Goal: Task Accomplishment & Management: Use online tool/utility

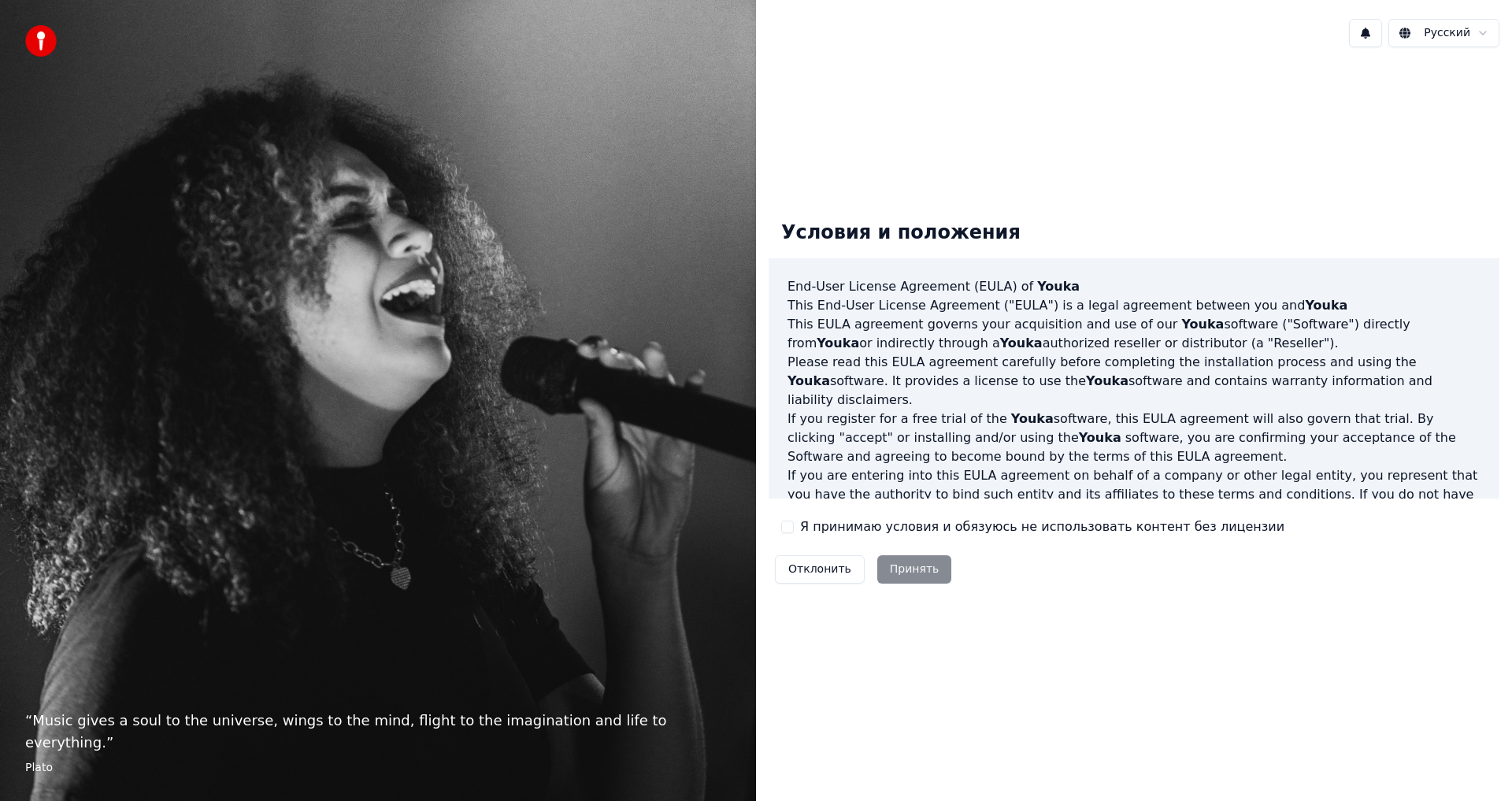
click at [792, 525] on button "Я принимаю условия и обязуюсь не использовать контент без лицензии" at bounding box center [787, 526] width 12 height 12
click at [910, 573] on button "Принять" at bounding box center [915, 569] width 74 height 28
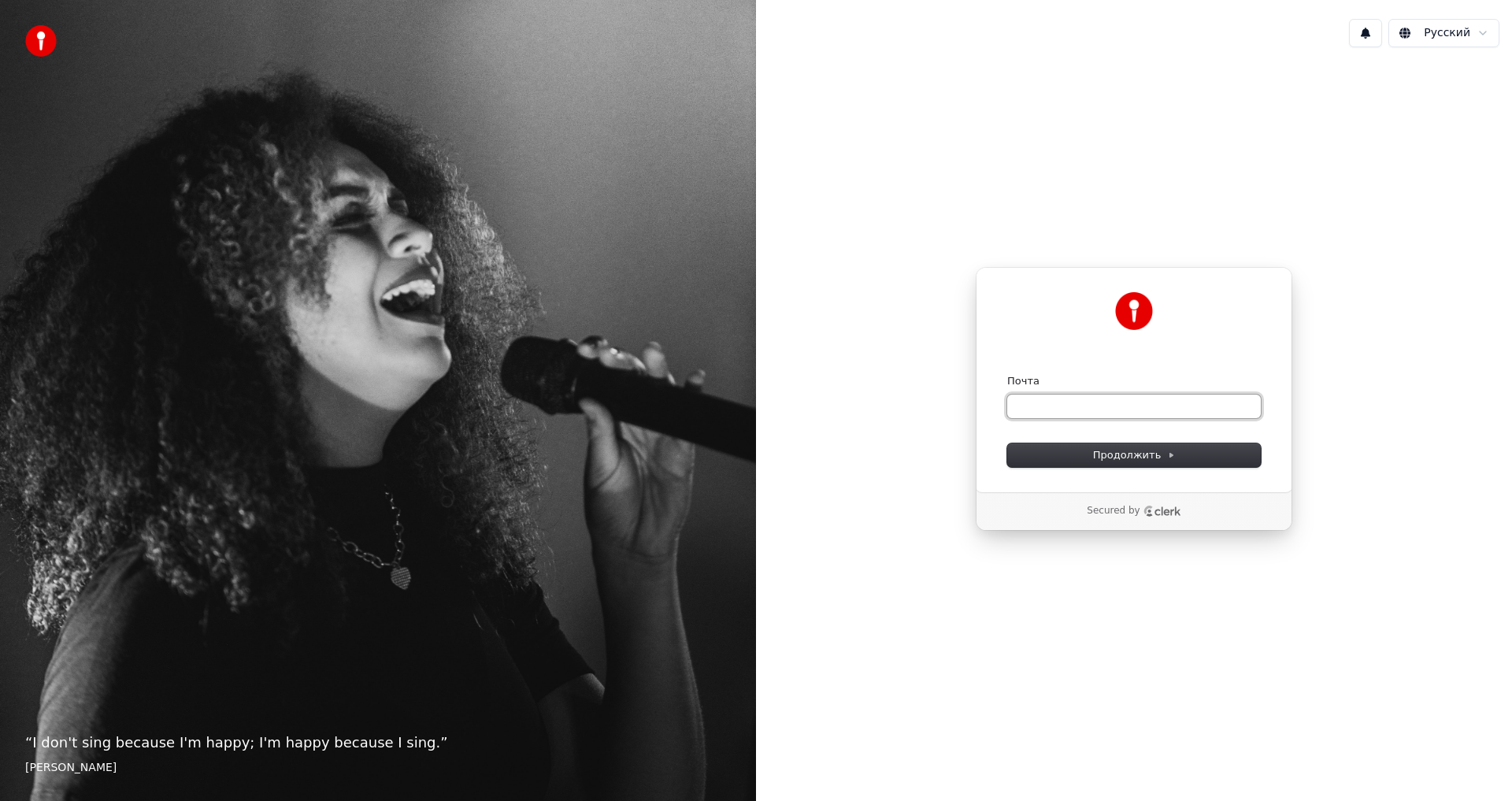
click at [1041, 404] on input "Почта" at bounding box center [1134, 406] width 254 height 24
click at [1188, 455] on button "Продолжить" at bounding box center [1134, 455] width 254 height 24
type input "**********"
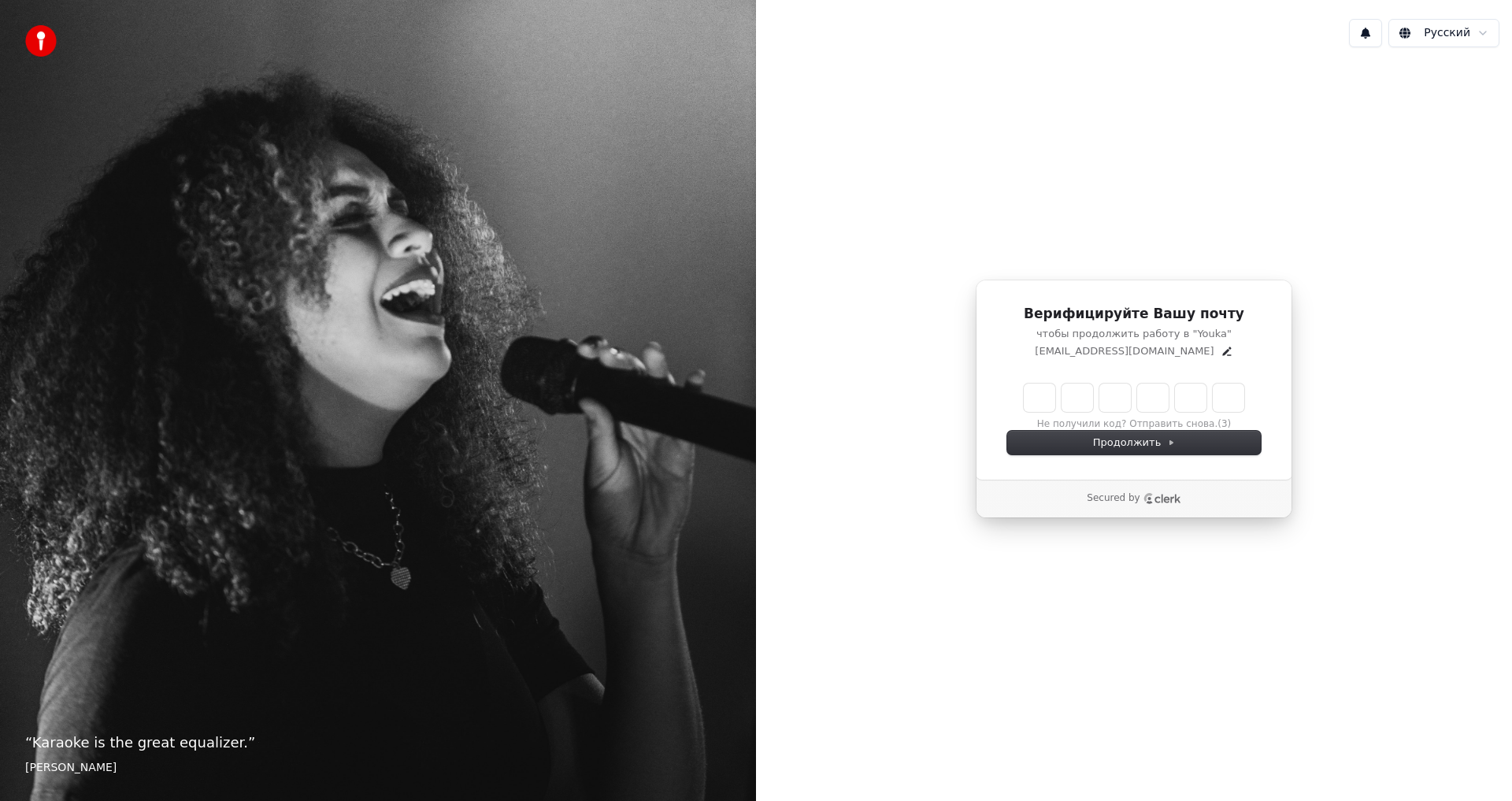
click at [1040, 400] on input "Enter verification code" at bounding box center [1134, 398] width 221 height 28
type input "******"
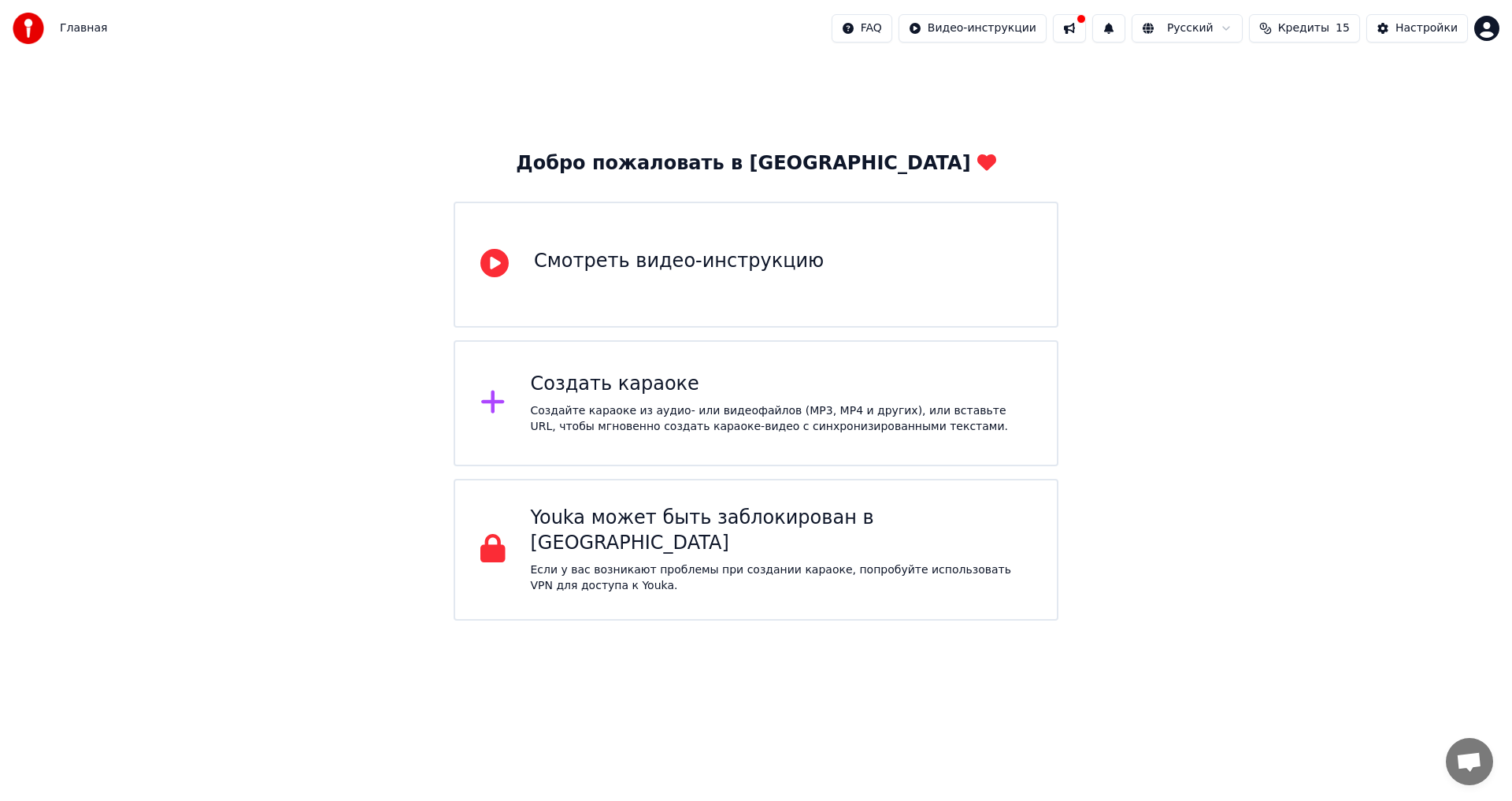
click at [760, 406] on div "Создайте караоке из аудио- или видеофайлов (MP3, MP4 и других), или вставьте UR…" at bounding box center [782, 419] width 501 height 31
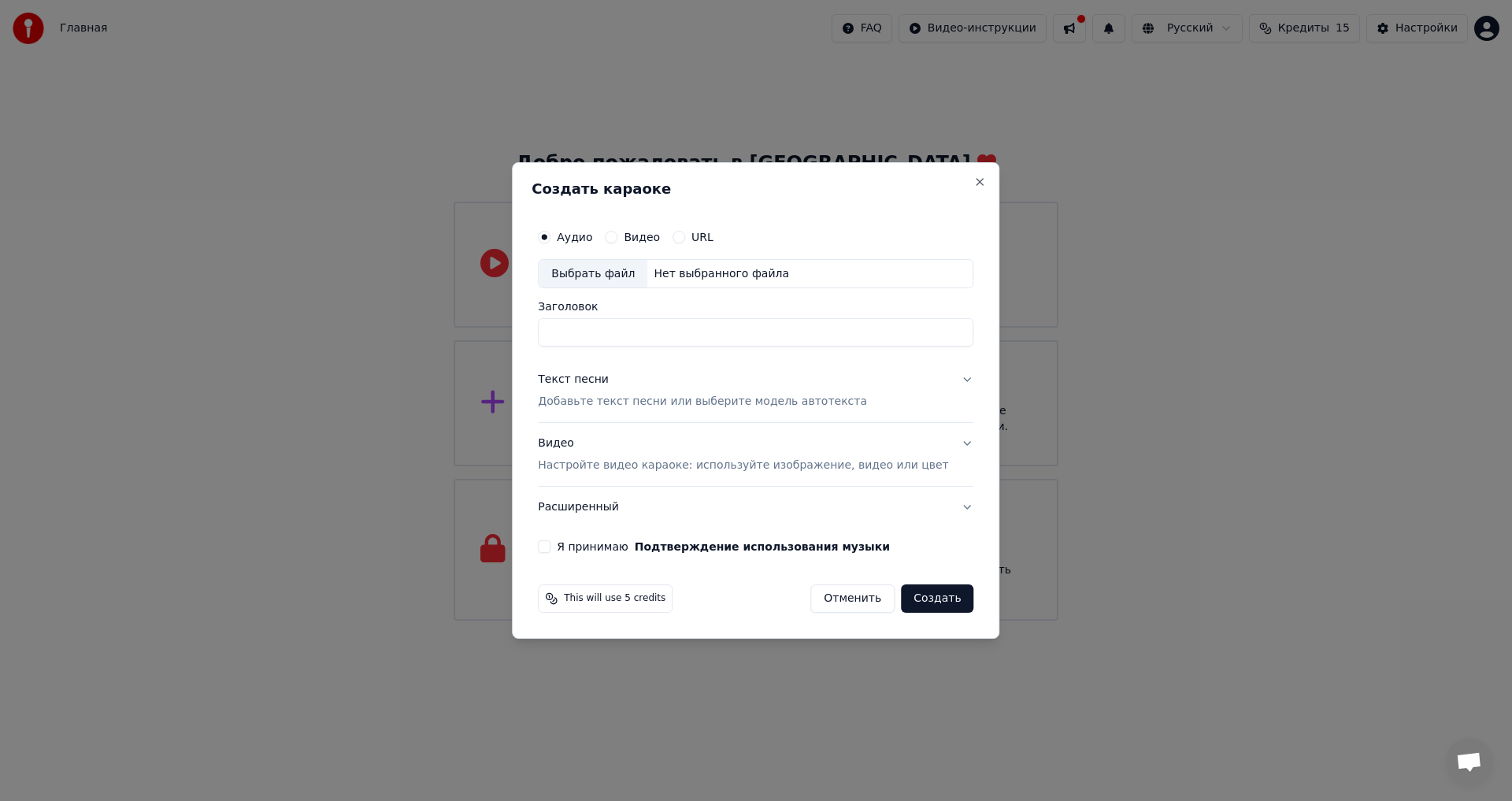
click at [604, 330] on input "Заголовок" at bounding box center [755, 333] width 435 height 28
click at [550, 551] on button "Я принимаю Подтверждение использования музыки" at bounding box center [543, 546] width 12 height 12
click at [922, 600] on button "Создать" at bounding box center [937, 598] width 73 height 28
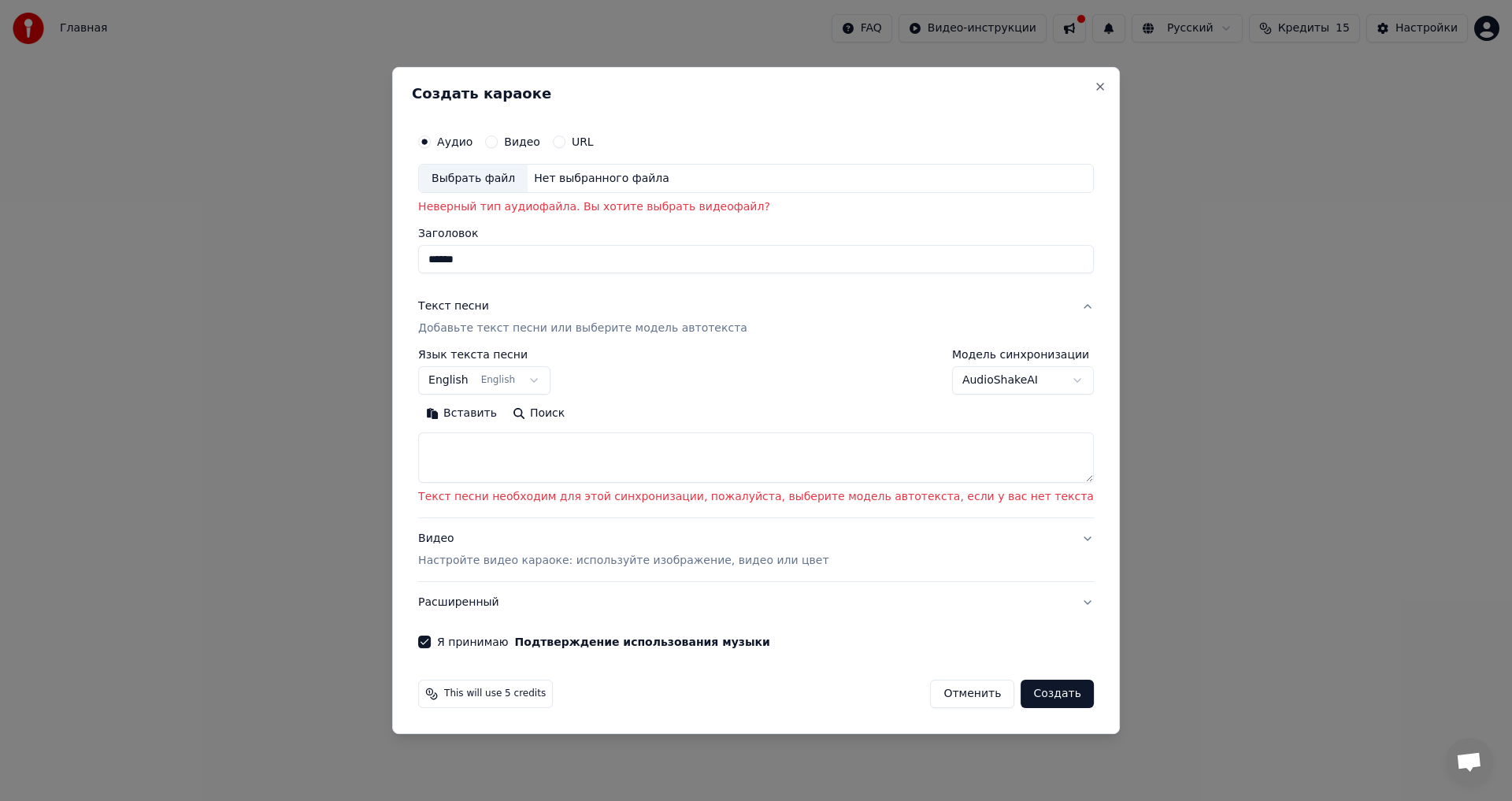
click at [610, 180] on div "Нет выбранного файла" at bounding box center [601, 179] width 148 height 16
type input "**********"
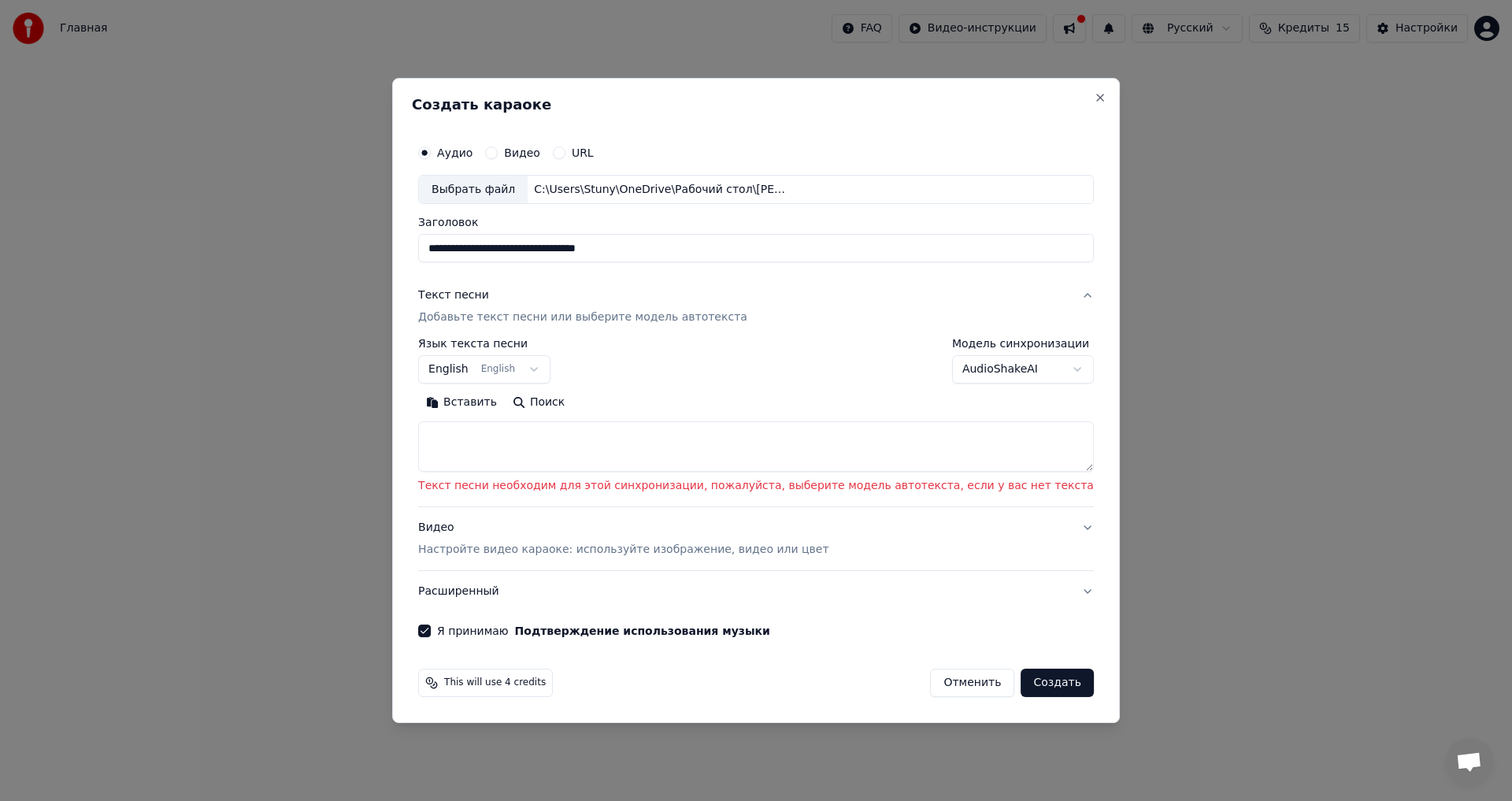
click at [577, 371] on body "**********" at bounding box center [756, 310] width 1512 height 621
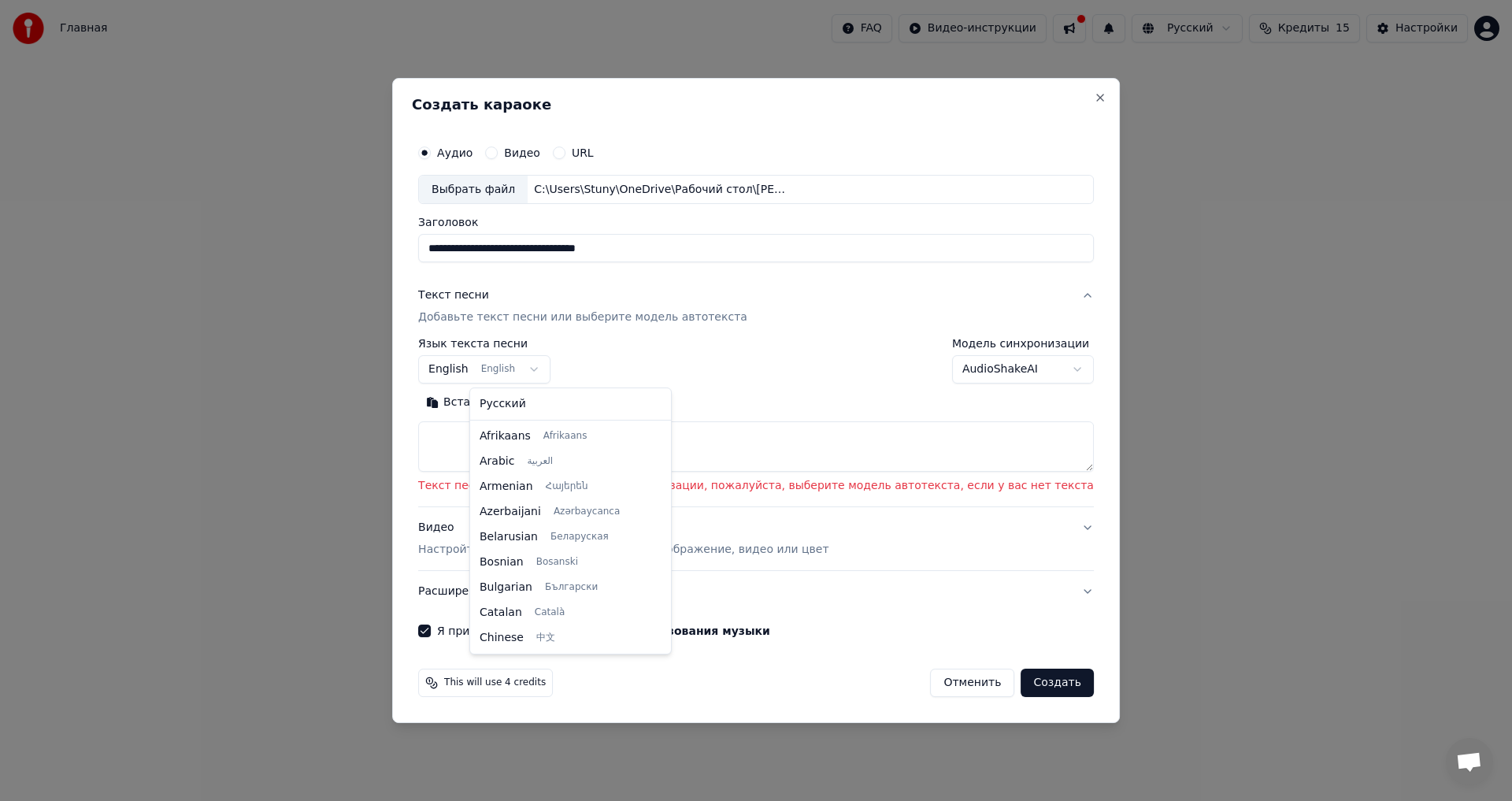
scroll to position [126, 0]
click at [715, 377] on body "**********" at bounding box center [756, 310] width 1512 height 621
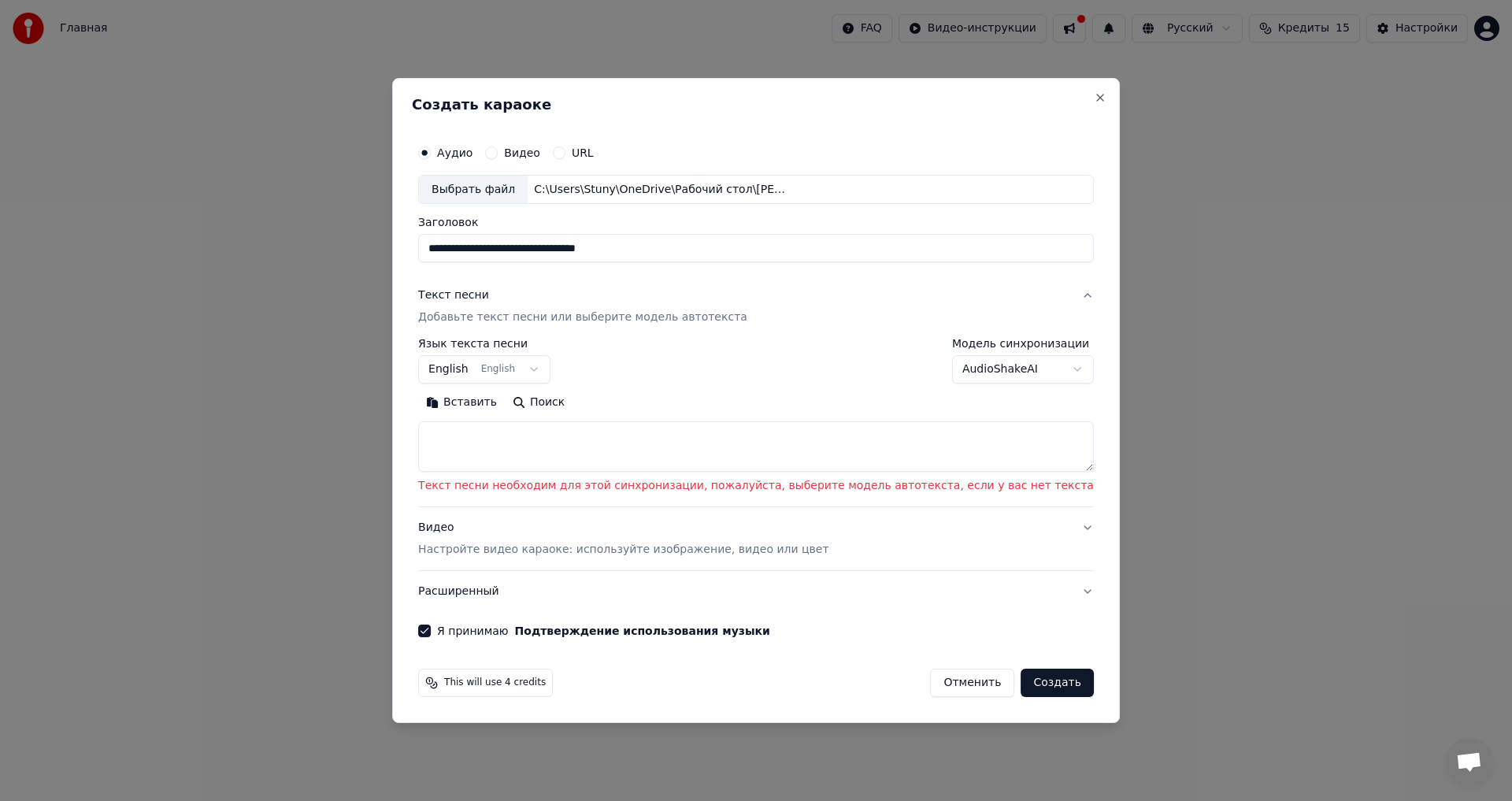
click at [485, 435] on textarea at bounding box center [756, 447] width 676 height 50
click at [505, 401] on button "Вставить" at bounding box center [462, 403] width 87 height 25
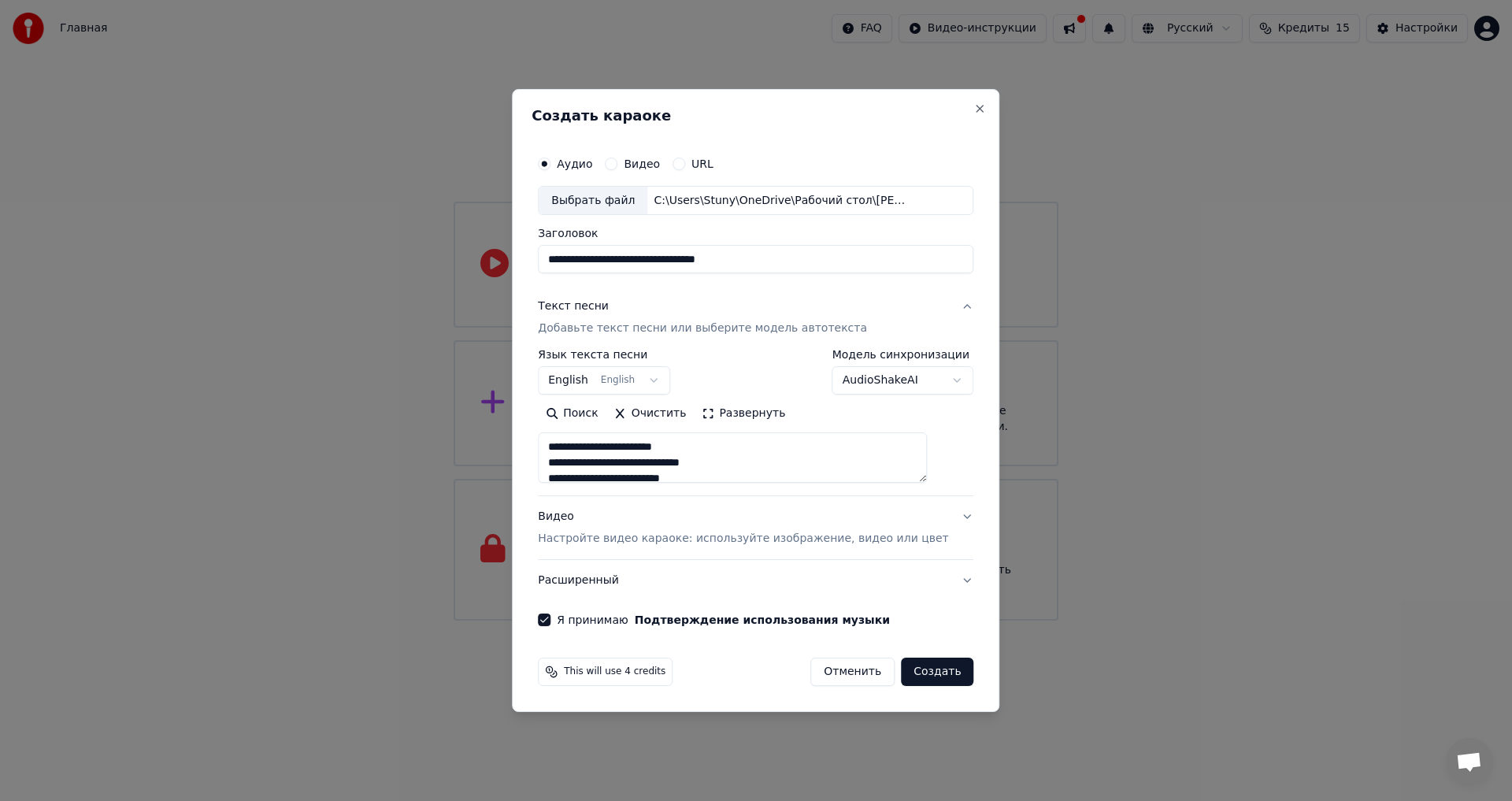
type textarea "**********"
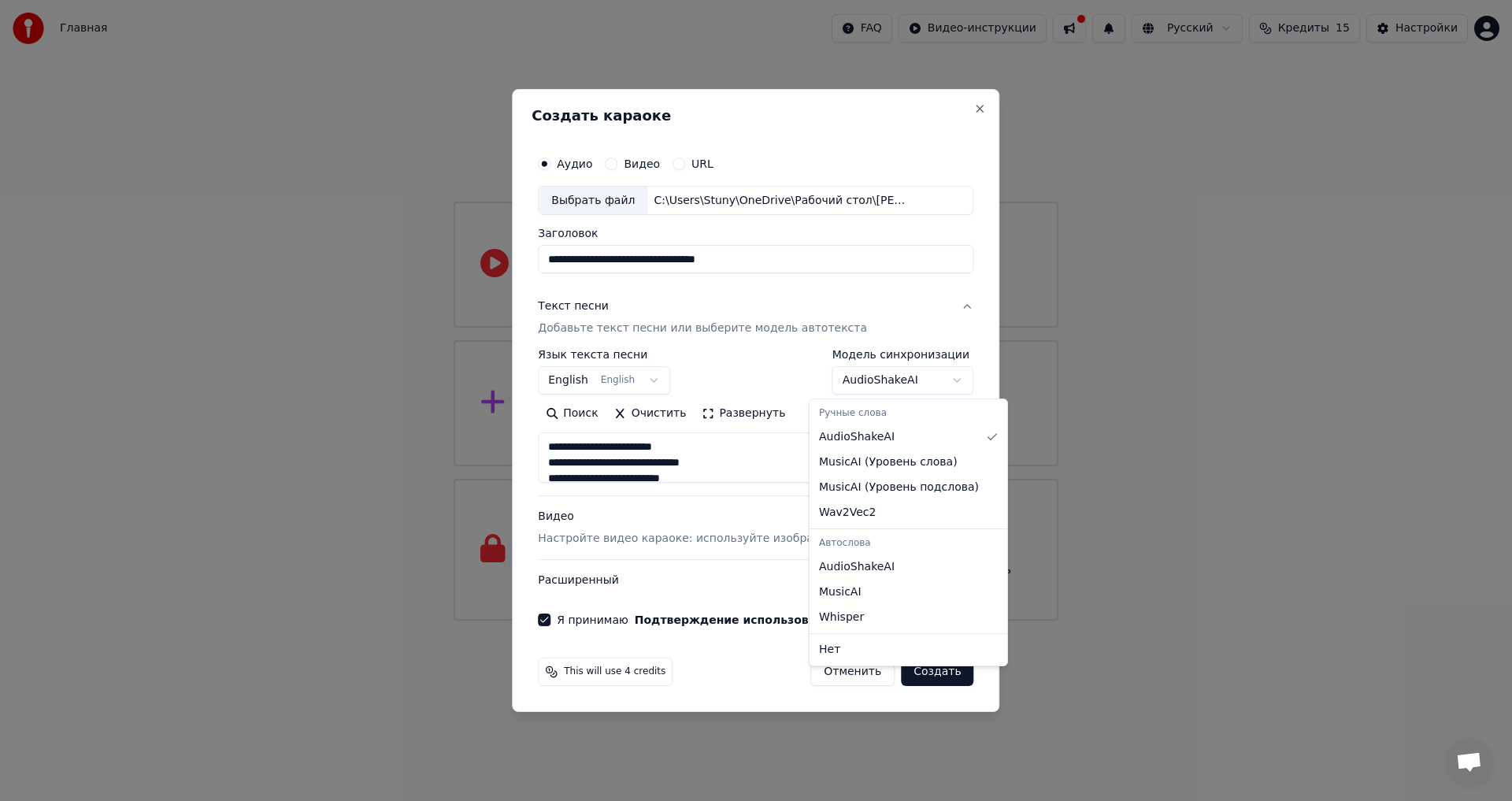
click at [936, 378] on body "**********" at bounding box center [756, 310] width 1512 height 621
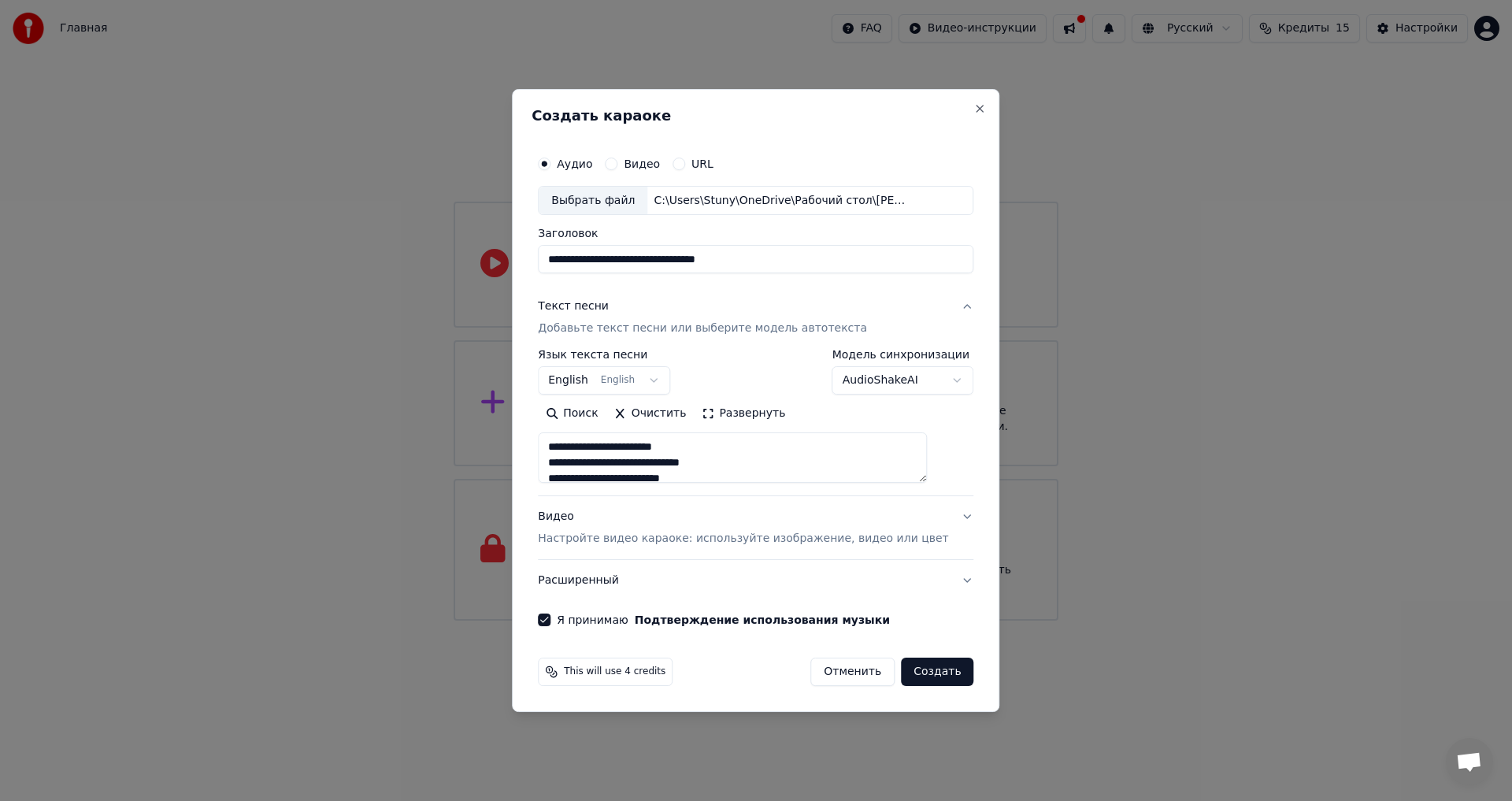
click at [936, 378] on body "**********" at bounding box center [756, 310] width 1512 height 621
click at [916, 671] on button "Создать" at bounding box center [937, 672] width 73 height 28
select select "**"
type textarea "**********"
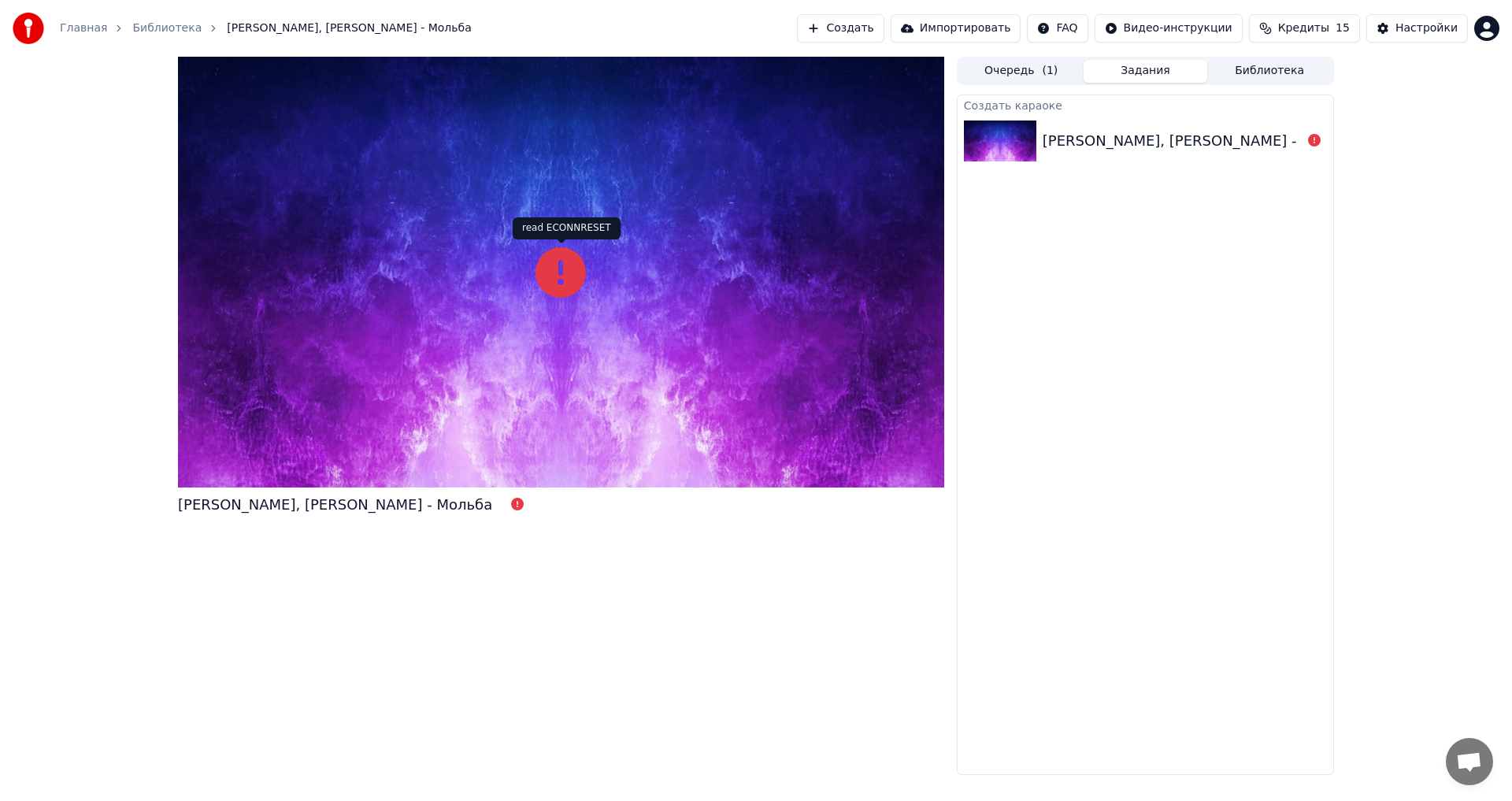
click at [559, 274] on icon at bounding box center [560, 272] width 50 height 50
click at [559, 276] on icon at bounding box center [560, 272] width 50 height 50
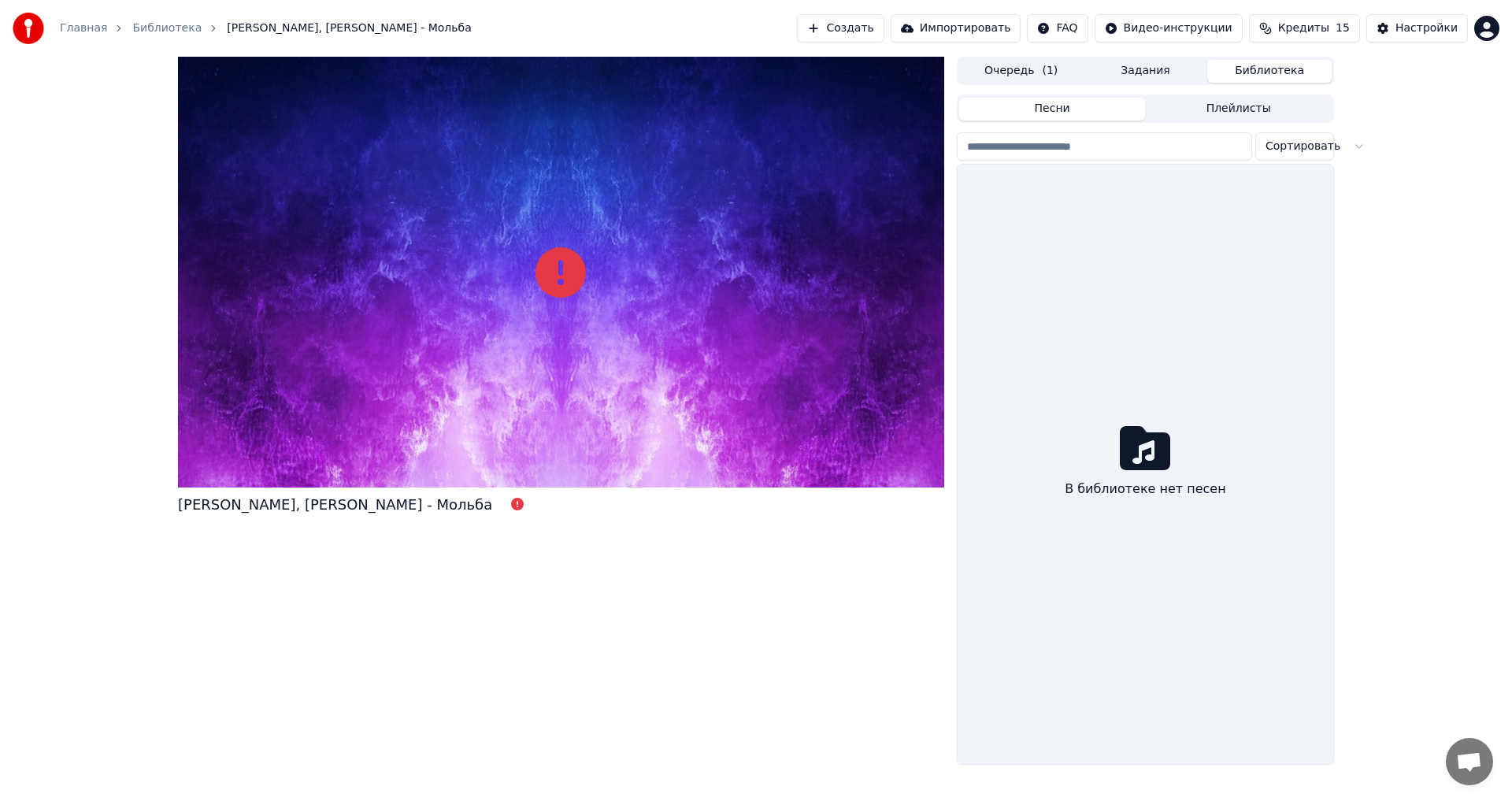
click at [1263, 73] on button "Библиотека" at bounding box center [1269, 71] width 124 height 23
click at [1021, 68] on button "Очередь ( 1 )" at bounding box center [1022, 71] width 124 height 23
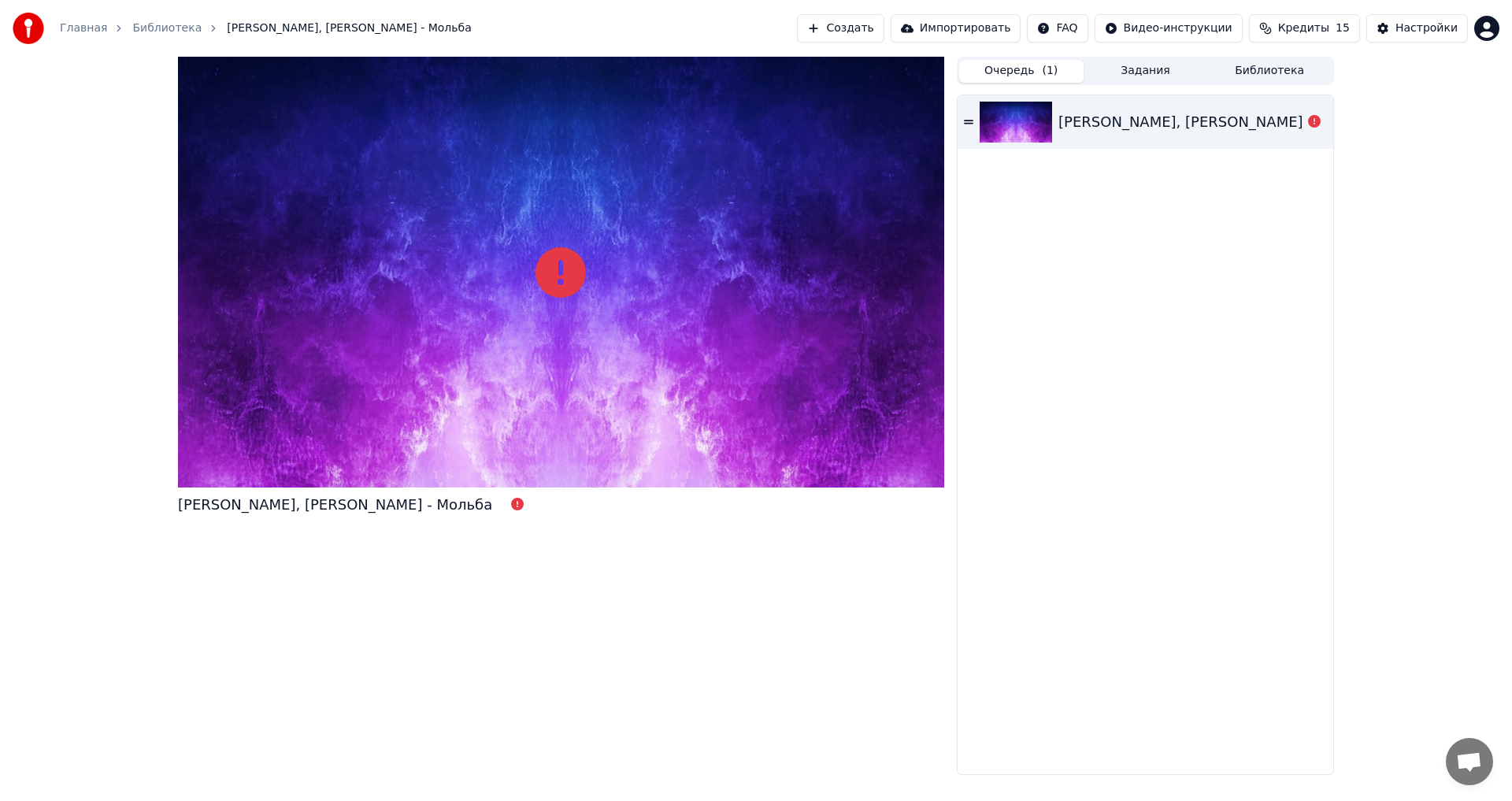
click at [1146, 118] on div "[PERSON_NAME], [PERSON_NAME] - Мольба" at bounding box center [1216, 122] width 314 height 22
click at [968, 121] on icon at bounding box center [968, 122] width 9 height 4
click at [1261, 115] on div "[PERSON_NAME], [PERSON_NAME] - Мольба" at bounding box center [1216, 122] width 314 height 22
click at [550, 271] on icon at bounding box center [560, 272] width 50 height 50
click at [686, 274] on div at bounding box center [561, 272] width 766 height 431
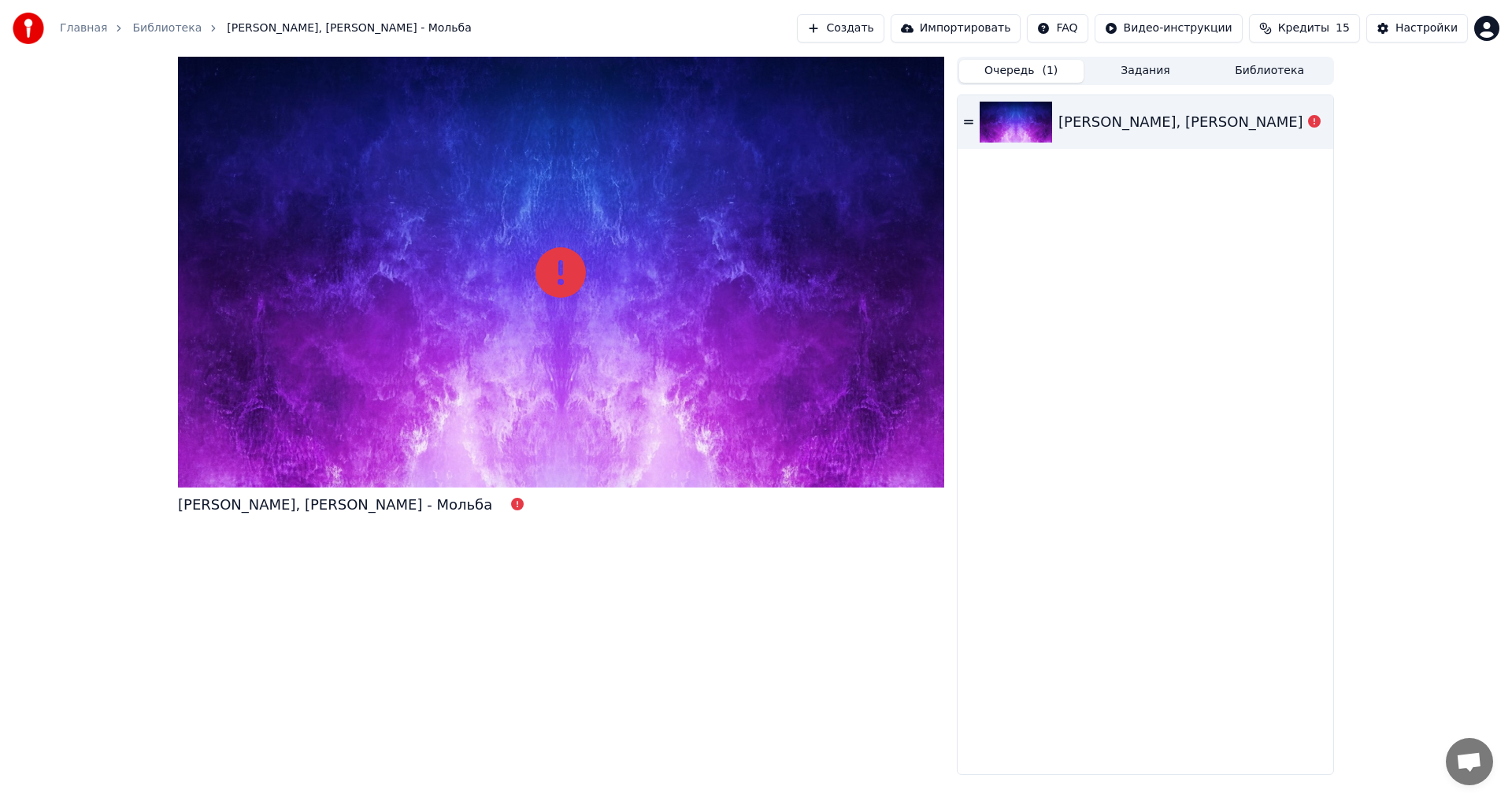
click at [1327, 26] on span "Кредиты" at bounding box center [1304, 28] width 51 height 16
click at [1304, 147] on button "Обновить" at bounding box center [1314, 146] width 95 height 28
click at [862, 28] on button "Создать" at bounding box center [840, 28] width 87 height 28
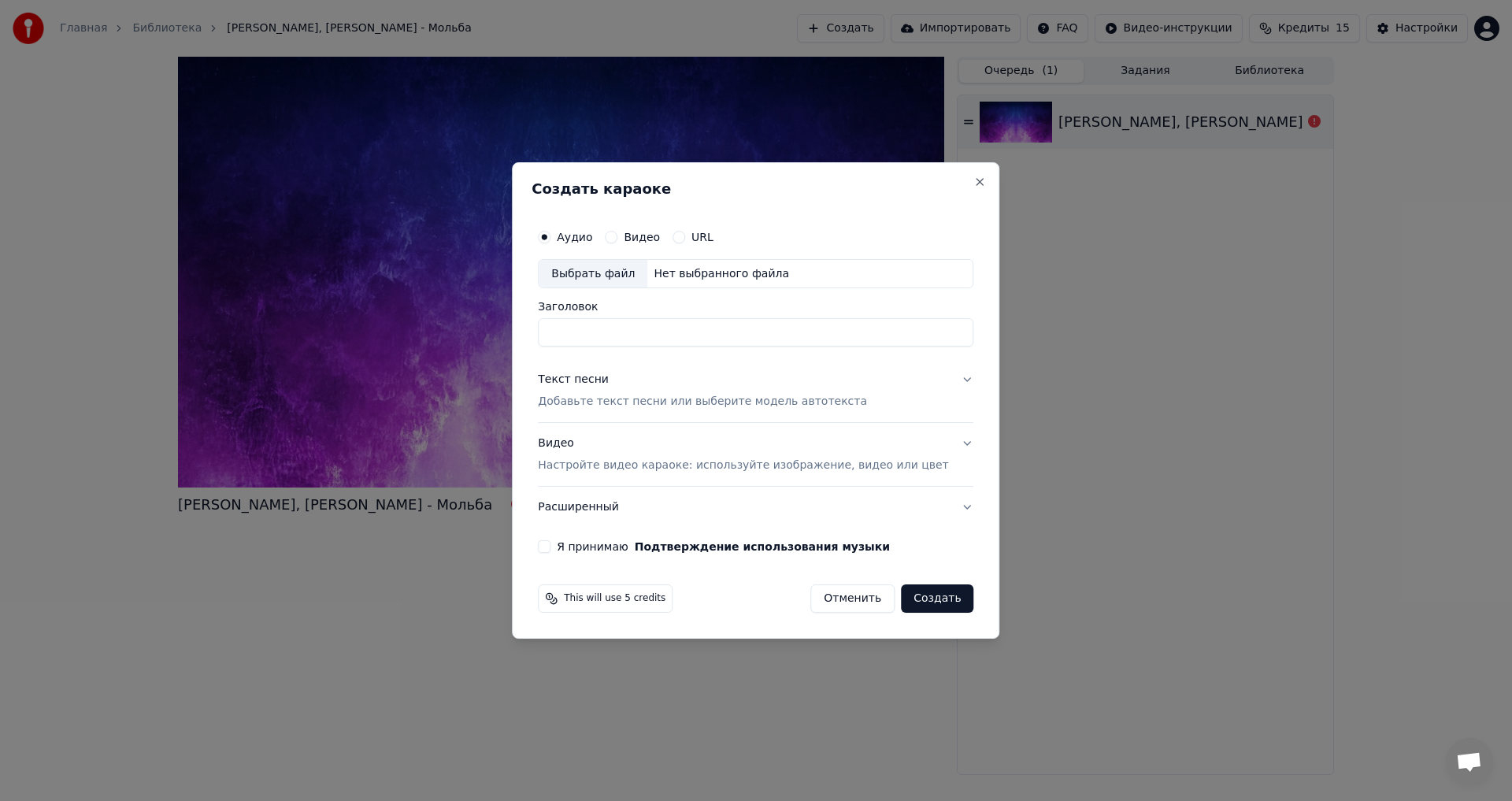
click at [632, 467] on p "Настройте видео караоке: используйте изображение, видео или цвет" at bounding box center [743, 465] width 410 height 16
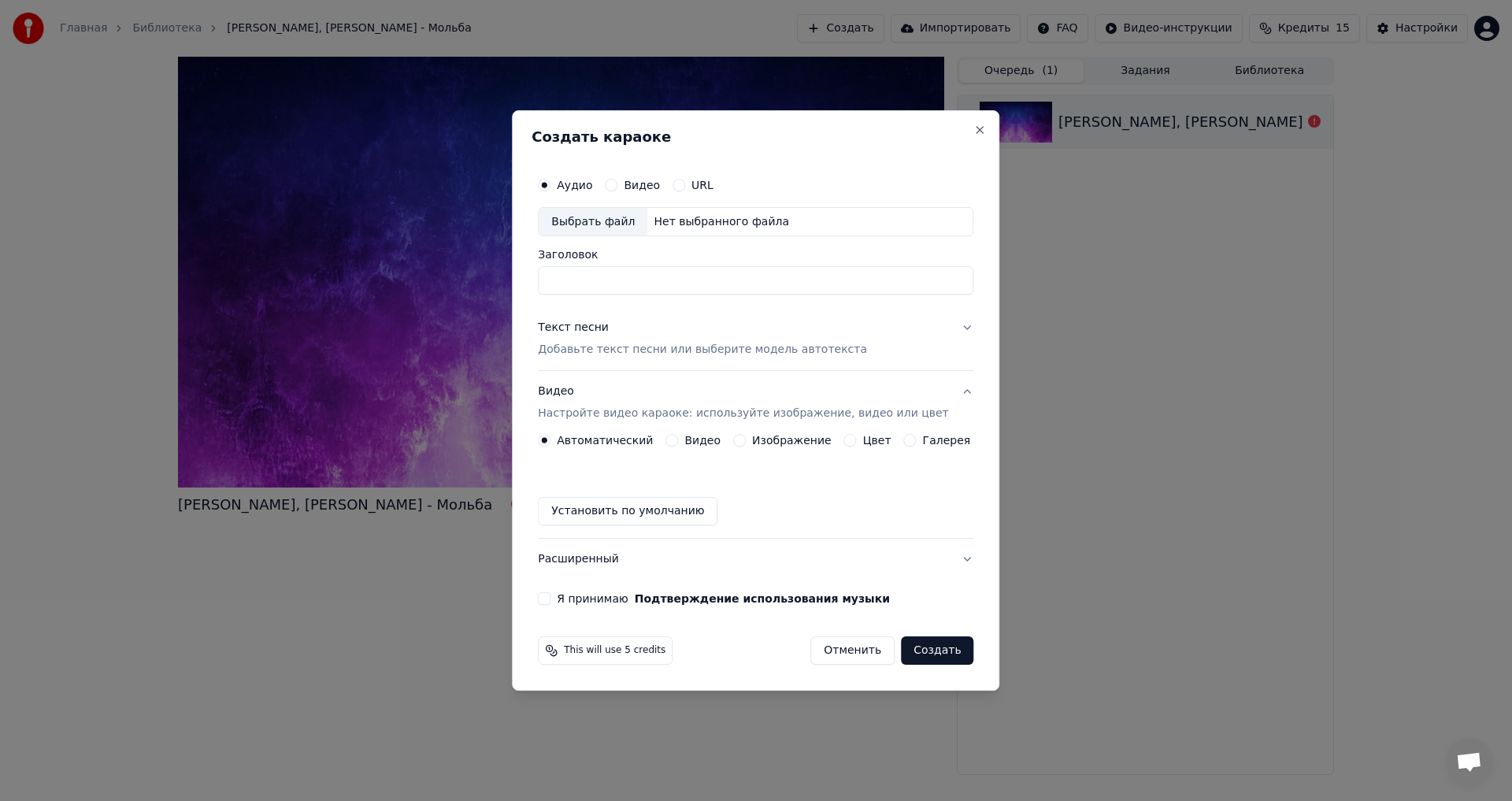
click at [648, 506] on button "Установить по умолчанию" at bounding box center [627, 511] width 179 height 28
click at [550, 597] on button "Я принимаю Подтверждение использования музыки" at bounding box center [543, 598] width 12 height 12
click at [682, 216] on div "Нет выбранного файла" at bounding box center [721, 222] width 148 height 16
type input "**********"
click at [706, 351] on p "Добавьте текст песни или выберите модель автотекста" at bounding box center [702, 350] width 329 height 16
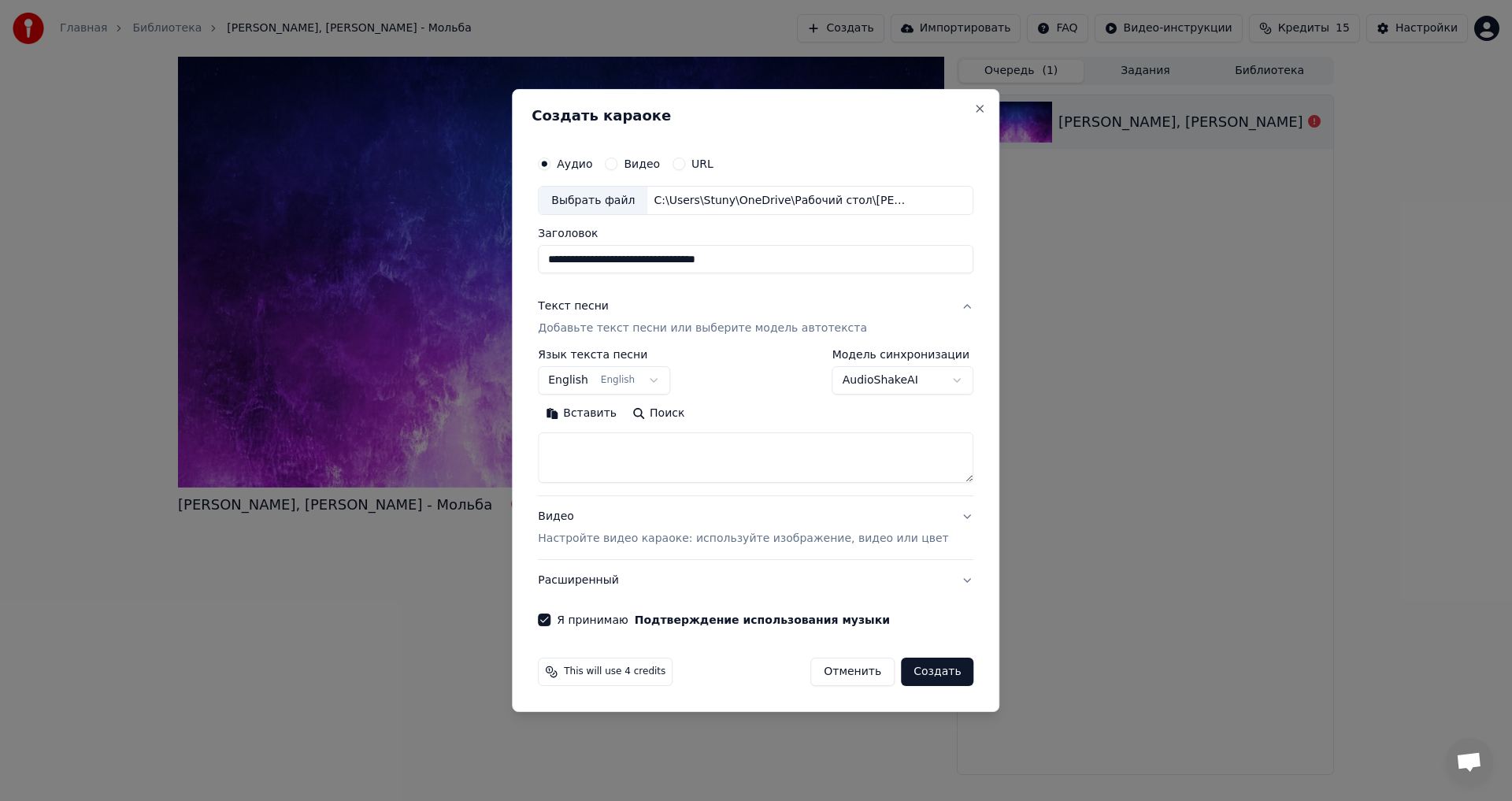
click at [605, 408] on button "Вставить" at bounding box center [581, 415] width 87 height 25
type textarea "**********"
click at [912, 674] on button "Создать" at bounding box center [937, 672] width 73 height 28
select select "**"
type textarea "**********"
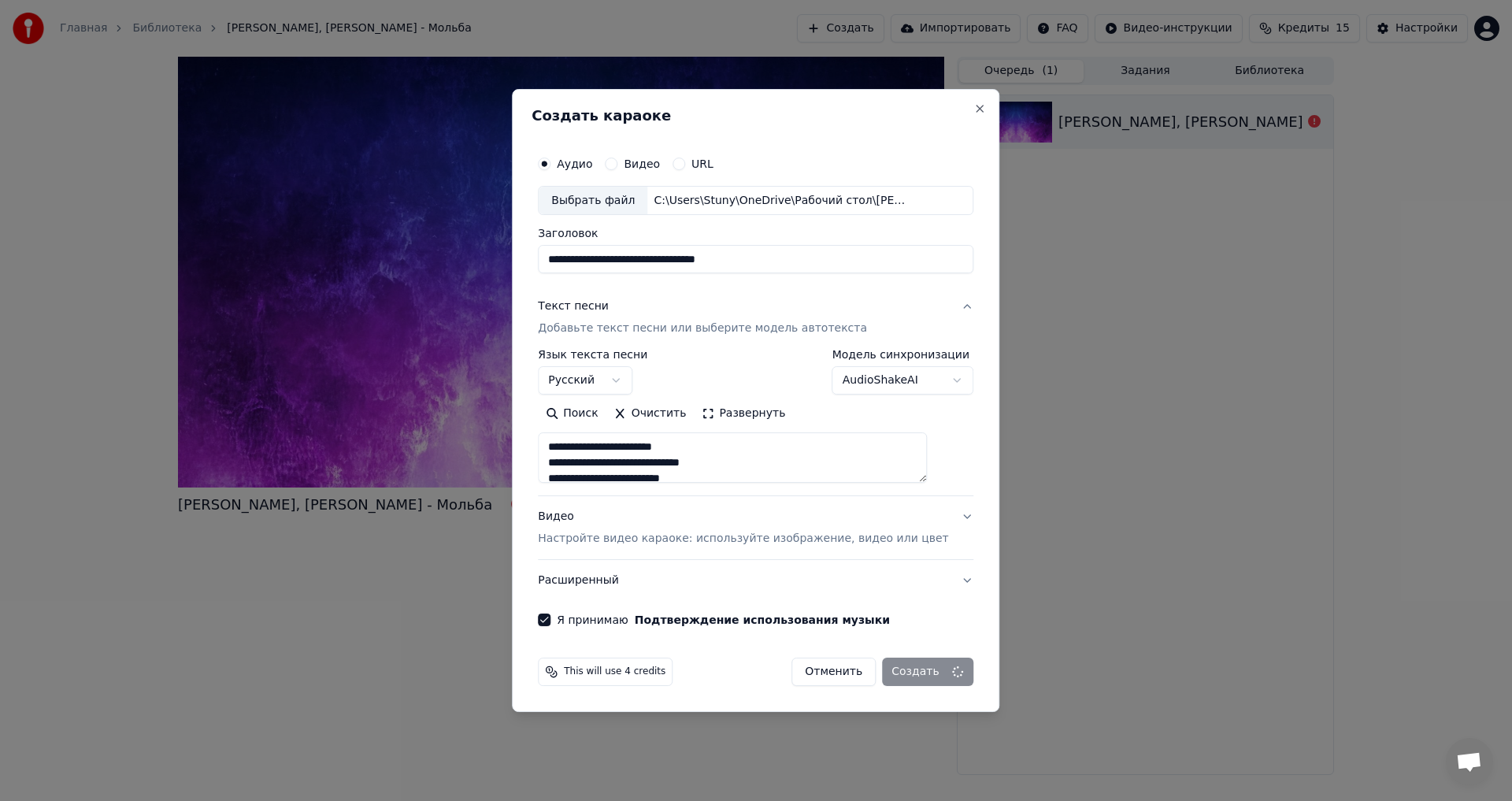
select select
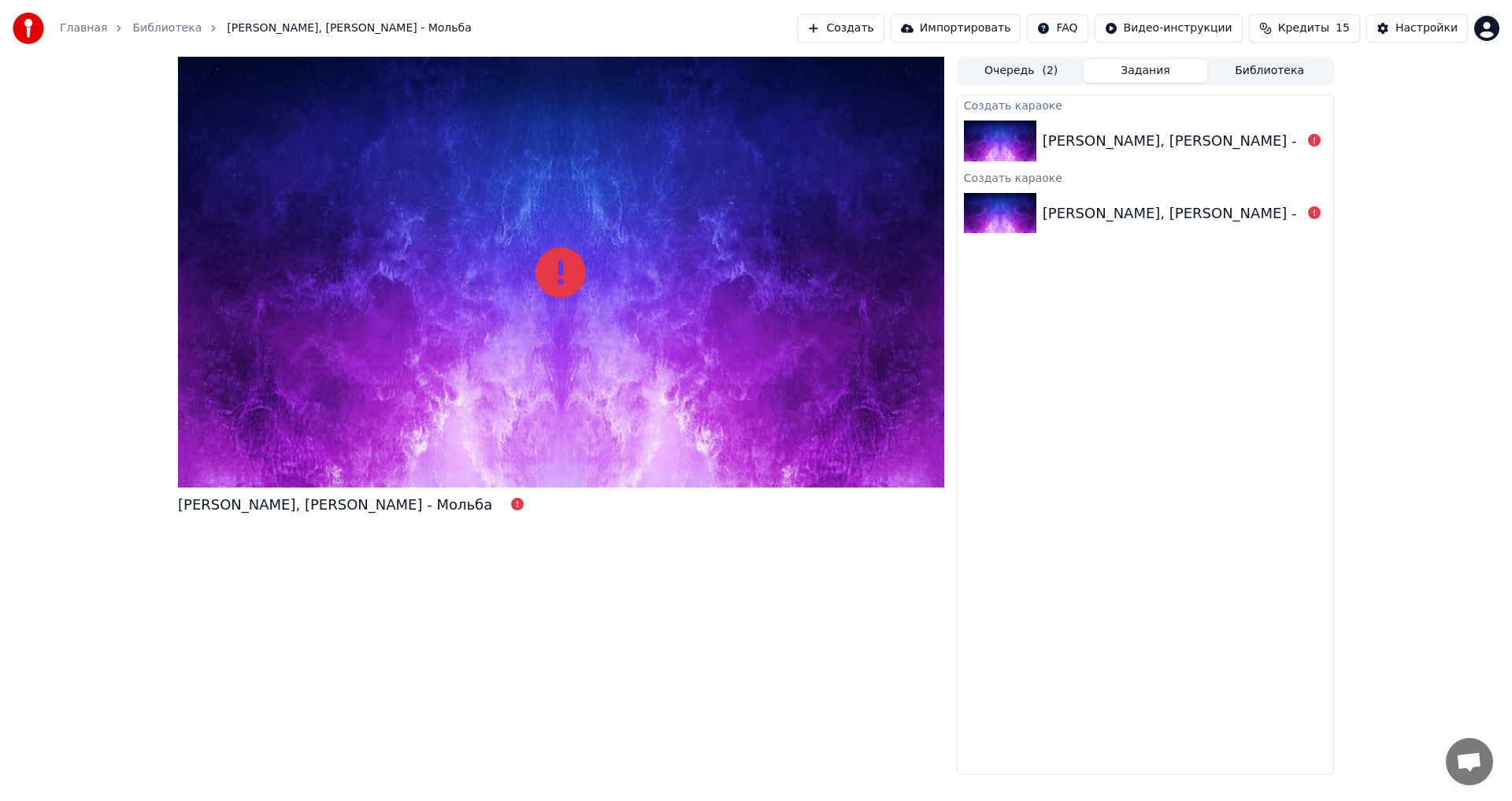
click at [1005, 69] on button "Очередь ( 2 )" at bounding box center [1022, 71] width 124 height 23
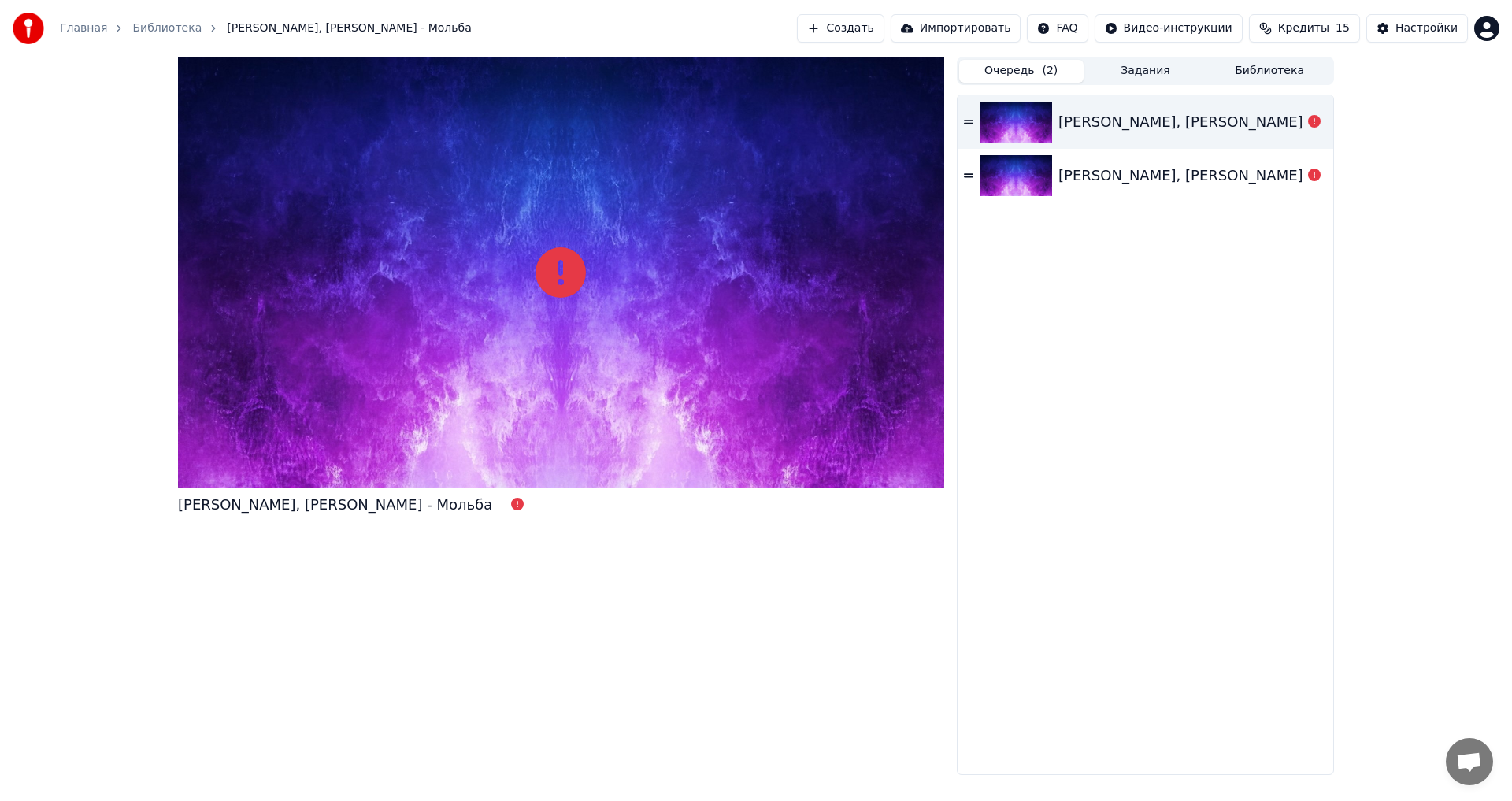
click at [969, 120] on icon at bounding box center [968, 122] width 9 height 11
click at [1112, 120] on div "[PERSON_NAME], [PERSON_NAME] - Мольба" at bounding box center [1216, 122] width 314 height 22
click at [1113, 120] on div "[PERSON_NAME], [PERSON_NAME] - Мольба" at bounding box center [1216, 122] width 314 height 22
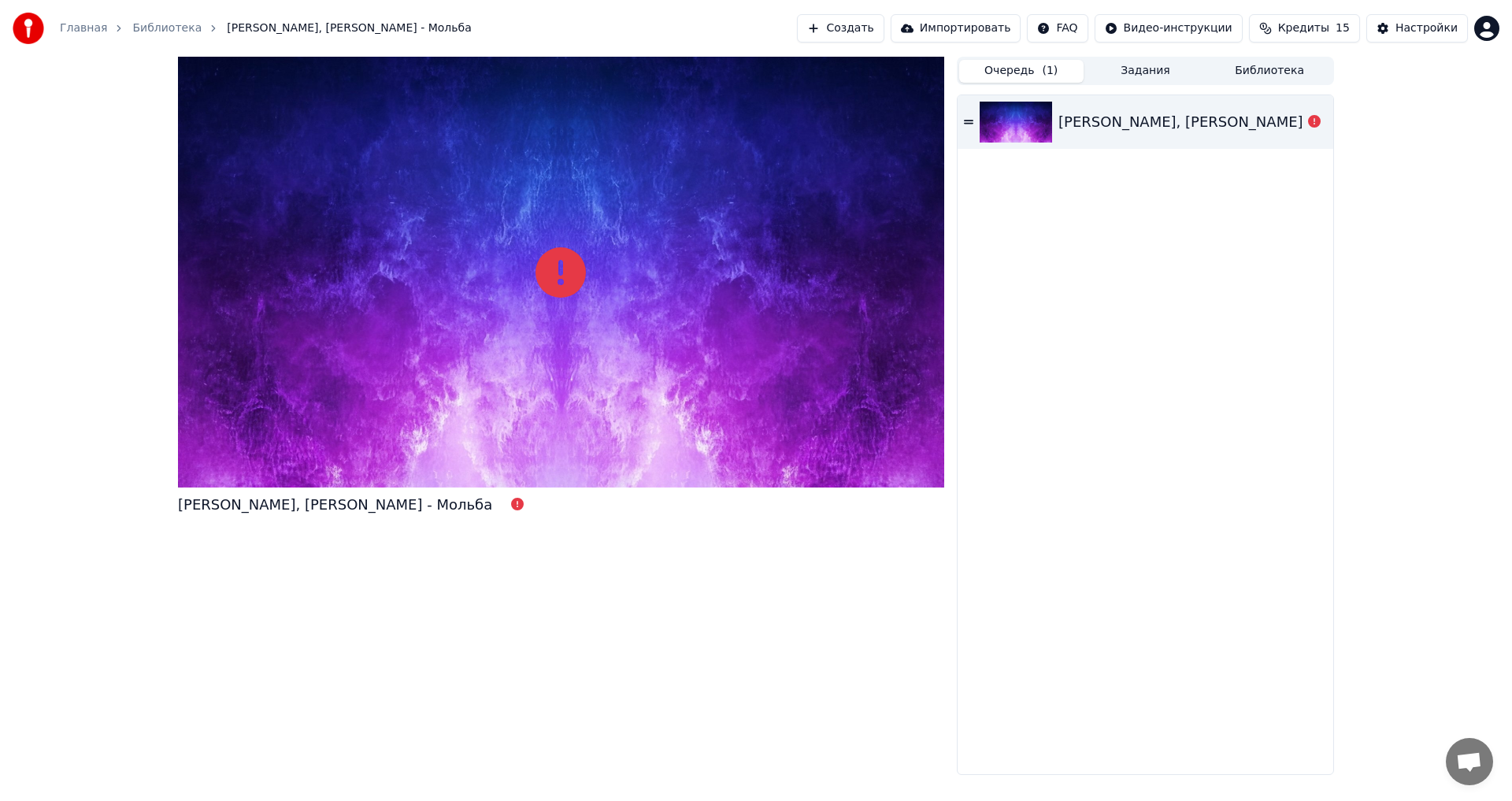
click at [1141, 201] on div "[PERSON_NAME], [PERSON_NAME] - Мольба" at bounding box center [1146, 434] width 376 height 679
click at [1089, 113] on div "[PERSON_NAME], [PERSON_NAME] - Мольба" at bounding box center [1216, 122] width 314 height 22
click at [1089, 123] on div "[PERSON_NAME], [PERSON_NAME] - Мольба" at bounding box center [1216, 122] width 314 height 22
click at [1044, 69] on span "( 1 )" at bounding box center [1050, 70] width 16 height 16
click at [1136, 70] on button "Задания" at bounding box center [1146, 71] width 124 height 23
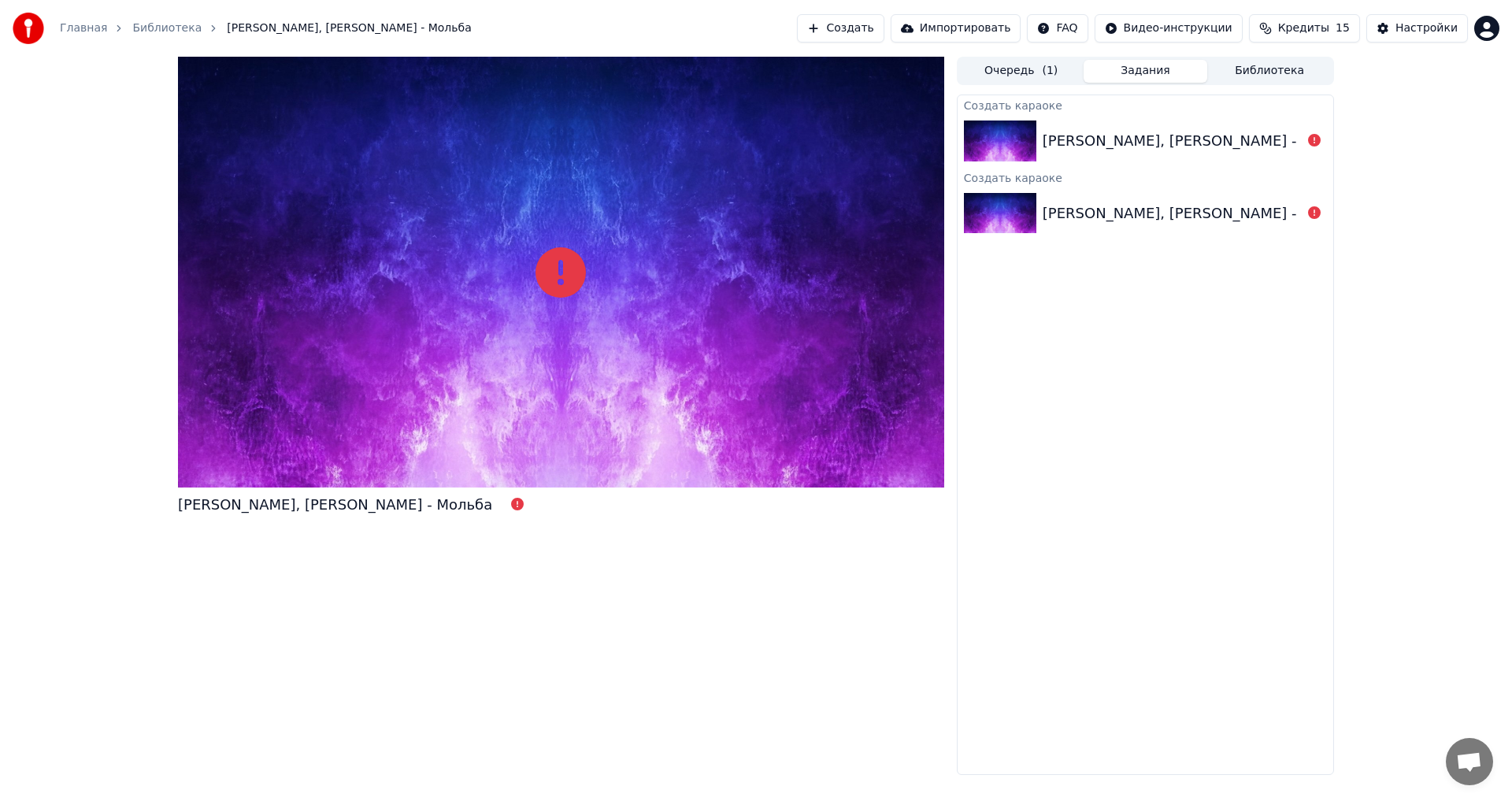
click at [1108, 144] on div "[PERSON_NAME], [PERSON_NAME] - Мольба" at bounding box center [1200, 141] width 314 height 22
drag, startPoint x: 1272, startPoint y: 56, endPoint x: 1266, endPoint y: 65, distance: 10.8
click at [1272, 58] on div "Главная Библиотека [PERSON_NAME], [PERSON_NAME] - Мольба Создать Импортировать …" at bounding box center [756, 400] width 1512 height 801
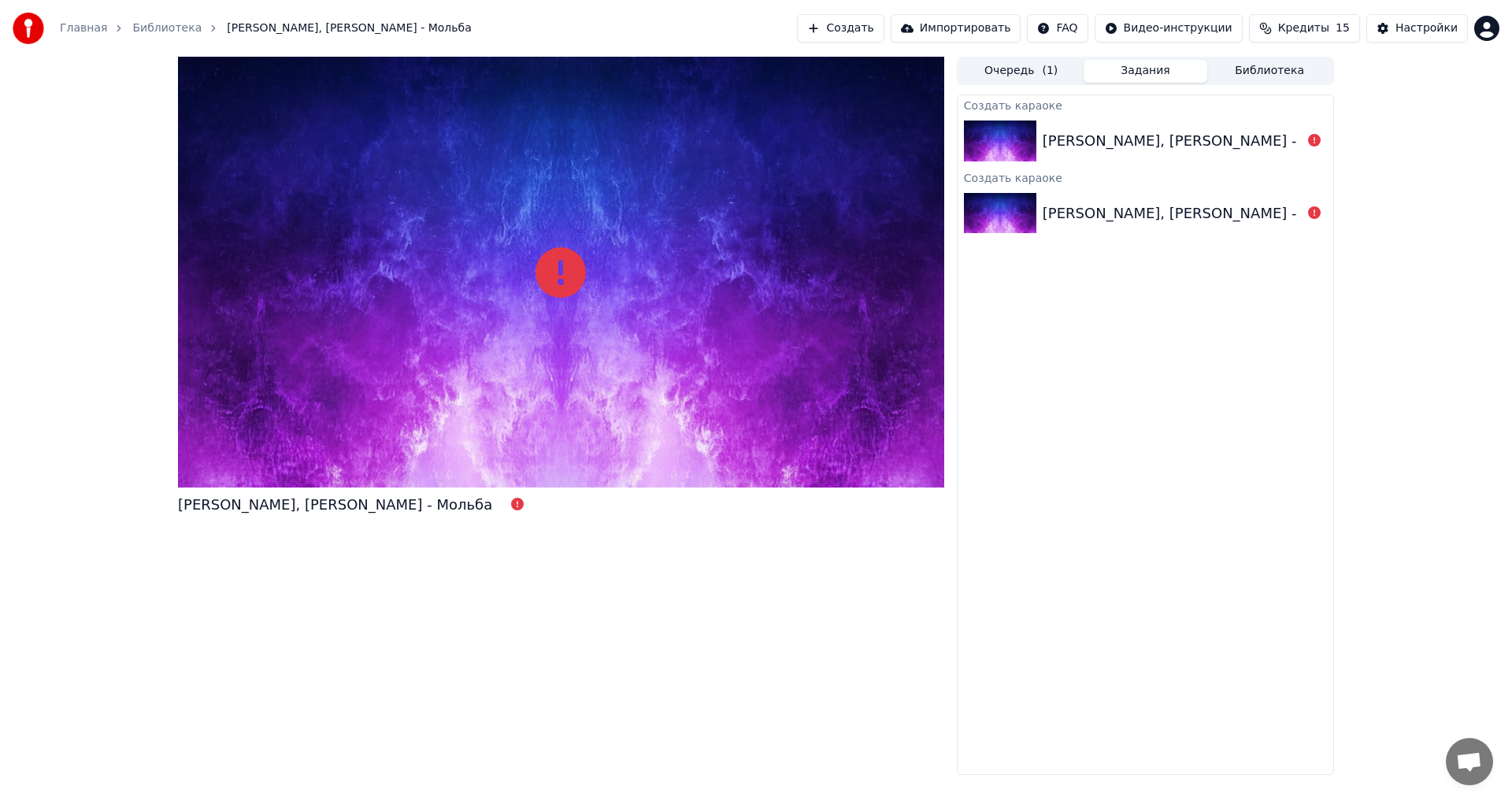
click at [1266, 65] on button "Библиотека" at bounding box center [1269, 71] width 124 height 23
click at [1125, 60] on button "Задания" at bounding box center [1146, 71] width 124 height 23
click at [883, 26] on button "Создать" at bounding box center [840, 28] width 87 height 28
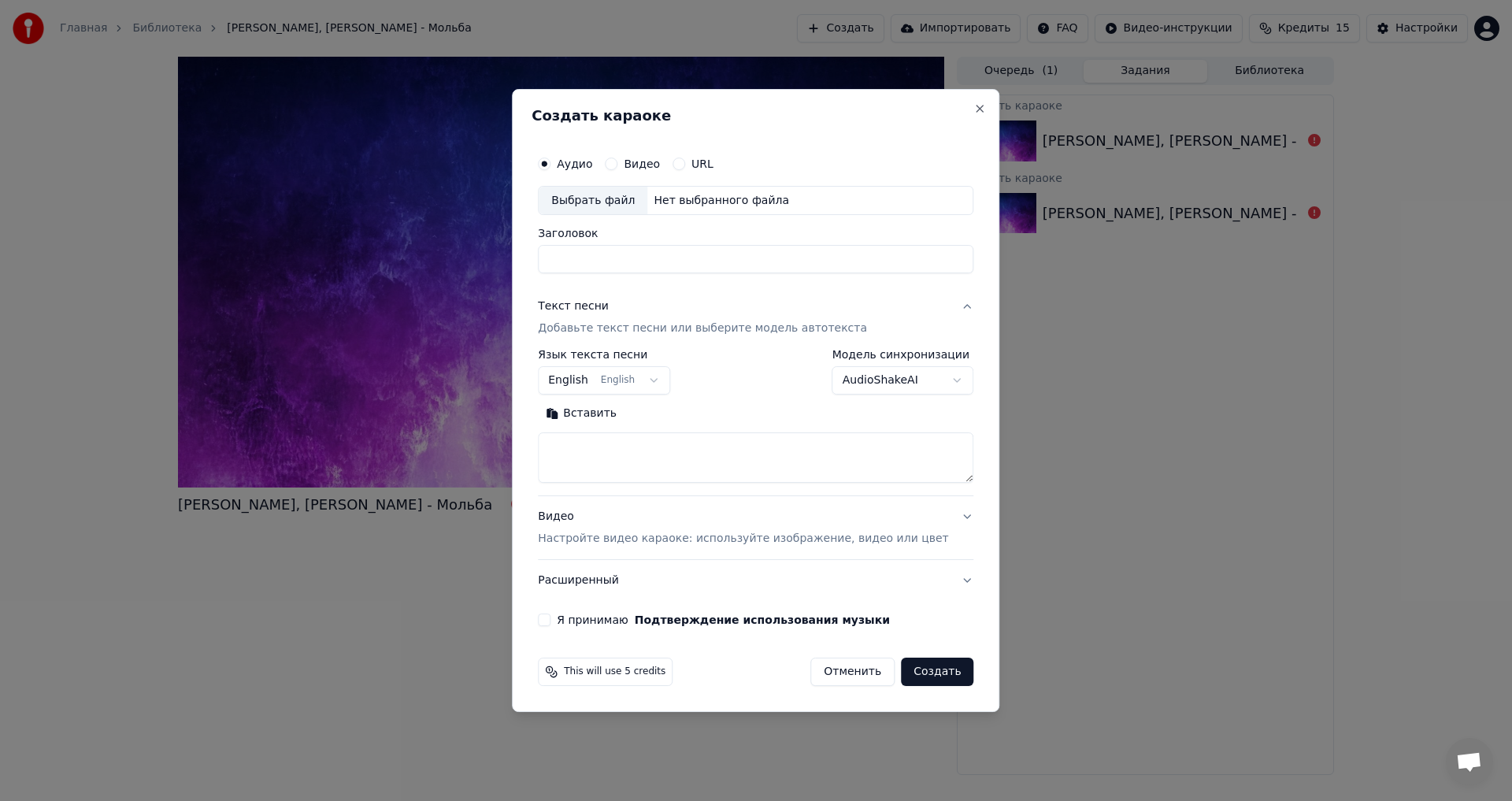
click at [733, 204] on div "Нет выбранного файла" at bounding box center [721, 200] width 148 height 16
type input "**********"
click at [617, 453] on textarea at bounding box center [755, 458] width 435 height 50
click at [619, 415] on button "Вставить" at bounding box center [581, 415] width 87 height 25
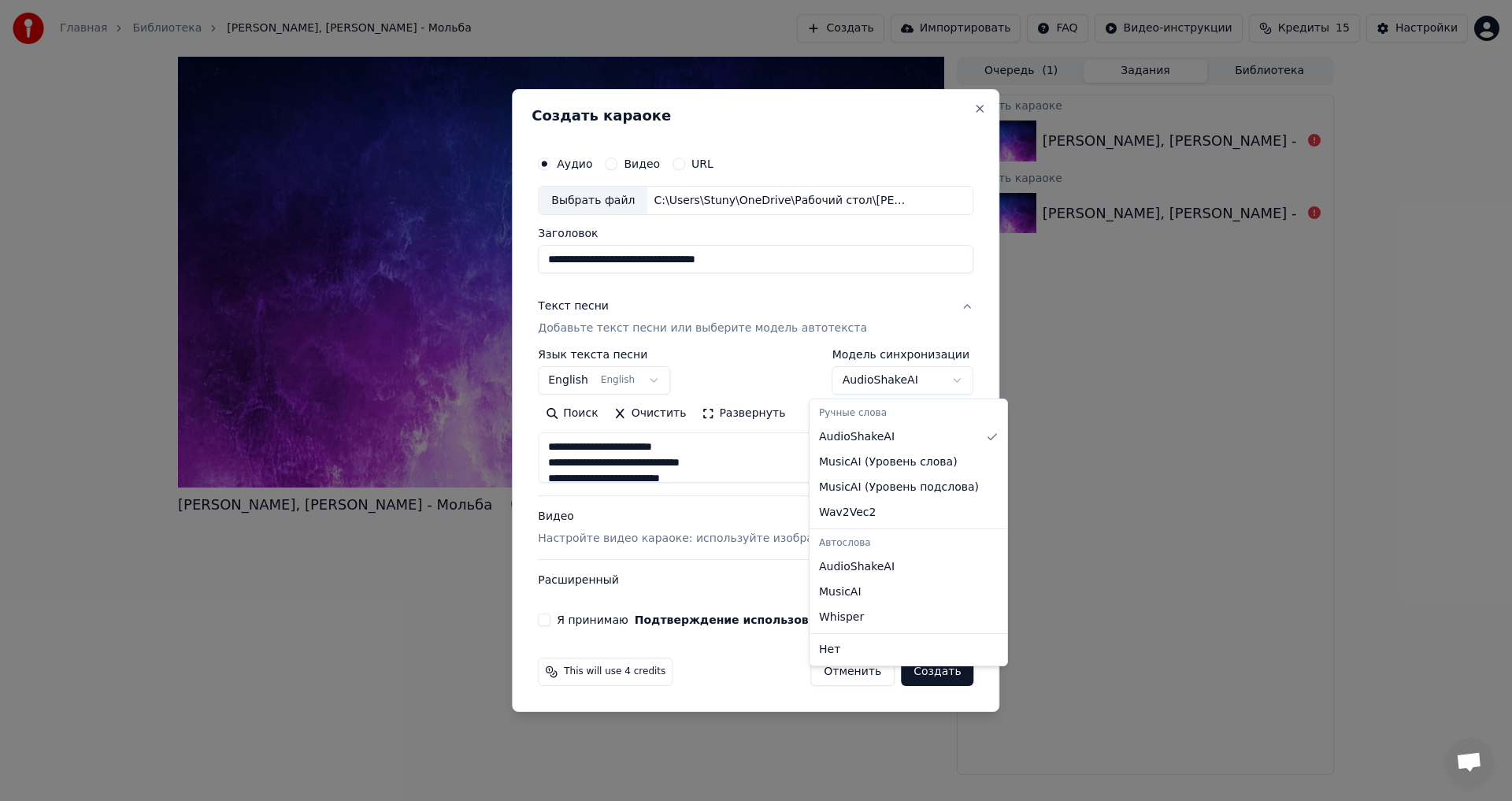
type textarea "**********"
click at [931, 377] on body "**********" at bounding box center [756, 400] width 1512 height 801
select select "**********"
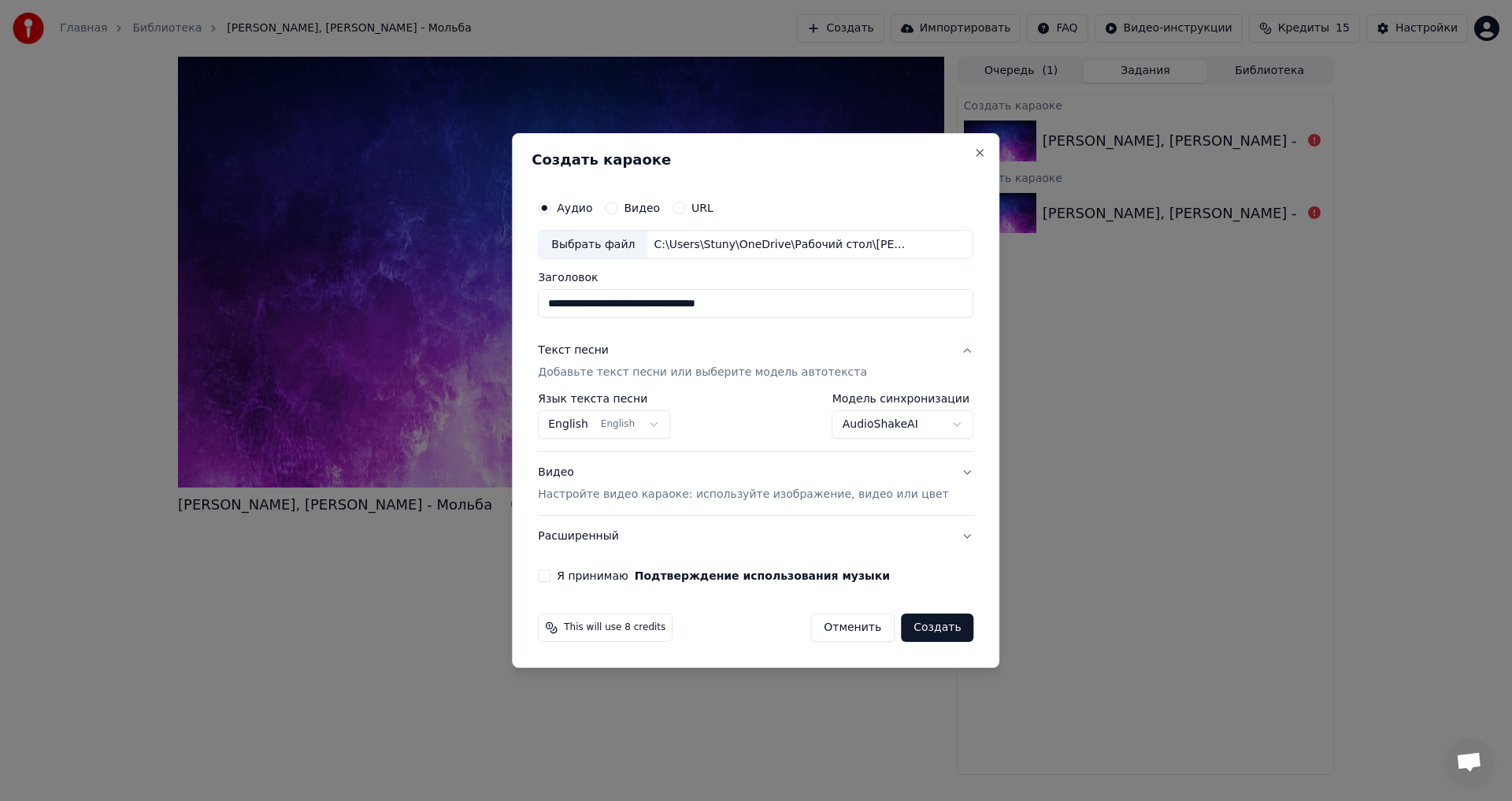
click at [550, 577] on button "Я принимаю Подтверждение использования музыки" at bounding box center [543, 575] width 12 height 12
click at [717, 494] on p "Настройте видео караоке: используйте изображение, видео или цвет" at bounding box center [743, 494] width 410 height 16
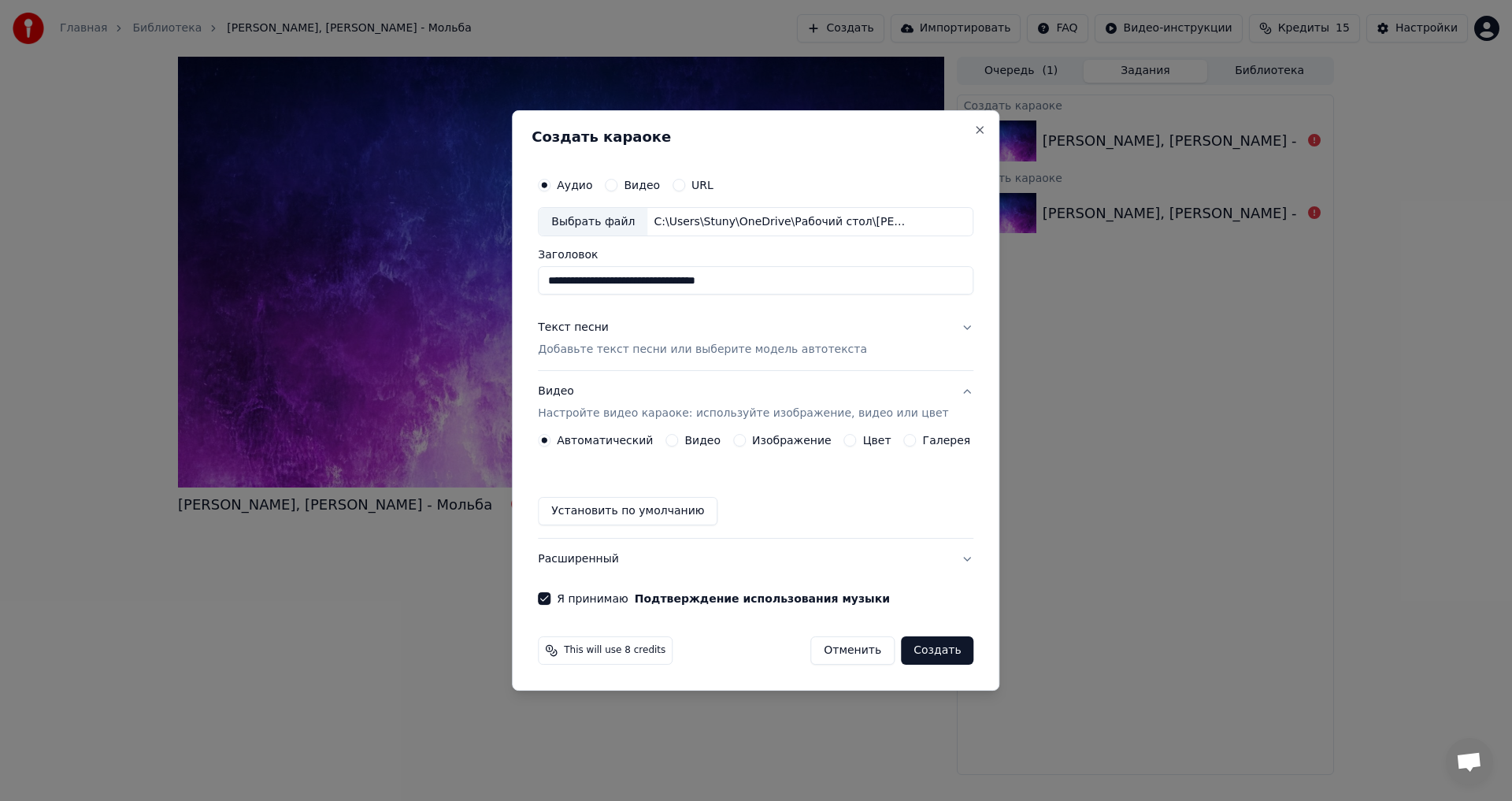
click at [685, 513] on button "Установить по умолчанию" at bounding box center [627, 511] width 179 height 28
click at [920, 645] on button "Создать" at bounding box center [937, 650] width 73 height 28
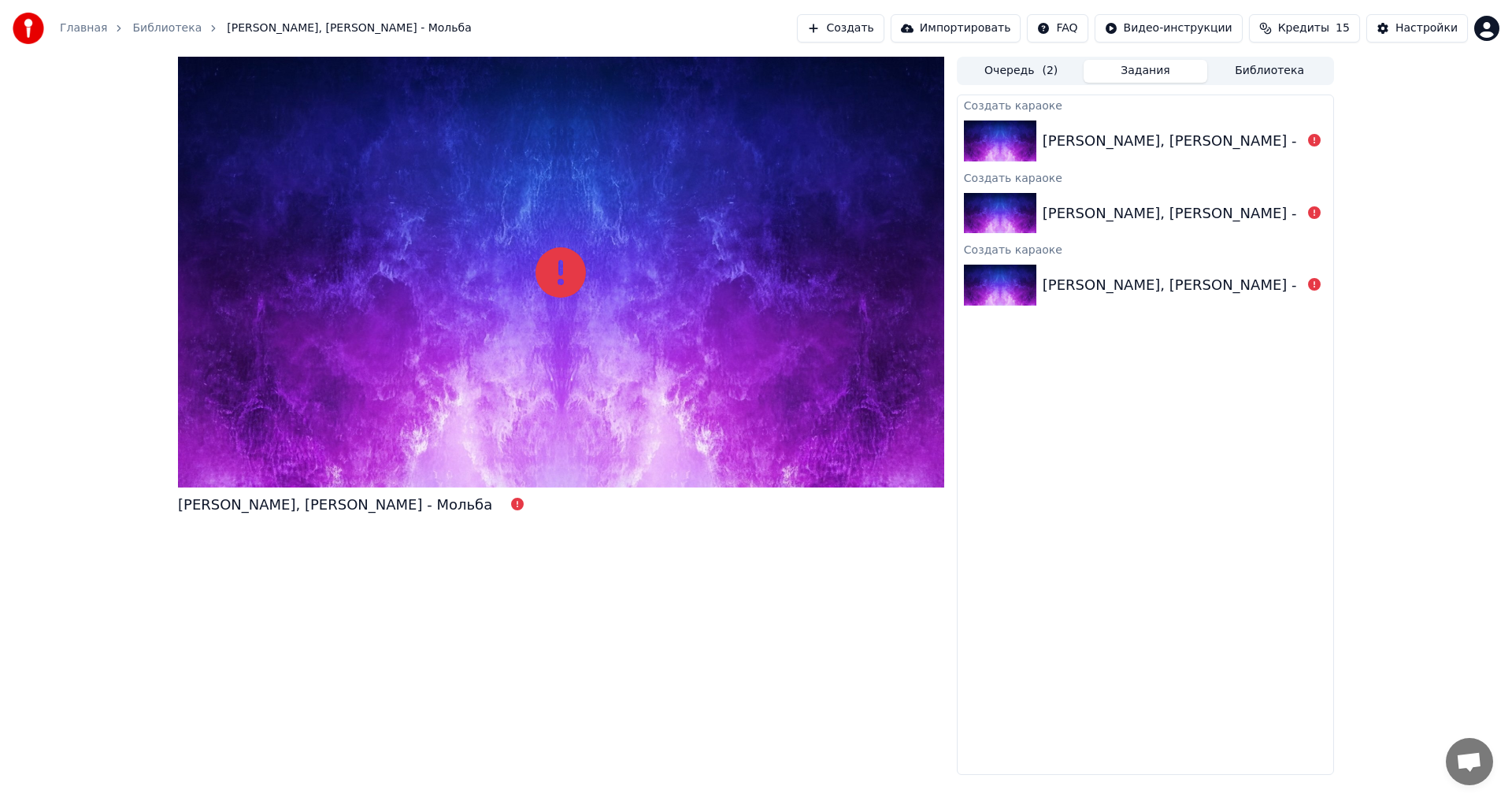
click at [967, 29] on button "Импортировать" at bounding box center [956, 28] width 131 height 28
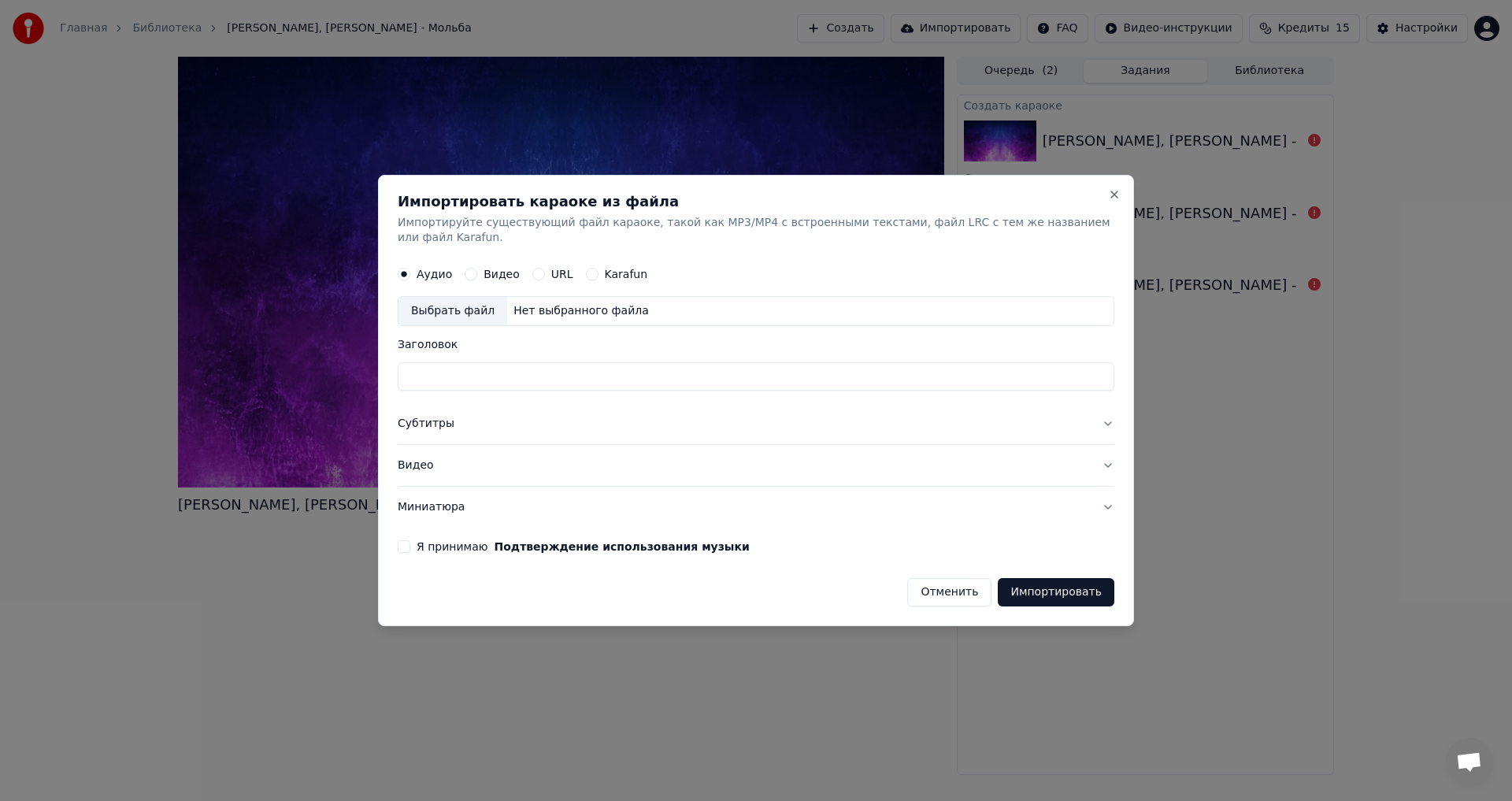
click at [525, 304] on div "Нет выбранного файла" at bounding box center [581, 311] width 148 height 16
type input "**********"
click at [410, 540] on button "Я принимаю Подтверждение использования музыки" at bounding box center [404, 546] width 12 height 12
click at [1051, 584] on button "Импортировать" at bounding box center [1055, 592] width 117 height 28
drag, startPoint x: 878, startPoint y: 198, endPoint x: 806, endPoint y: 193, distance: 72.2
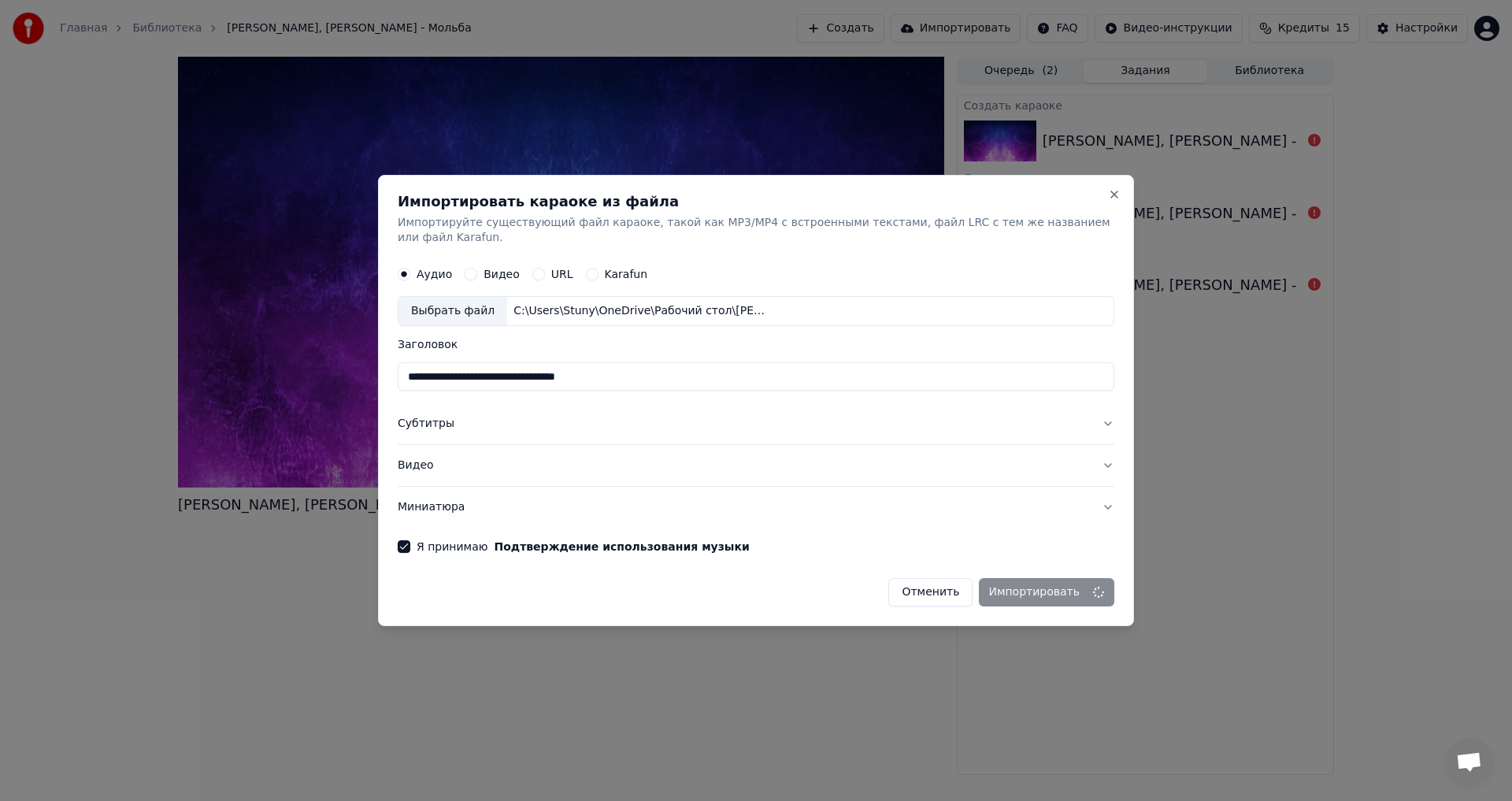
click at [806, 193] on div "**********" at bounding box center [756, 400] width 756 height 452
click at [1090, 586] on button "Импортировать" at bounding box center [1055, 592] width 117 height 28
click at [1109, 201] on button "Close" at bounding box center [1114, 194] width 12 height 12
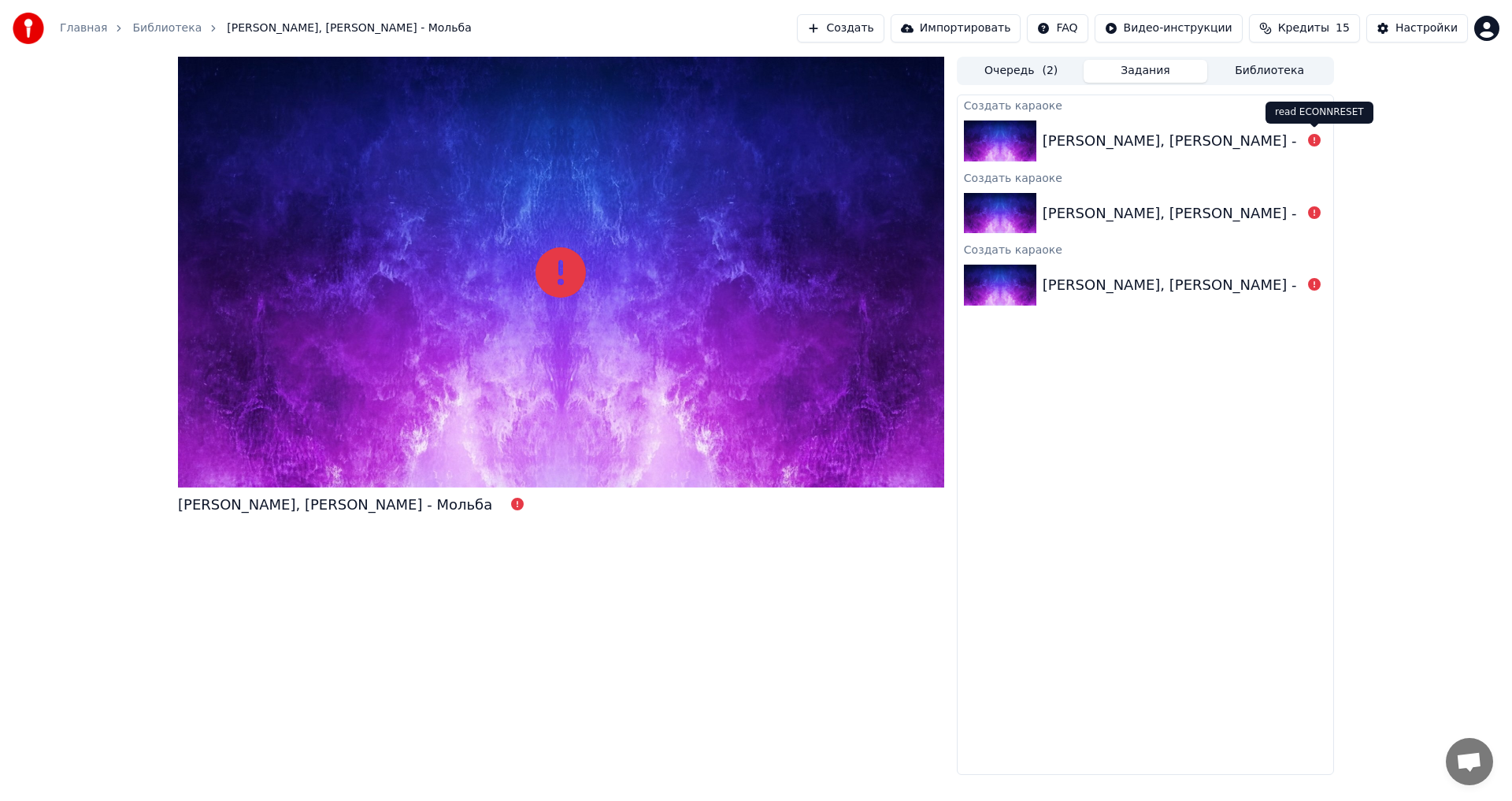
click at [1318, 141] on icon at bounding box center [1313, 140] width 12 height 12
click at [1129, 122] on div "[PERSON_NAME], [PERSON_NAME] - Мольба" at bounding box center [1146, 141] width 376 height 54
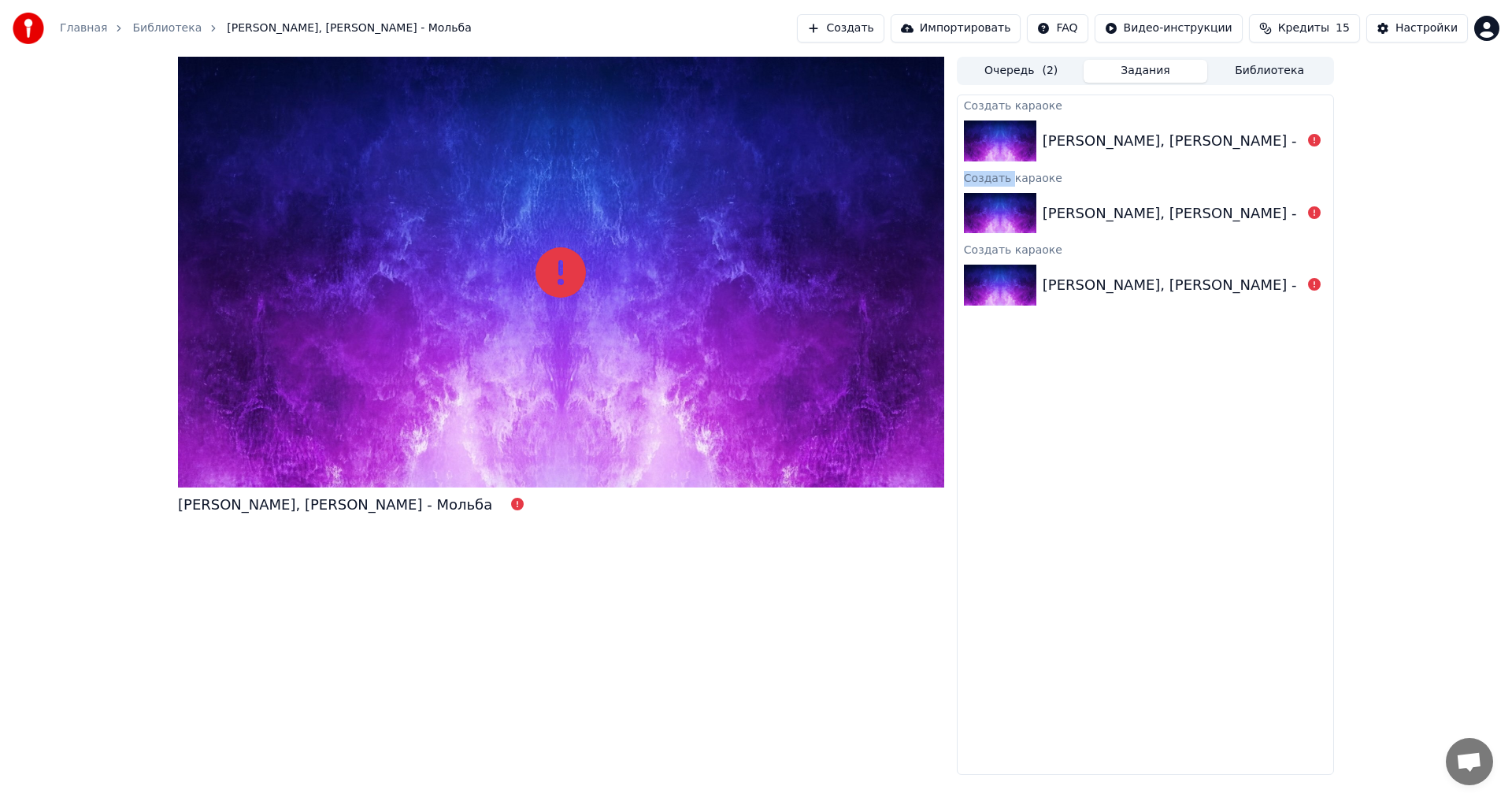
click at [1129, 122] on div "[PERSON_NAME], [PERSON_NAME] - Мольба" at bounding box center [1146, 141] width 376 height 54
click at [977, 177] on div "Создать караоке" at bounding box center [1146, 177] width 376 height 19
click at [977, 176] on div "Создать караоке" at bounding box center [1146, 177] width 376 height 19
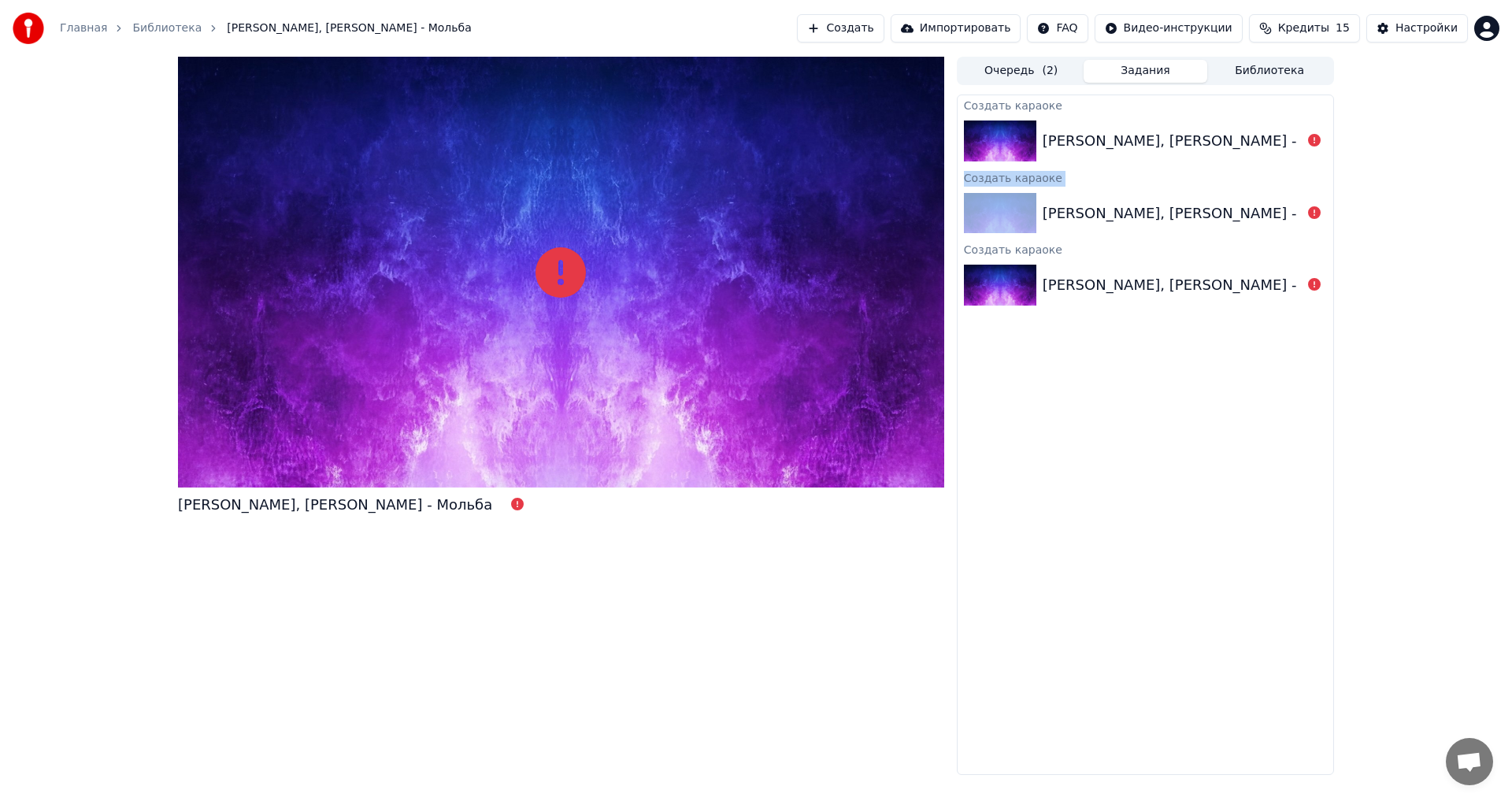
click at [977, 176] on div "Создать караоке" at bounding box center [1146, 177] width 376 height 19
click at [1292, 31] on button "Кредиты 15" at bounding box center [1304, 28] width 111 height 28
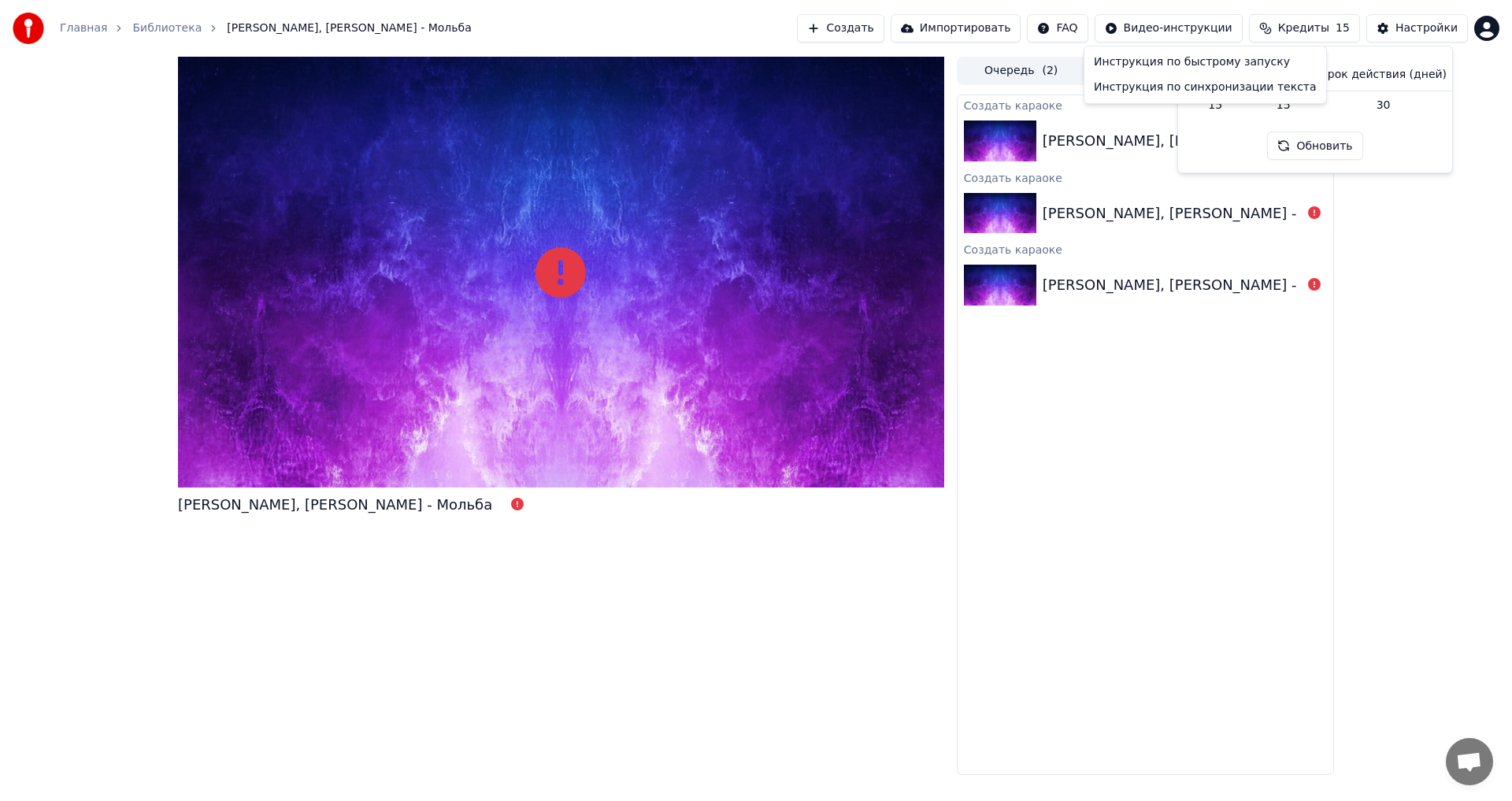
click at [1158, 28] on html "Главная Библиотека [PERSON_NAME], [PERSON_NAME] - Мольба Создать Импортировать …" at bounding box center [756, 400] width 1512 height 801
click at [1154, 64] on div "Инструкция по быстрому запуску" at bounding box center [1205, 62] width 236 height 25
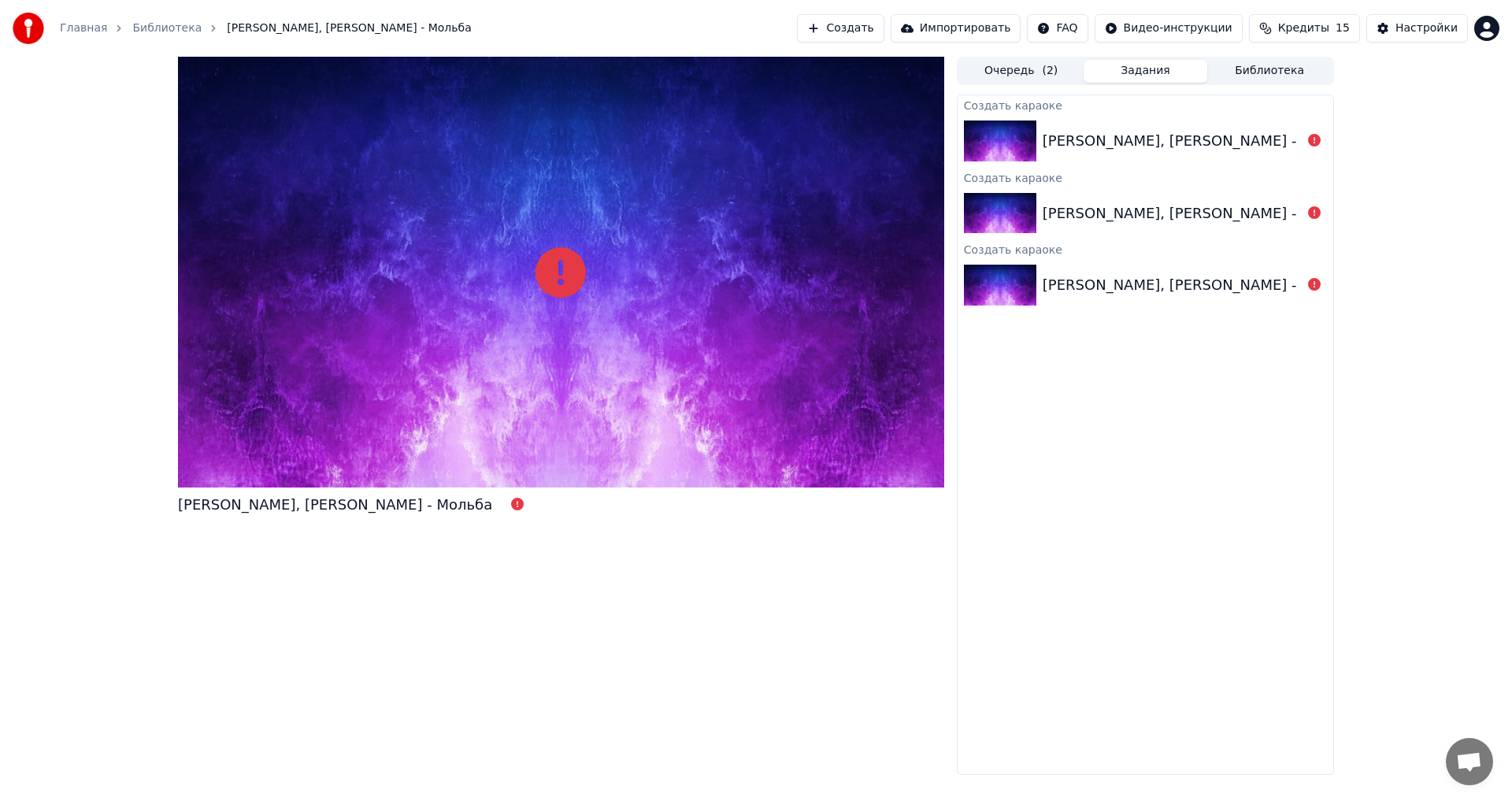
click at [163, 29] on link "Библиотека" at bounding box center [167, 28] width 69 height 16
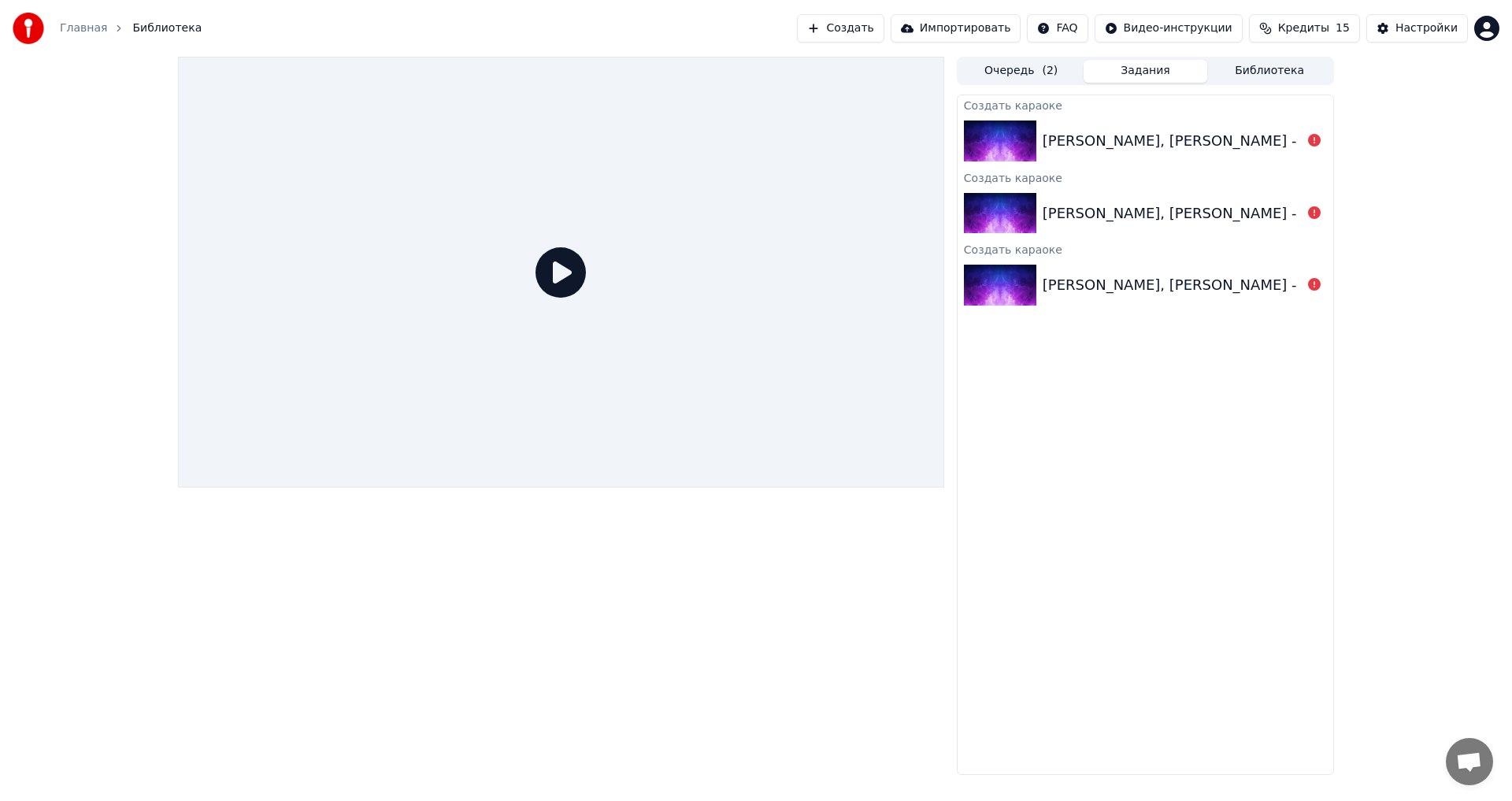
click at [161, 25] on span "Библиотека" at bounding box center [167, 28] width 69 height 16
click at [1017, 70] on button "Очередь ( 2 )" at bounding box center [1022, 71] width 124 height 23
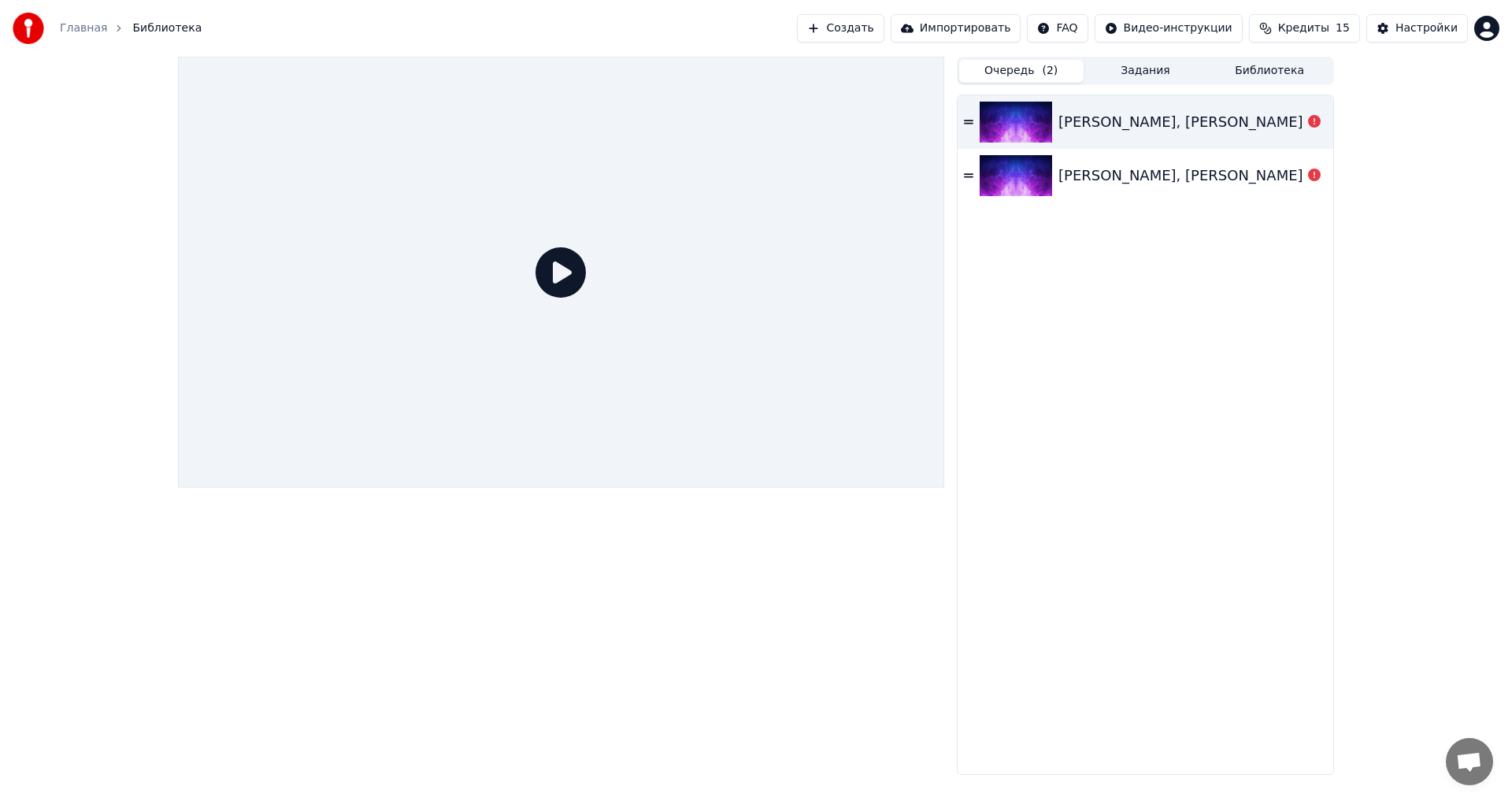
click at [965, 122] on icon at bounding box center [968, 122] width 9 height 11
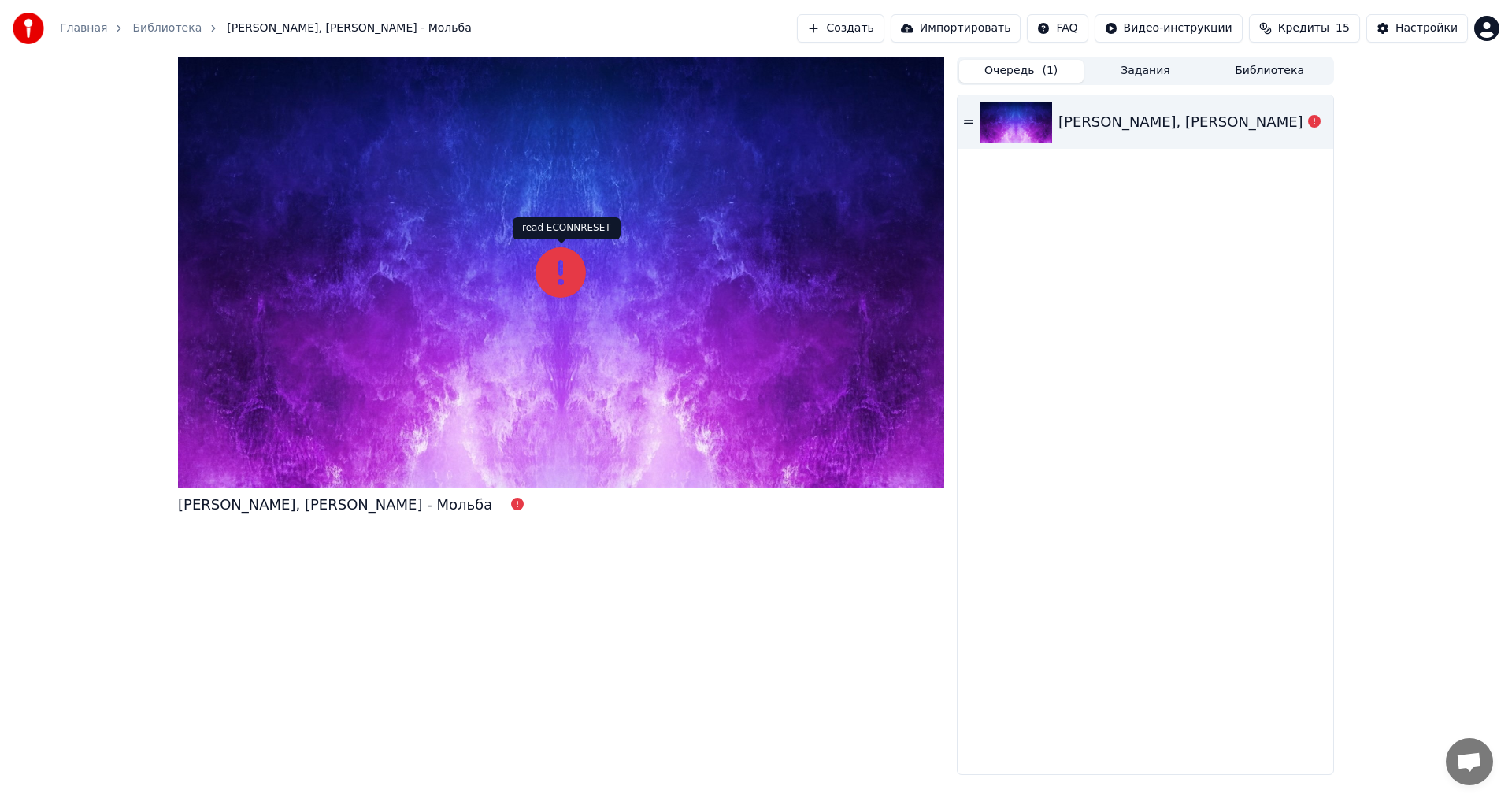
click at [561, 258] on icon at bounding box center [560, 272] width 50 height 50
click at [554, 284] on icon at bounding box center [560, 272] width 50 height 50
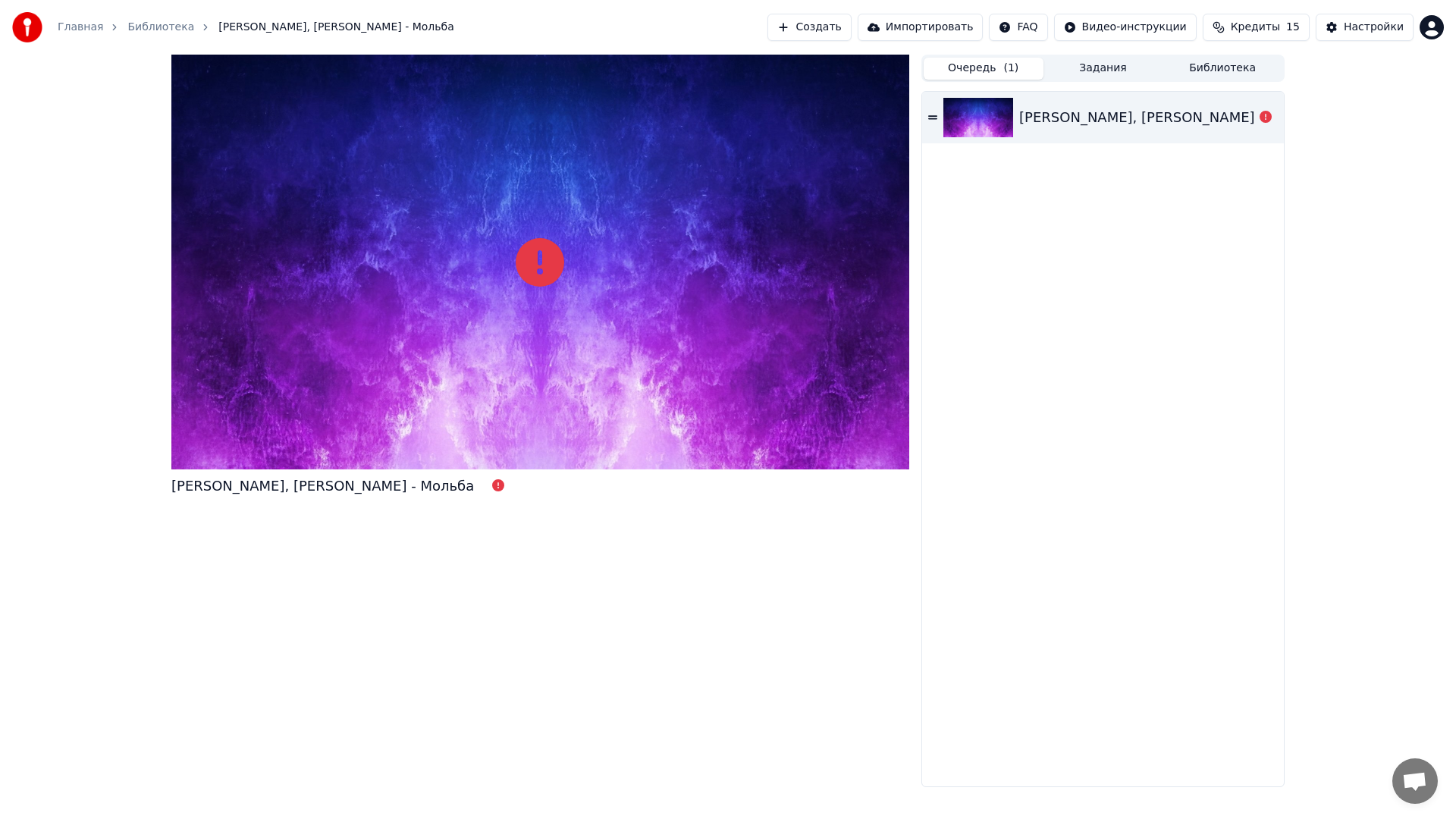
click at [534, 291] on div at bounding box center [540, 262] width 738 height 415
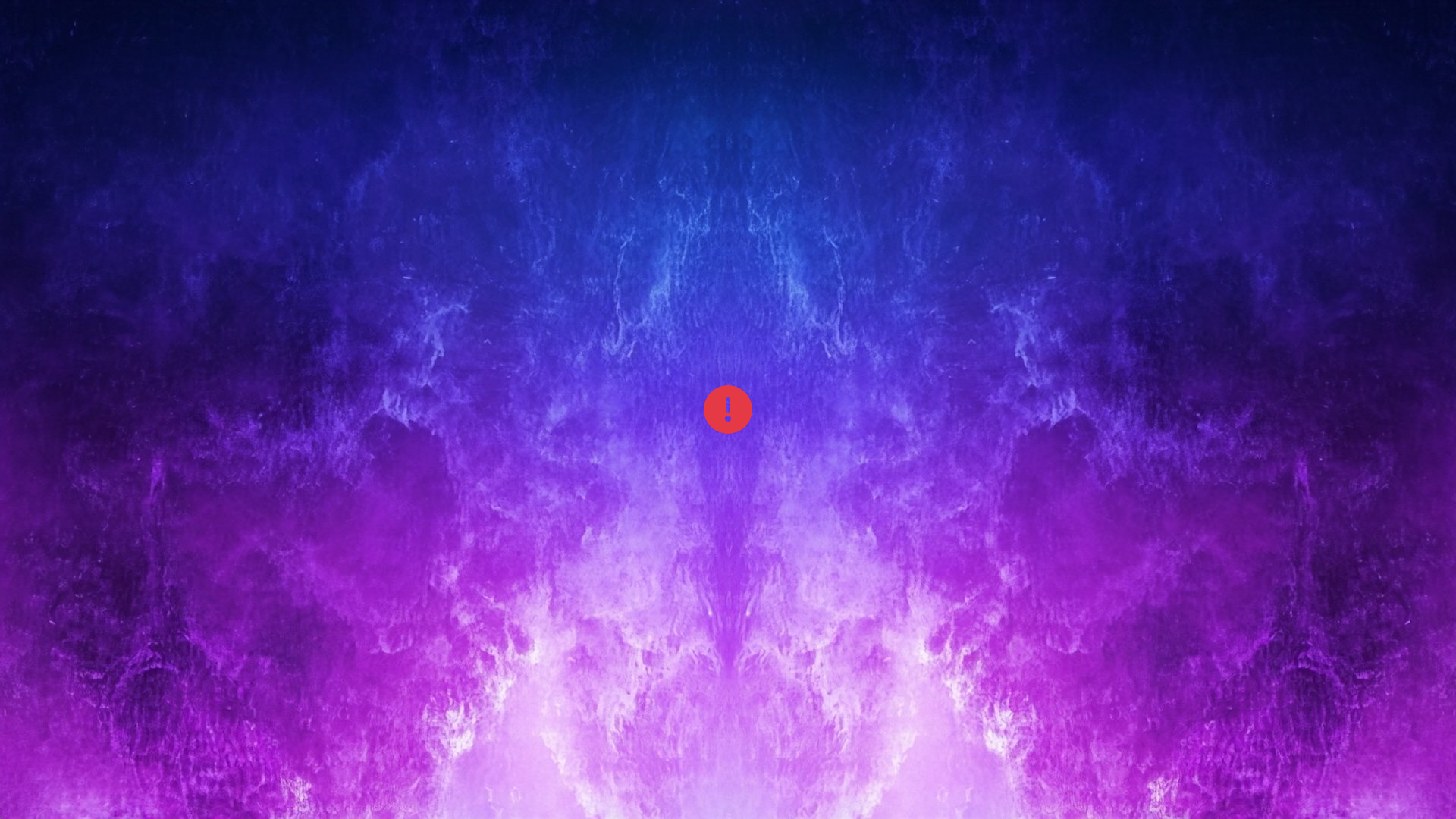
click at [732, 413] on icon at bounding box center [727, 410] width 49 height 49
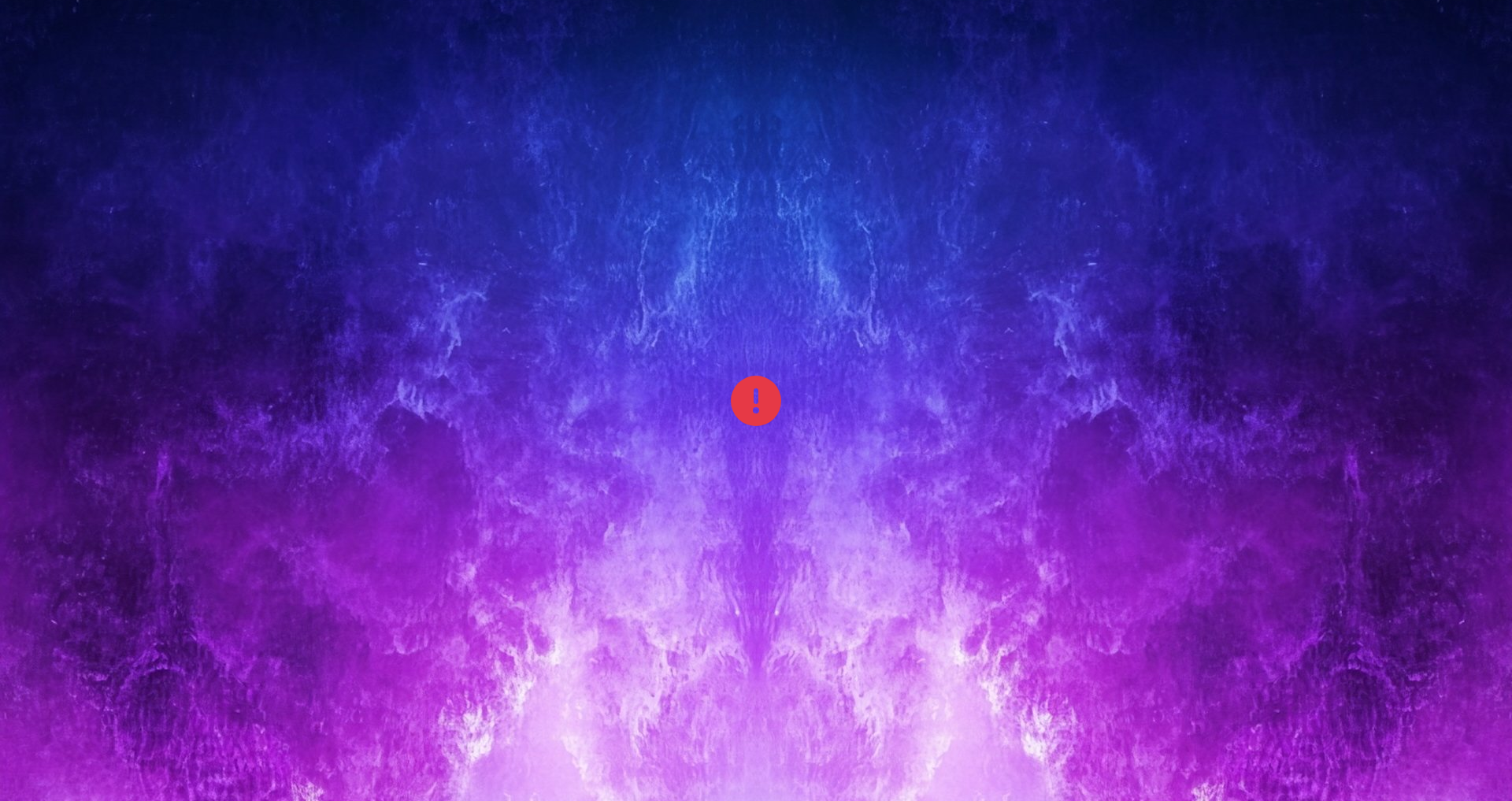
click at [730, 376] on icon at bounding box center [755, 400] width 50 height 50
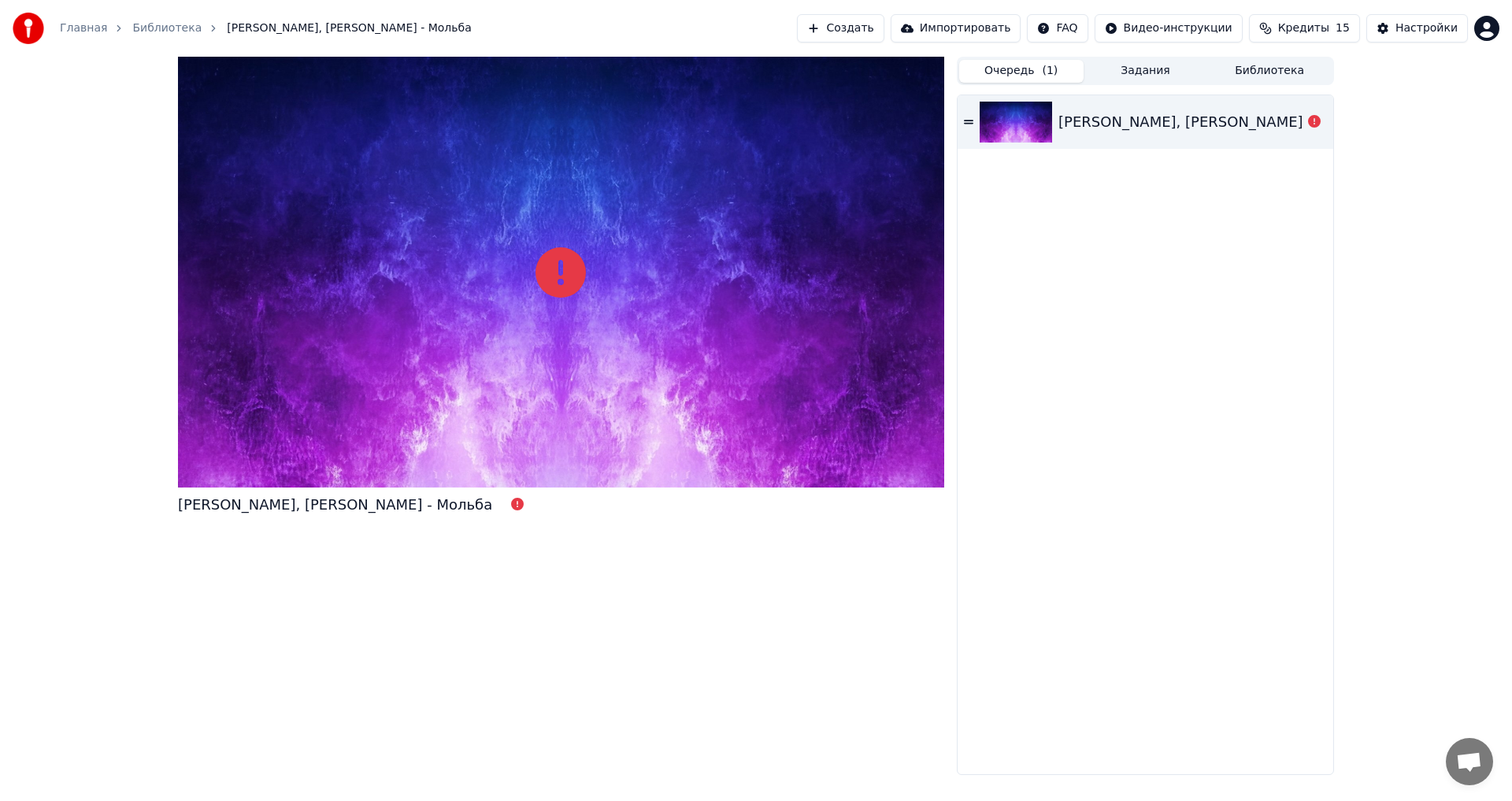
click at [557, 274] on icon at bounding box center [560, 272] width 50 height 50
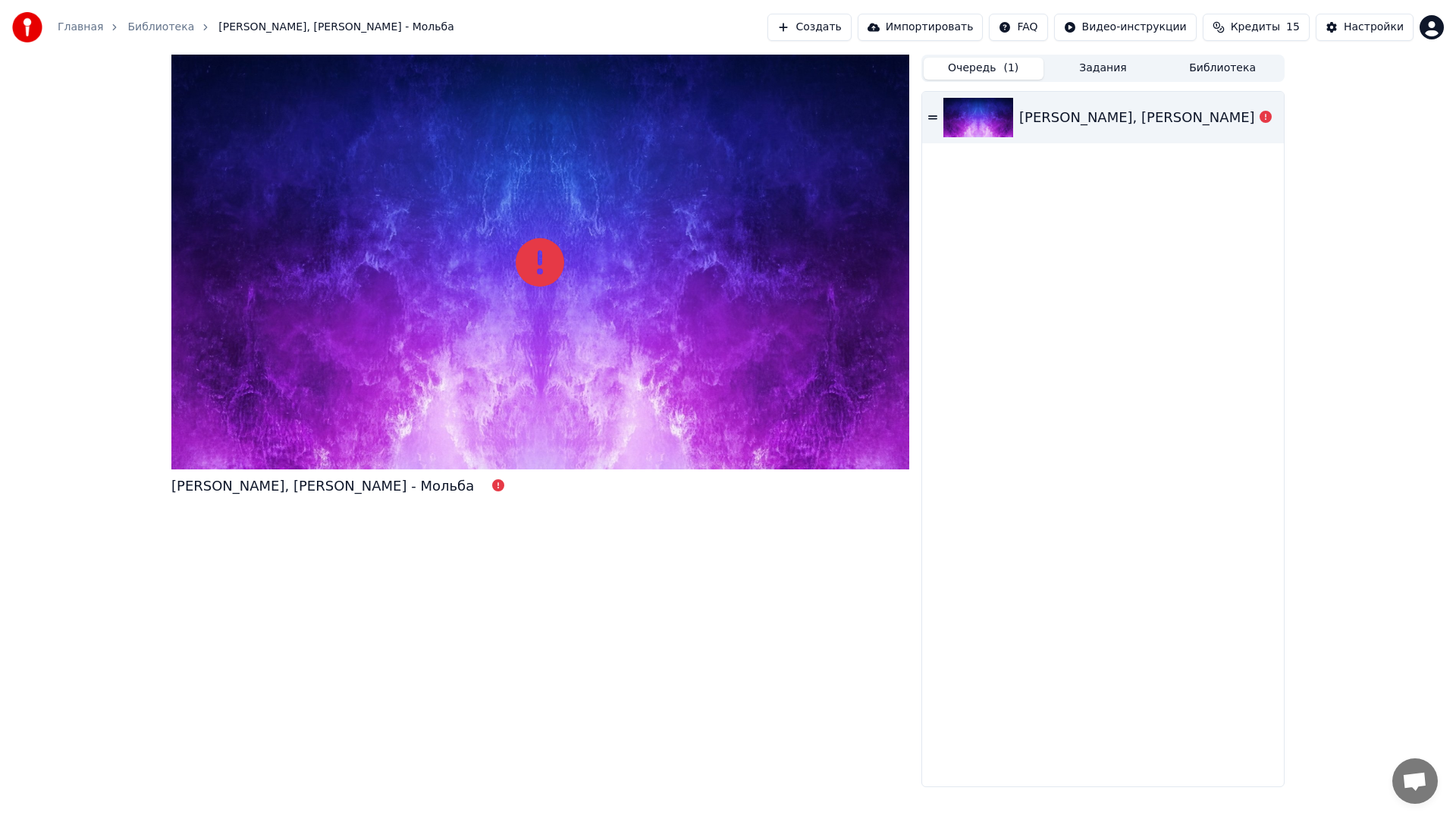
click at [479, 410] on div at bounding box center [540, 262] width 738 height 415
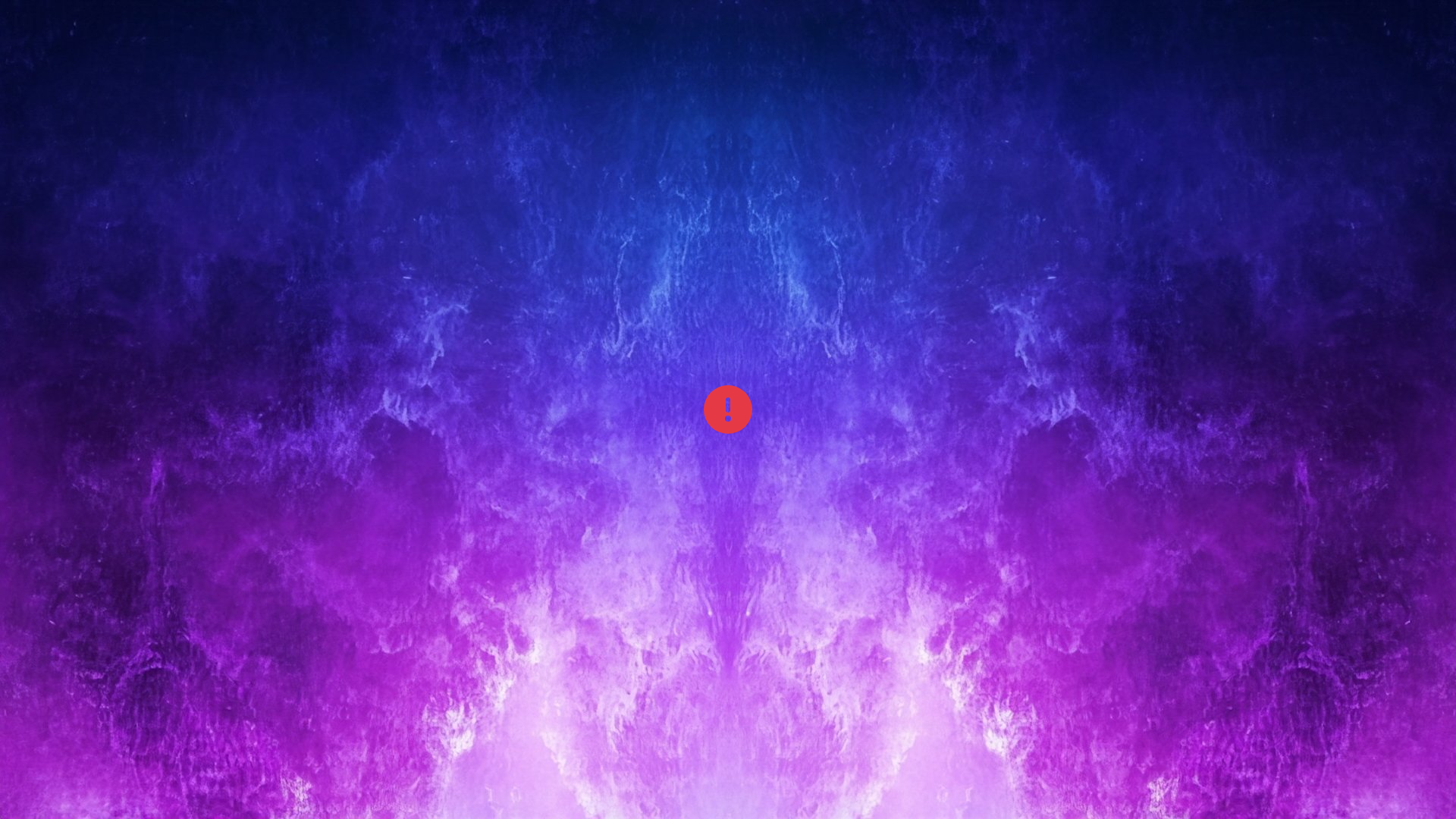
click at [479, 410] on div at bounding box center [728, 410] width 1456 height 819
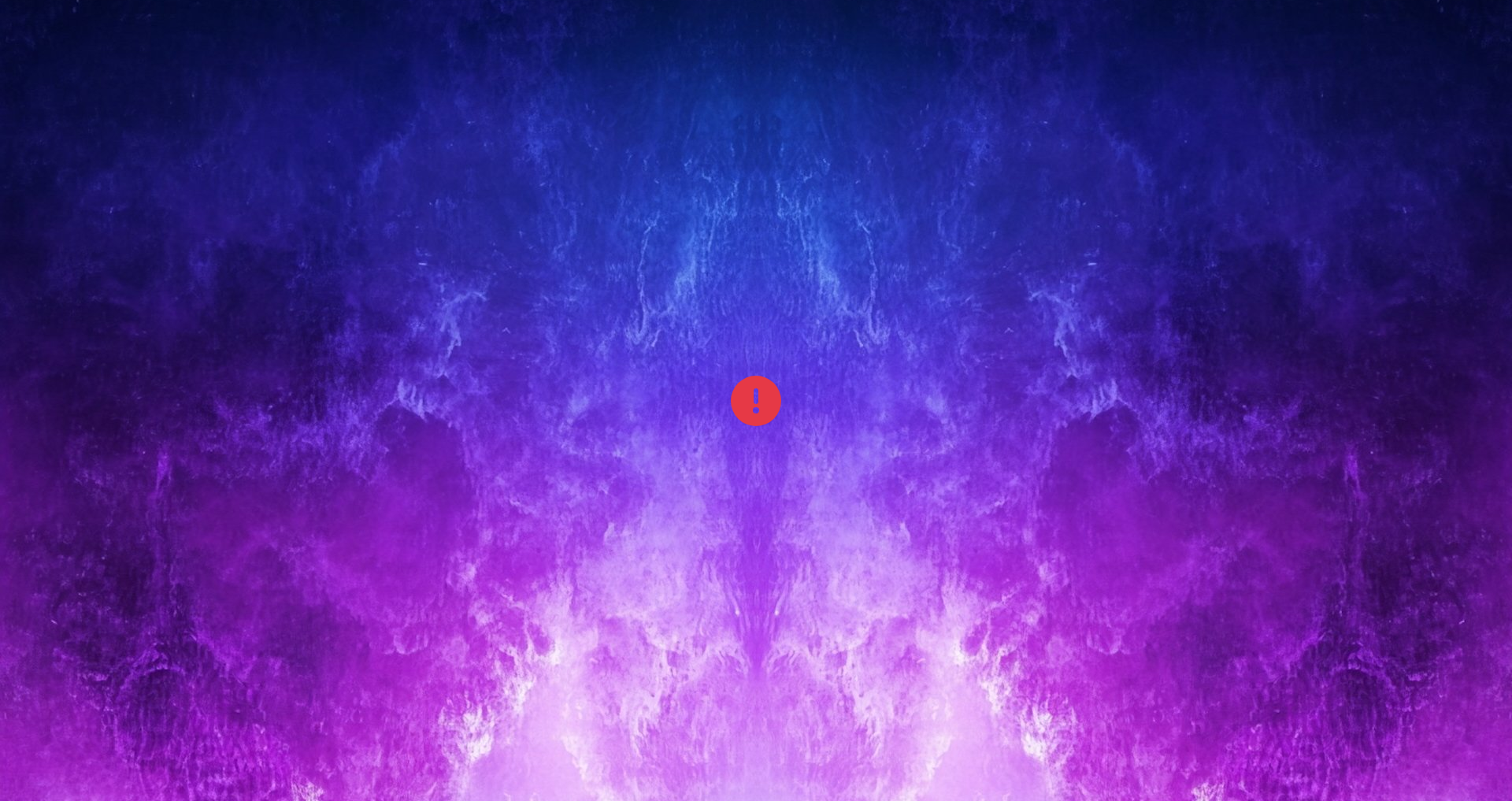
click at [829, 373] on div at bounding box center [756, 400] width 1512 height 851
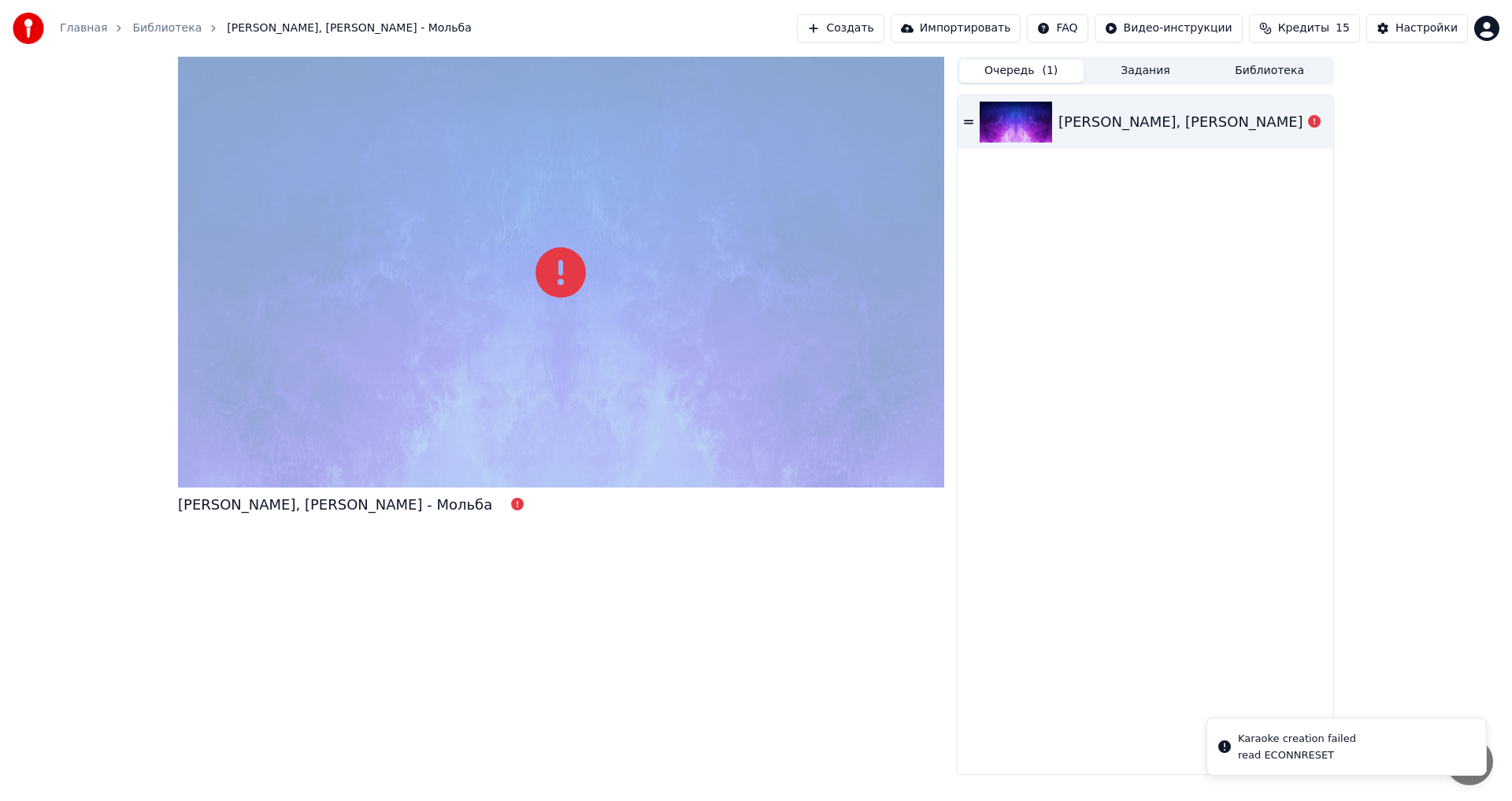
click at [829, 373] on div at bounding box center [561, 272] width 766 height 431
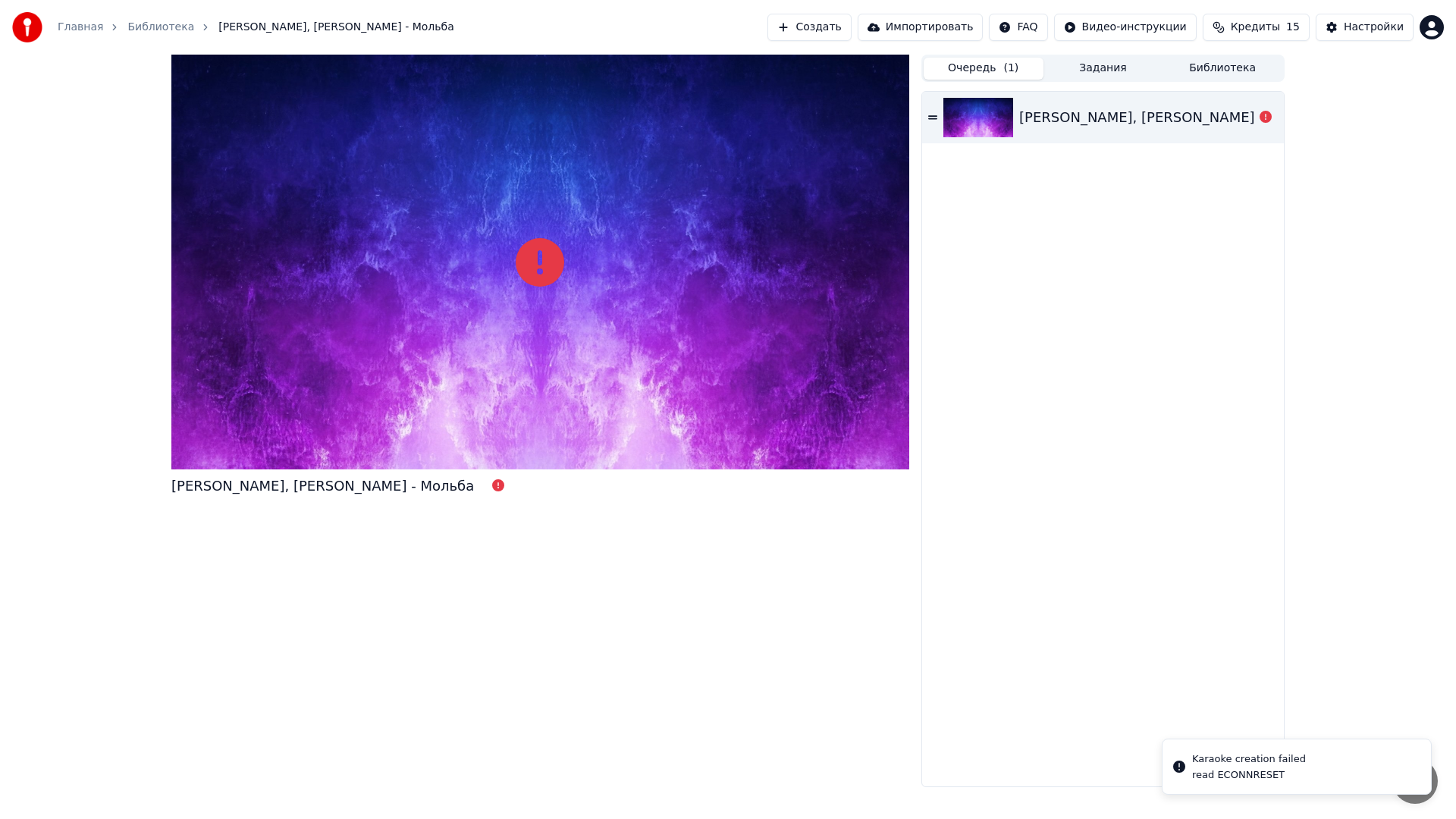
click at [798, 376] on div at bounding box center [540, 262] width 738 height 415
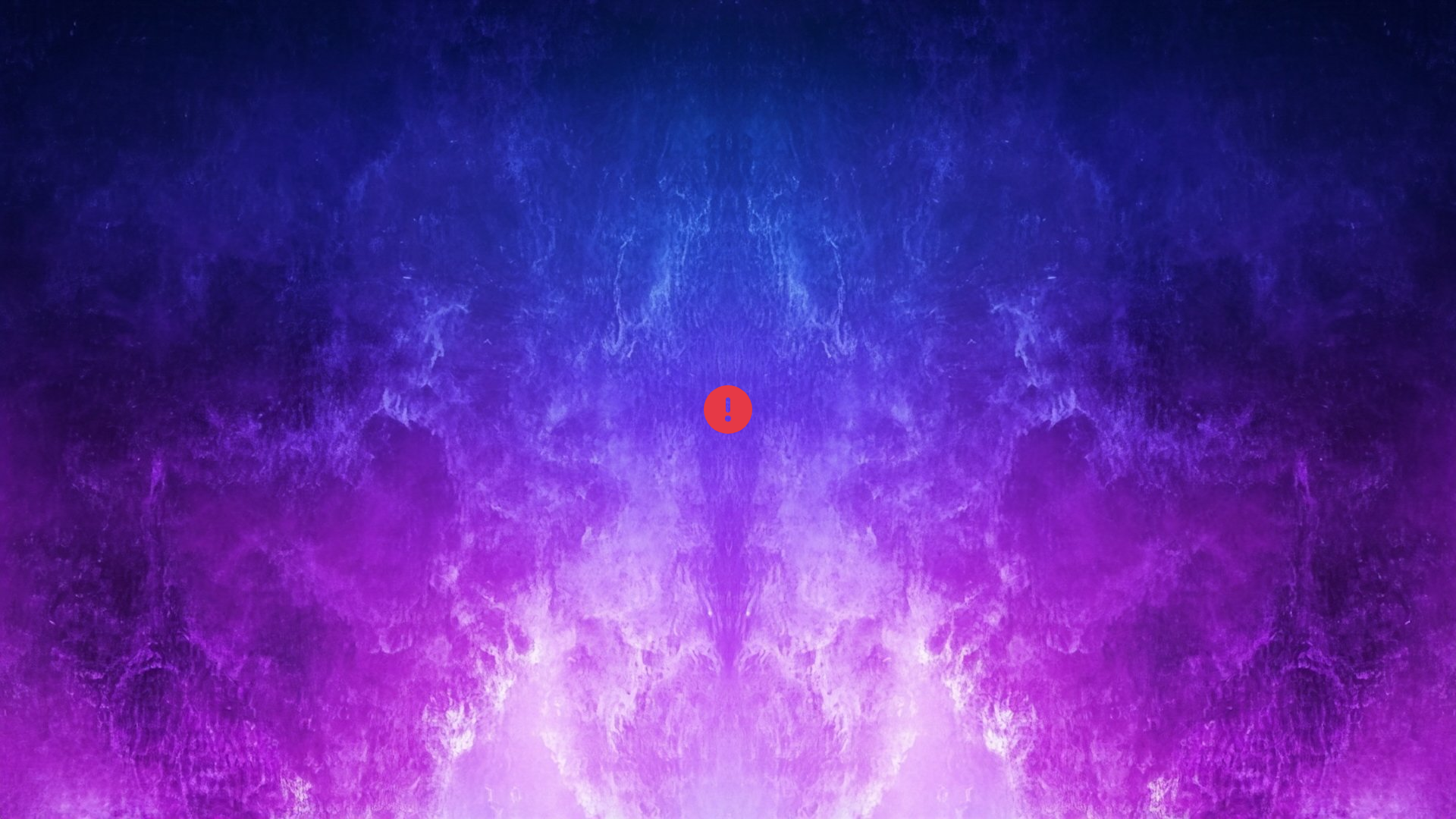
click at [798, 376] on div at bounding box center [728, 410] width 1456 height 819
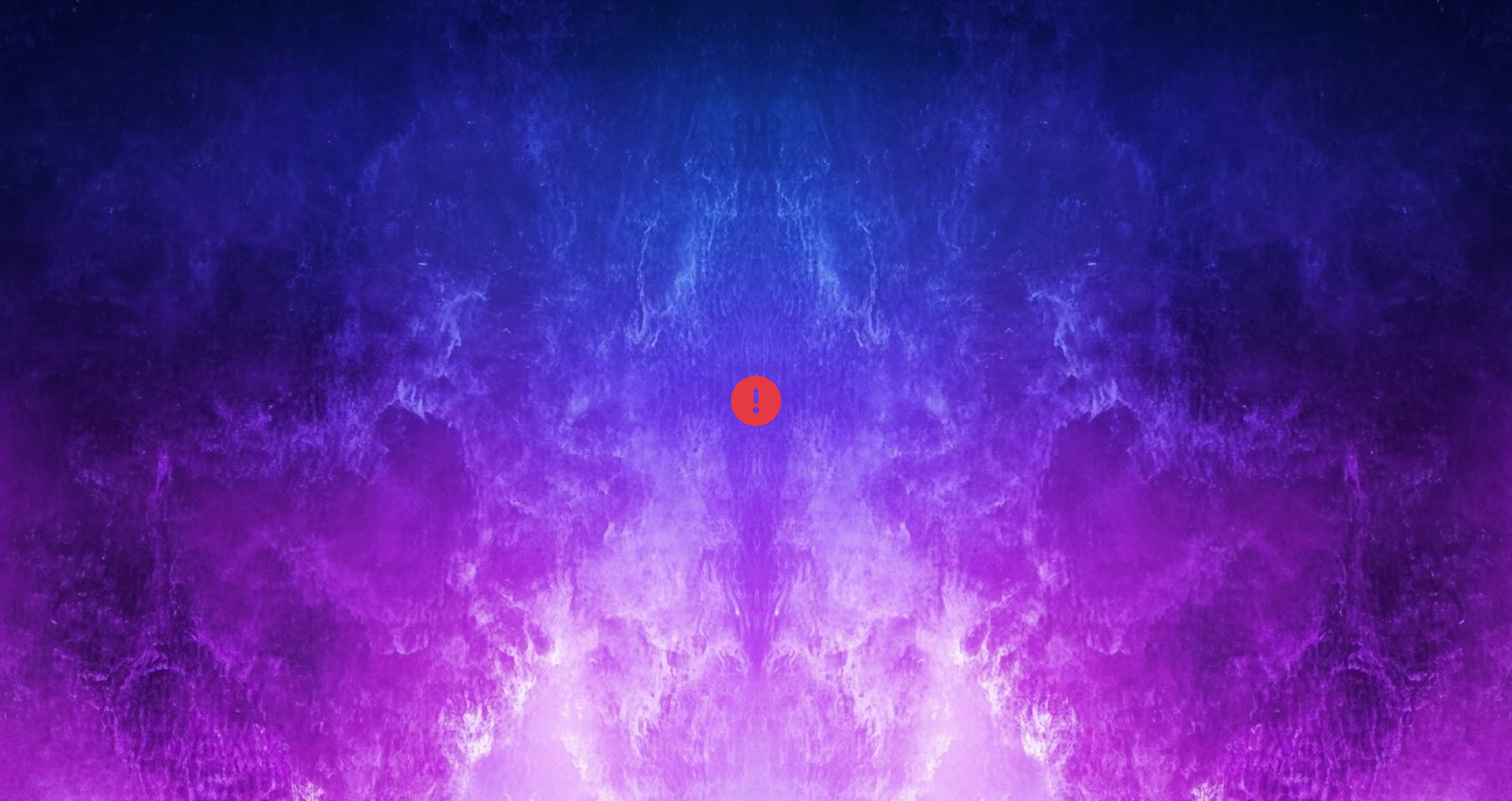
click at [829, 379] on div at bounding box center [756, 400] width 1512 height 851
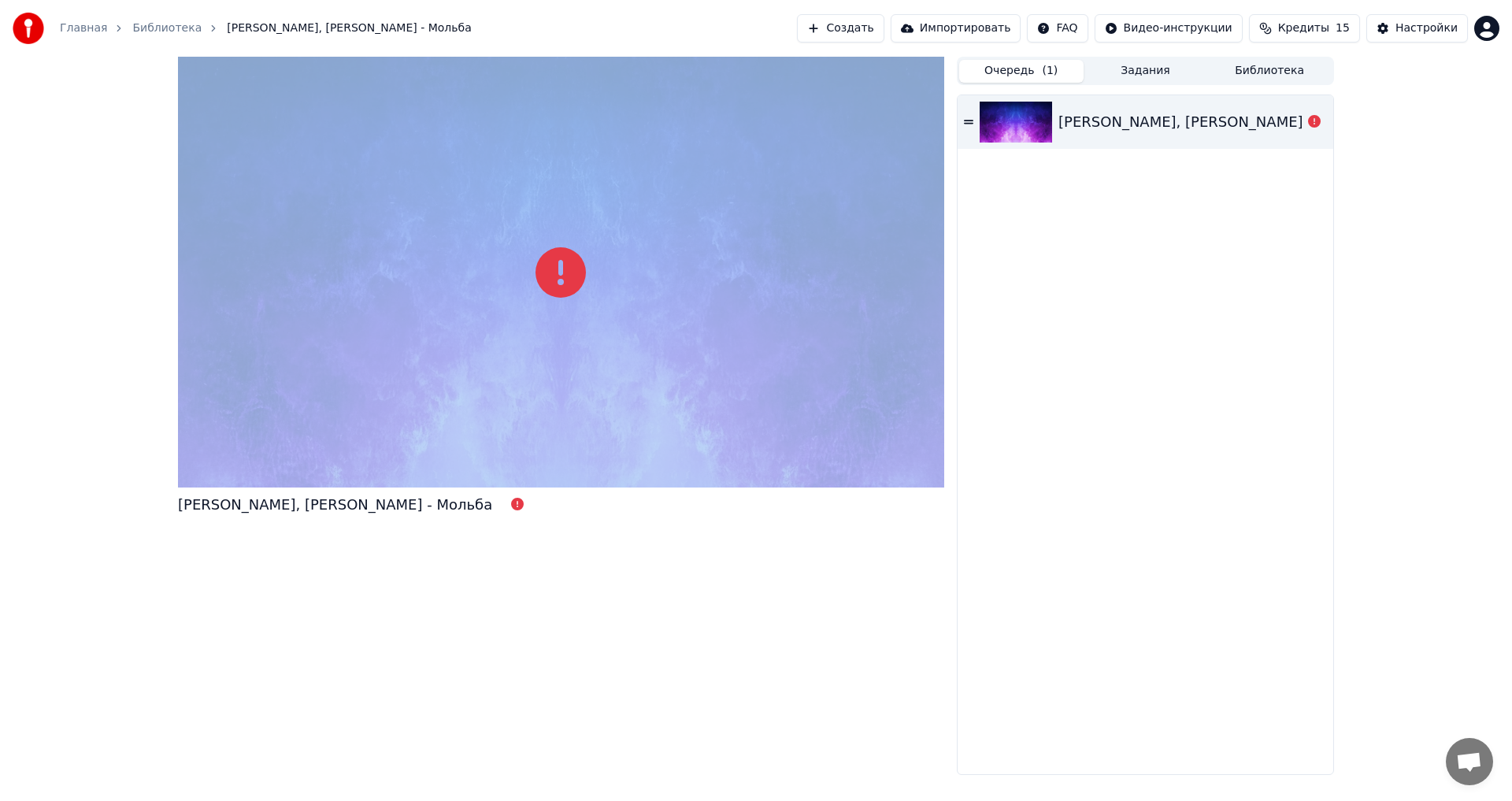
click at [829, 379] on div at bounding box center [561, 272] width 766 height 431
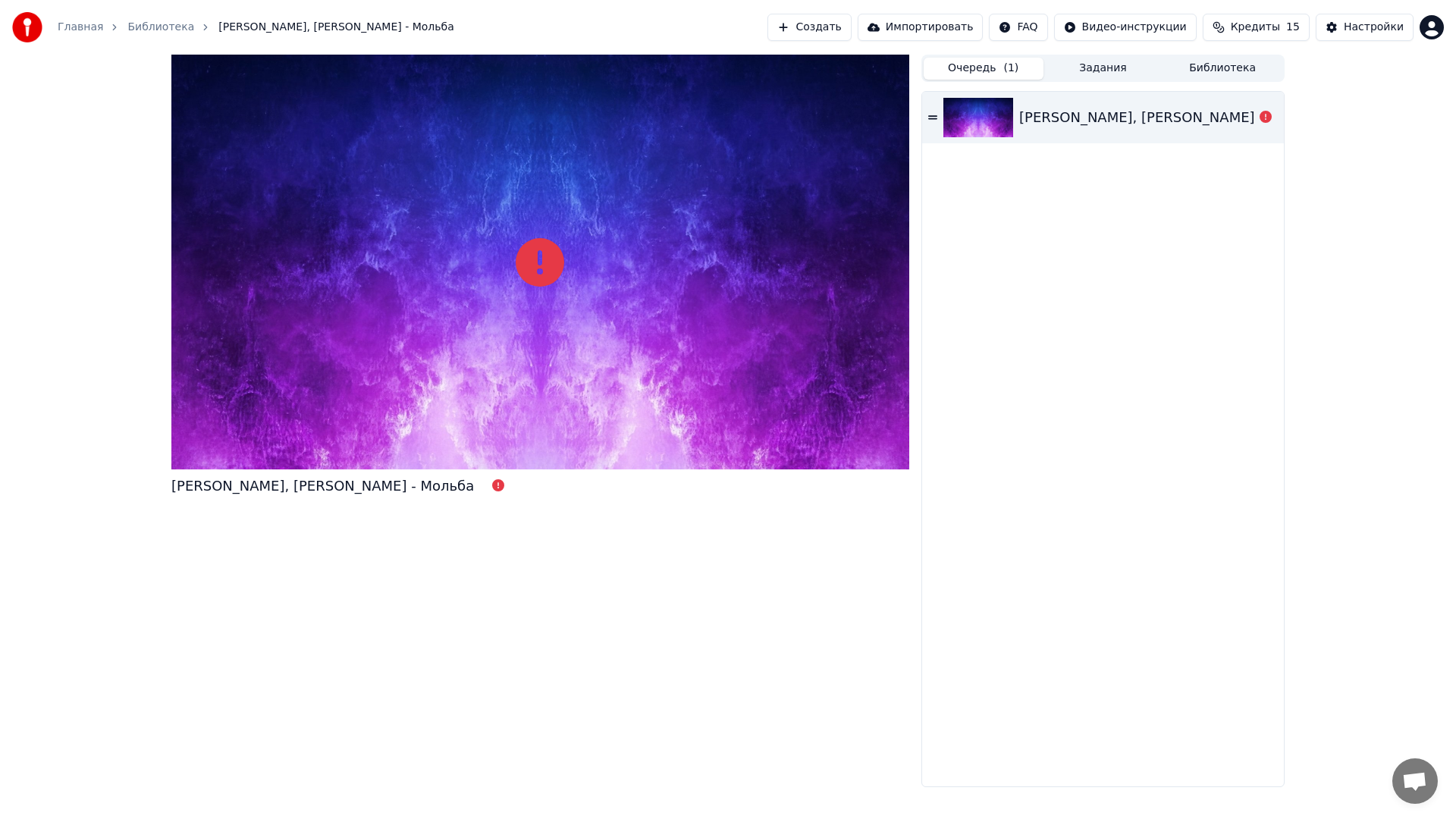
click at [798, 382] on div at bounding box center [540, 262] width 738 height 415
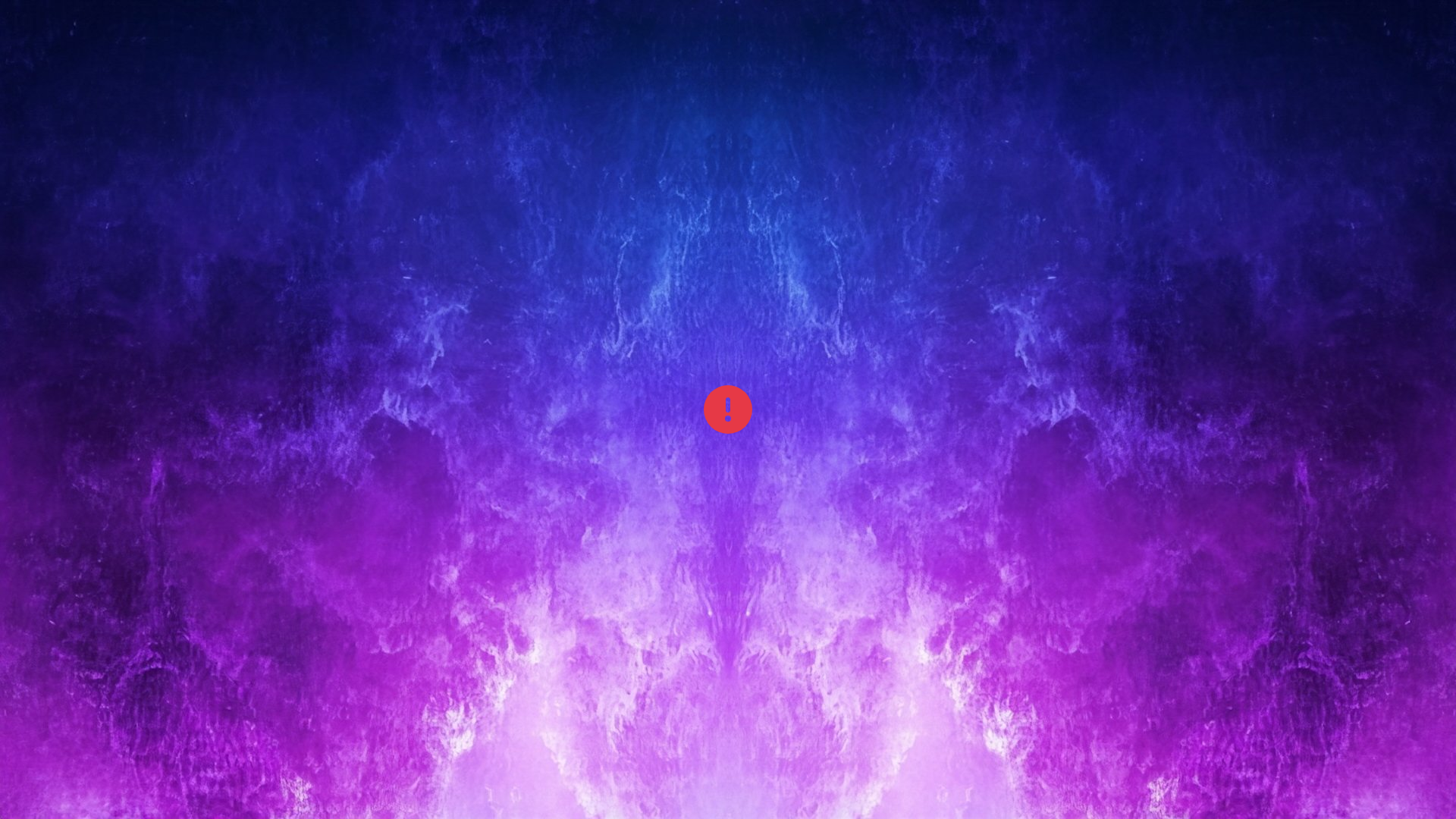
click at [798, 382] on div at bounding box center [728, 410] width 1456 height 819
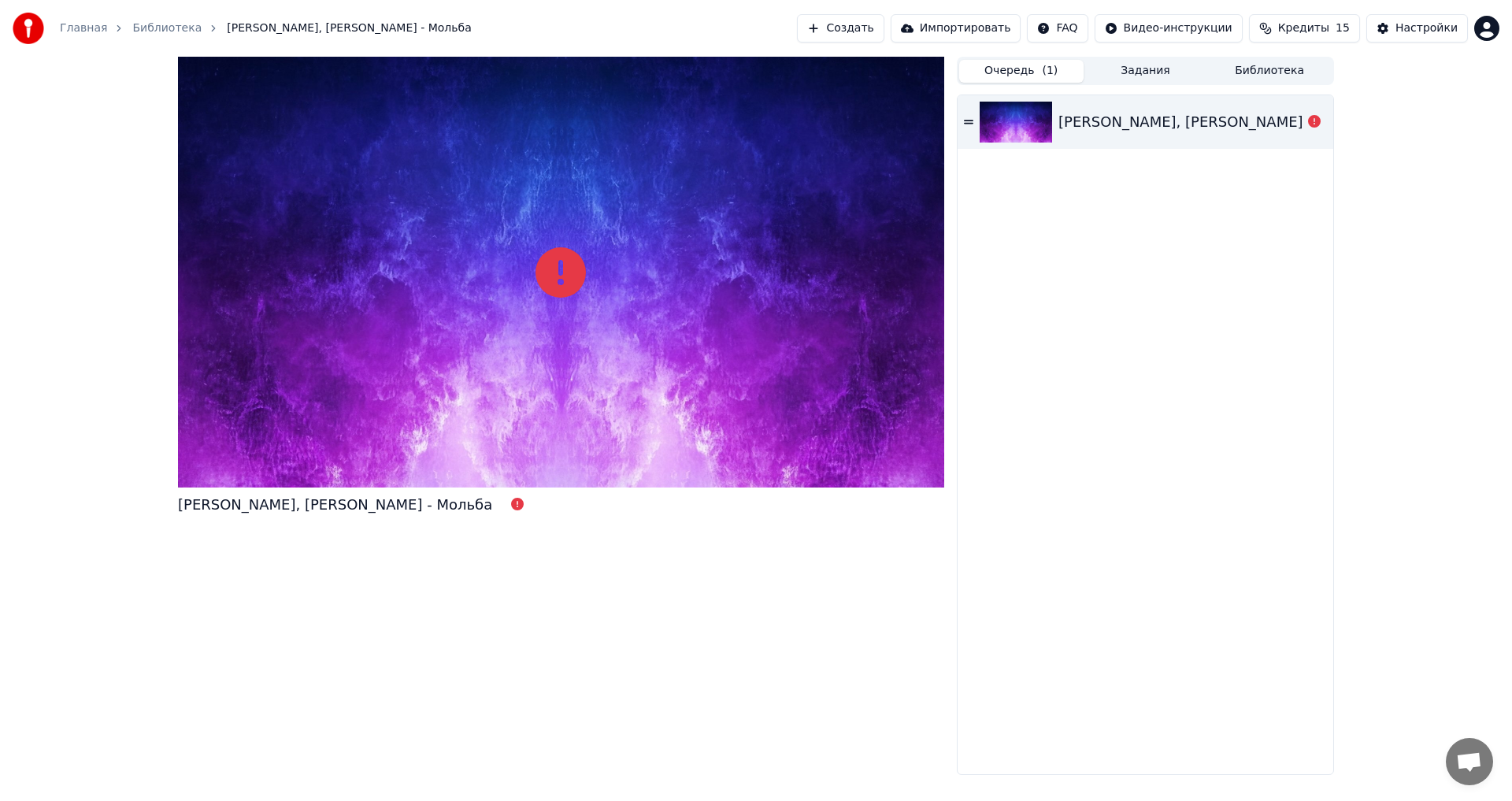
click at [964, 121] on icon at bounding box center [968, 122] width 9 height 4
click at [1309, 122] on icon at bounding box center [1313, 121] width 12 height 12
click at [1311, 122] on icon at bounding box center [1313, 121] width 12 height 12
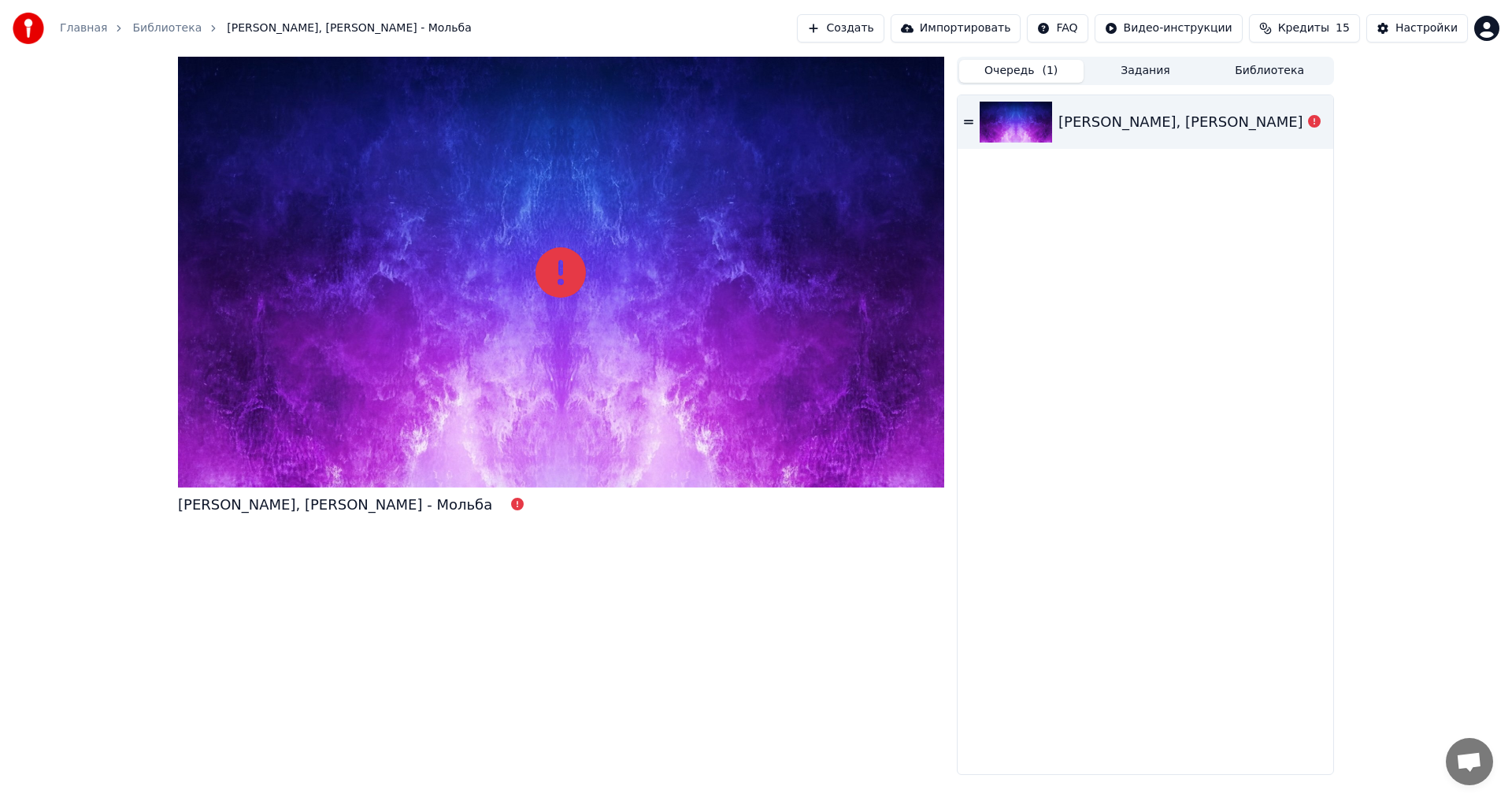
click at [1311, 122] on icon at bounding box center [1313, 121] width 12 height 12
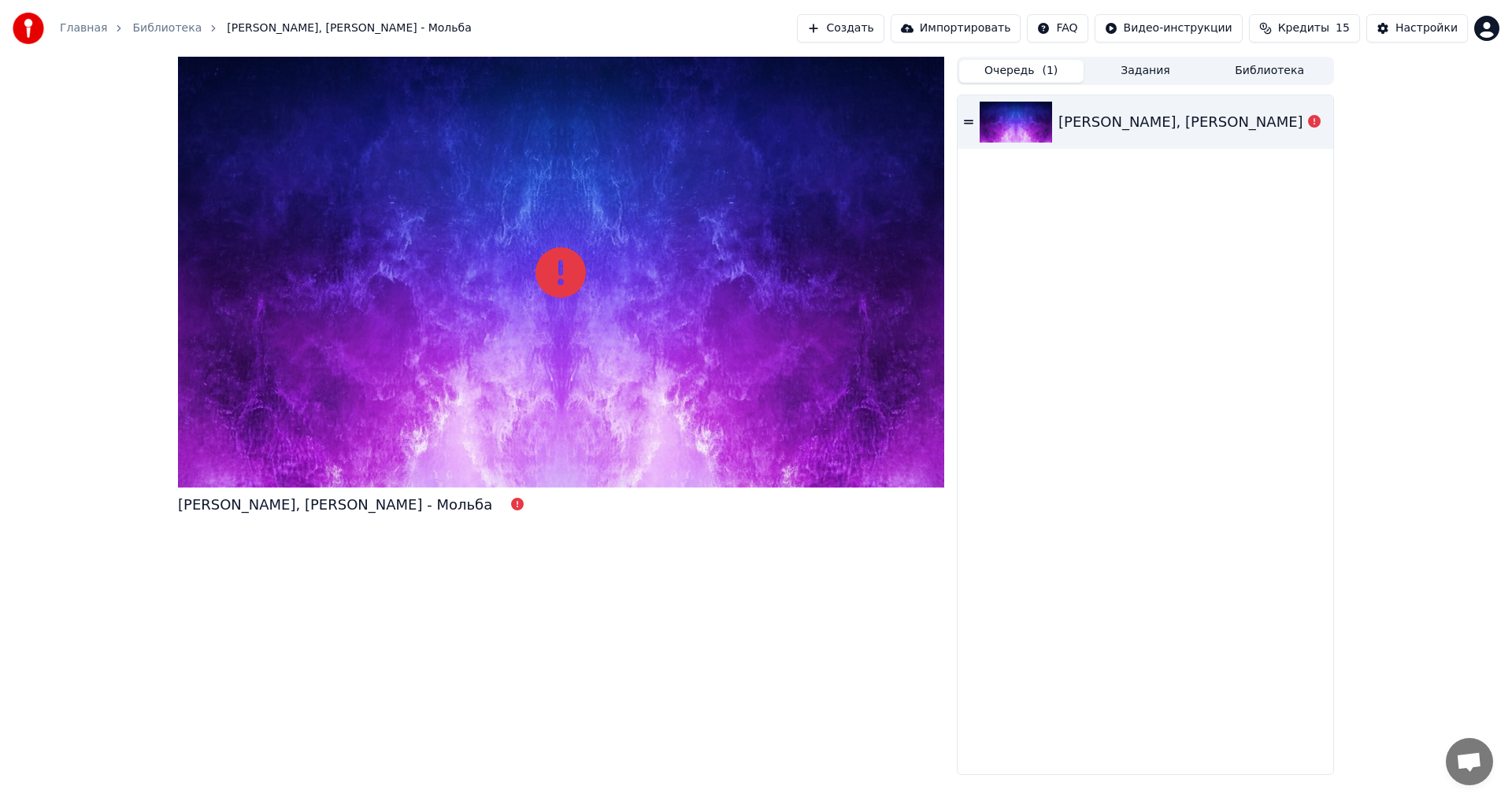
click at [34, 30] on img at bounding box center [28, 28] width 31 height 31
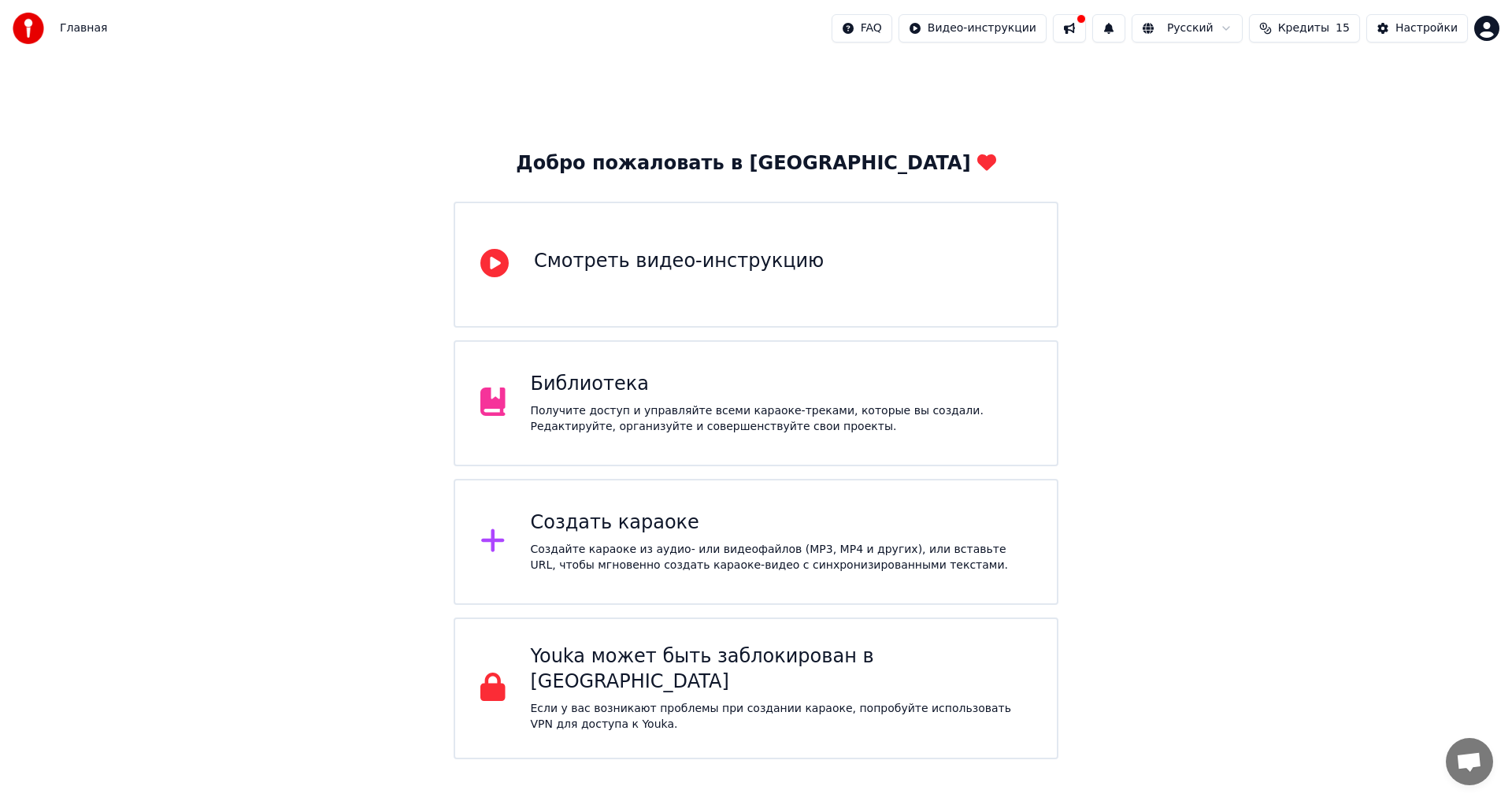
click at [1086, 28] on button at bounding box center [1069, 28] width 33 height 28
